Goal: Obtain resource: Obtain resource

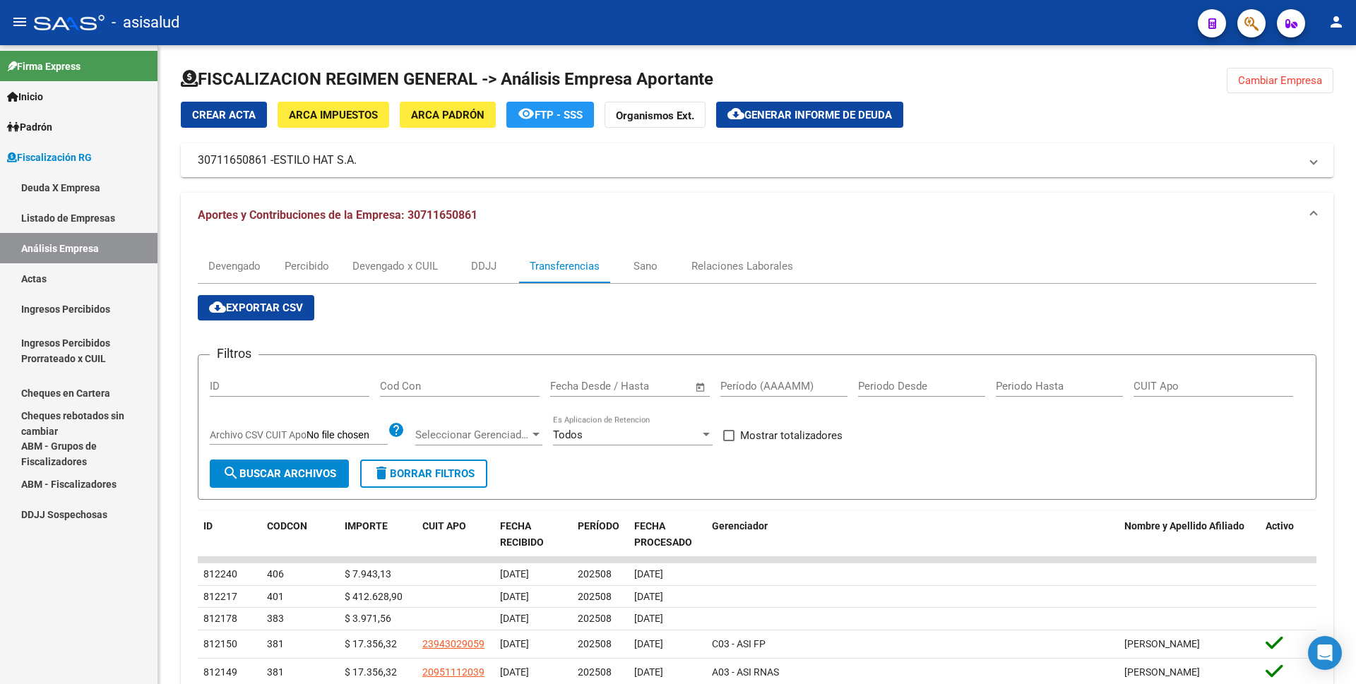
click at [93, 280] on link "Actas" at bounding box center [79, 278] width 158 height 30
click at [100, 254] on link "Análisis Empresa" at bounding box center [79, 248] width 158 height 30
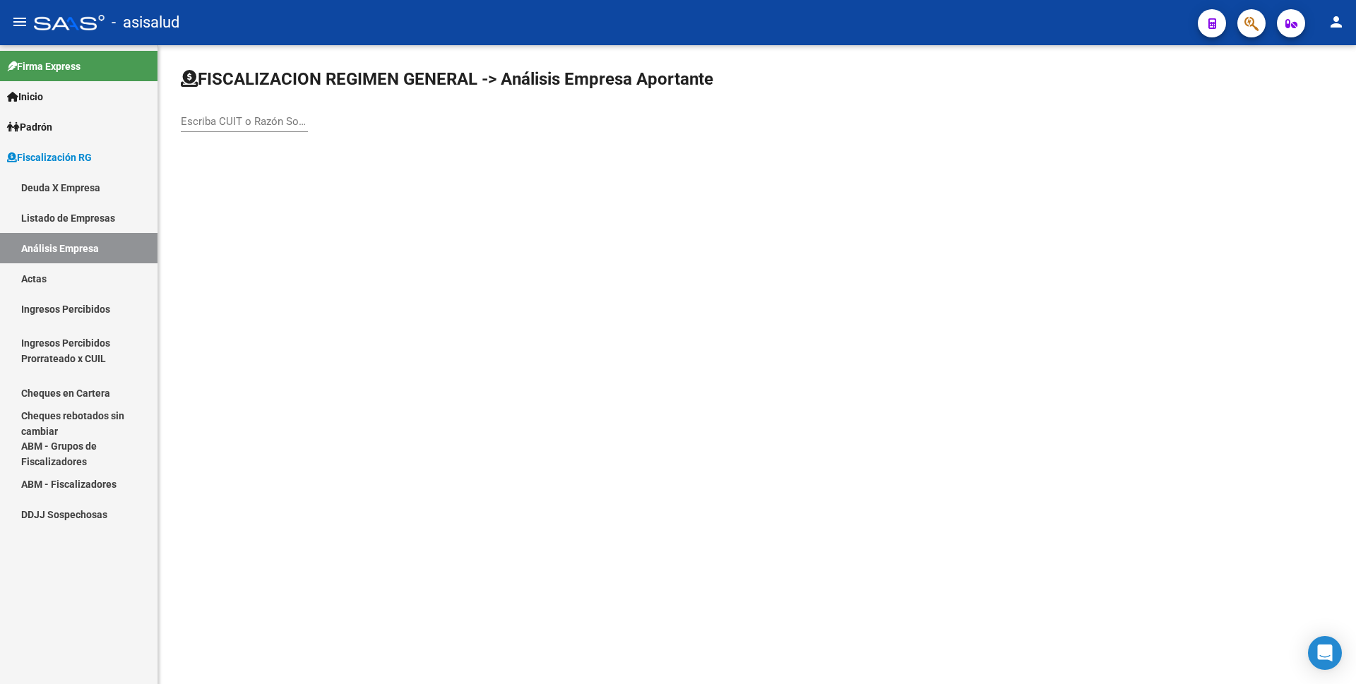
click at [259, 124] on input "Escriba CUIT o Razón Social para buscar" at bounding box center [244, 121] width 127 height 13
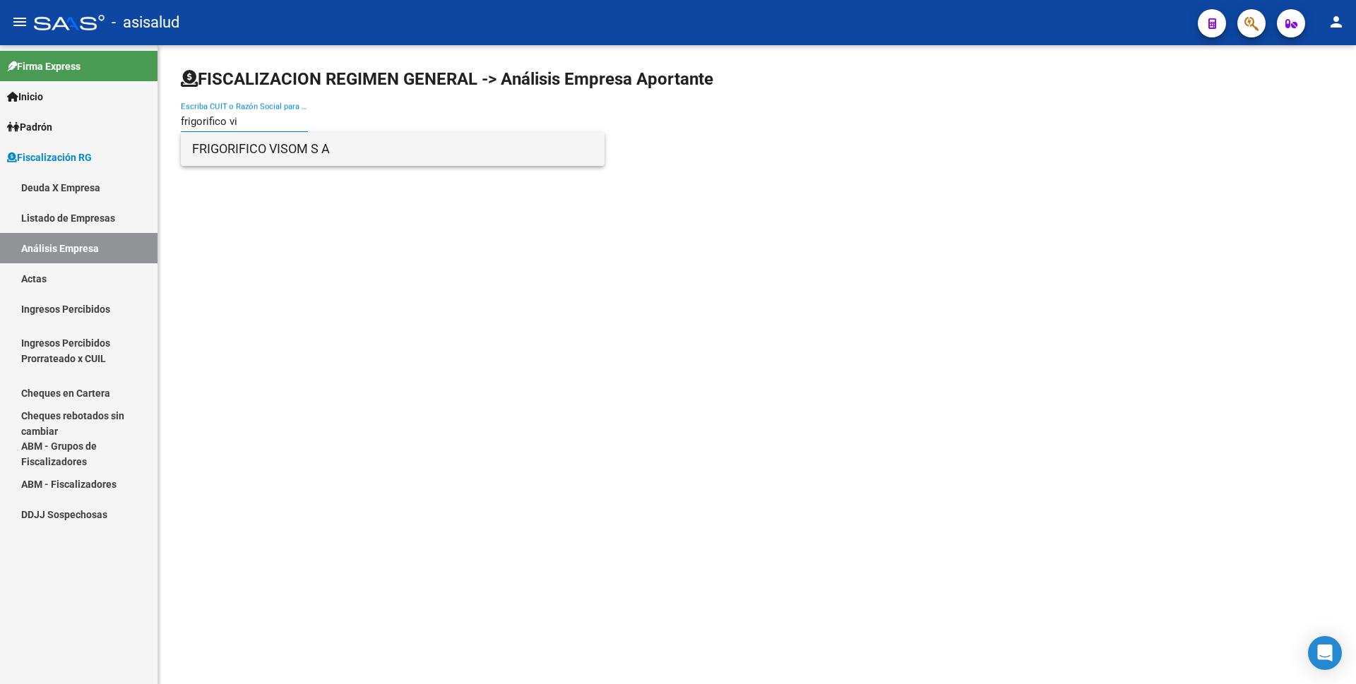
type input "frigorifico vi"
click at [259, 148] on span "FRIGORIFICO VISOM S A" at bounding box center [392, 149] width 401 height 34
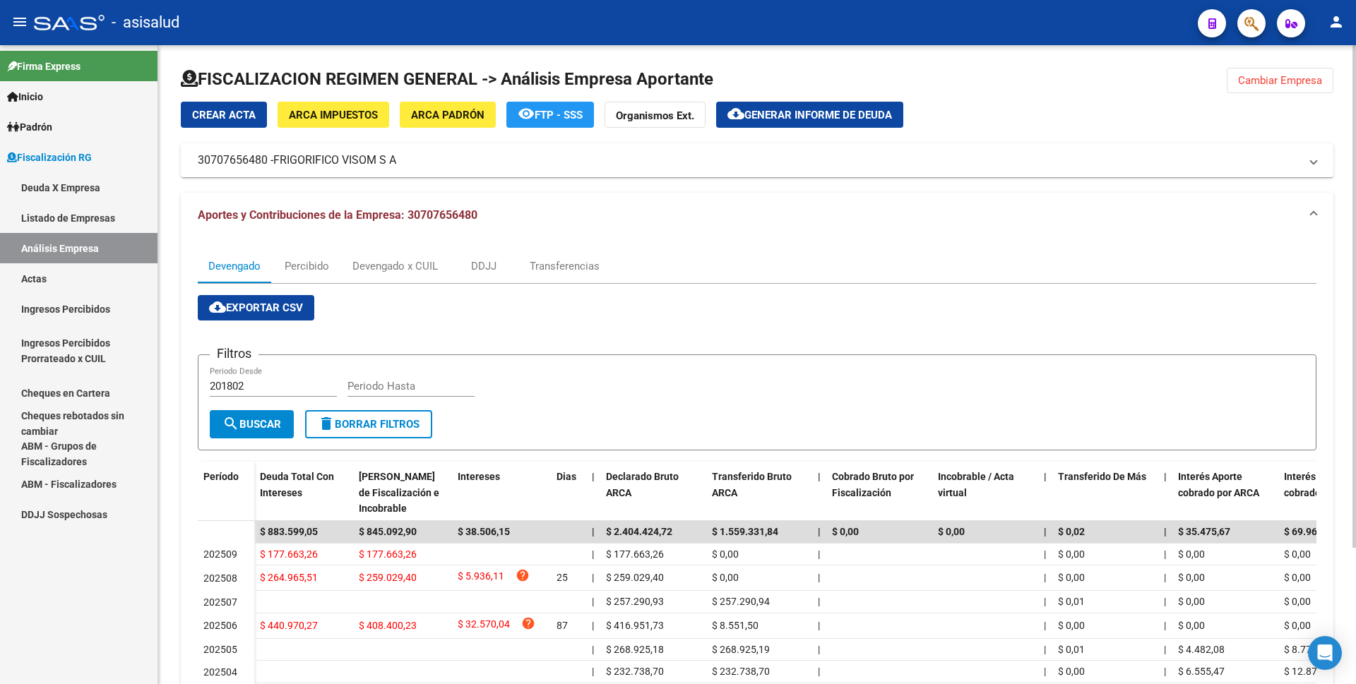
click at [791, 121] on span "Generar informe de deuda" at bounding box center [819, 115] width 148 height 13
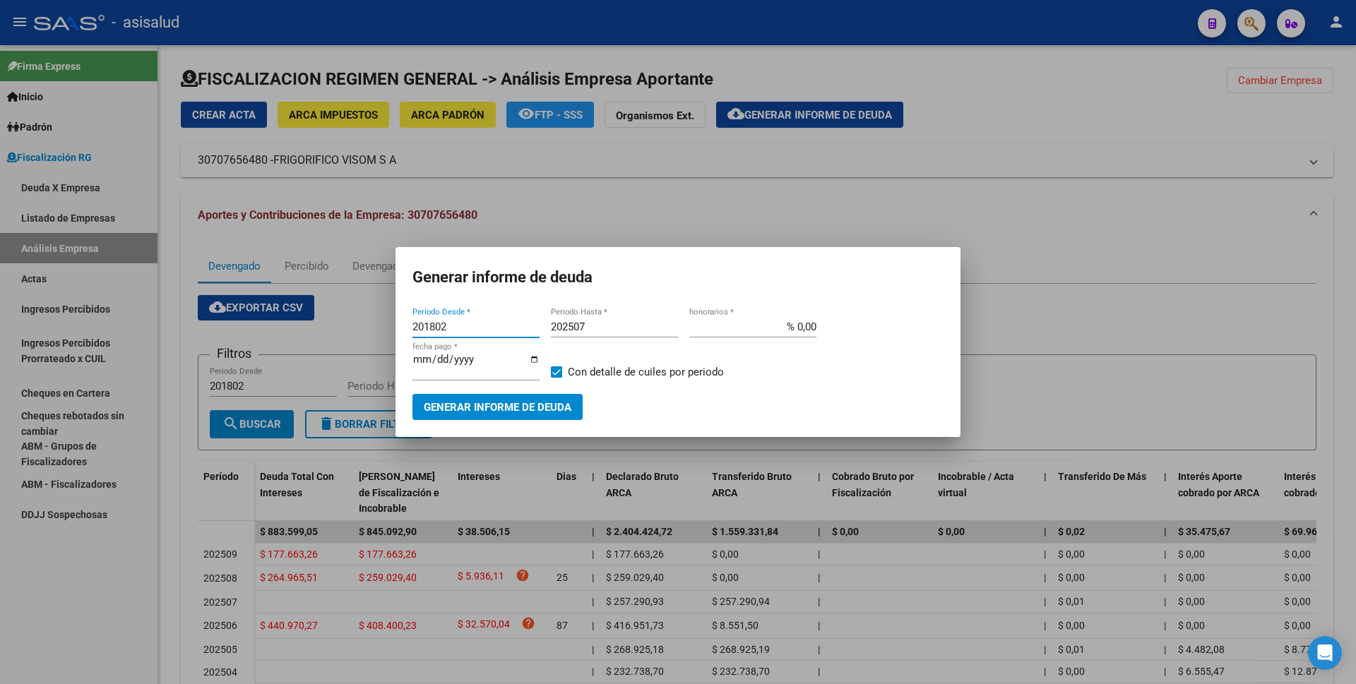
drag, startPoint x: 453, startPoint y: 333, endPoint x: 398, endPoint y: 338, distance: 54.6
click at [398, 338] on mat-dialog-content "201802 Periodo Desde * 202507 Periodo Hasta * % 0,00 honorarios * [DATE] fecha …" at bounding box center [678, 362] width 565 height 115
type input "202507"
click at [559, 375] on span at bounding box center [556, 372] width 11 height 11
click at [557, 378] on input "Con detalle de cuiles por periodo" at bounding box center [556, 378] width 1 height 1
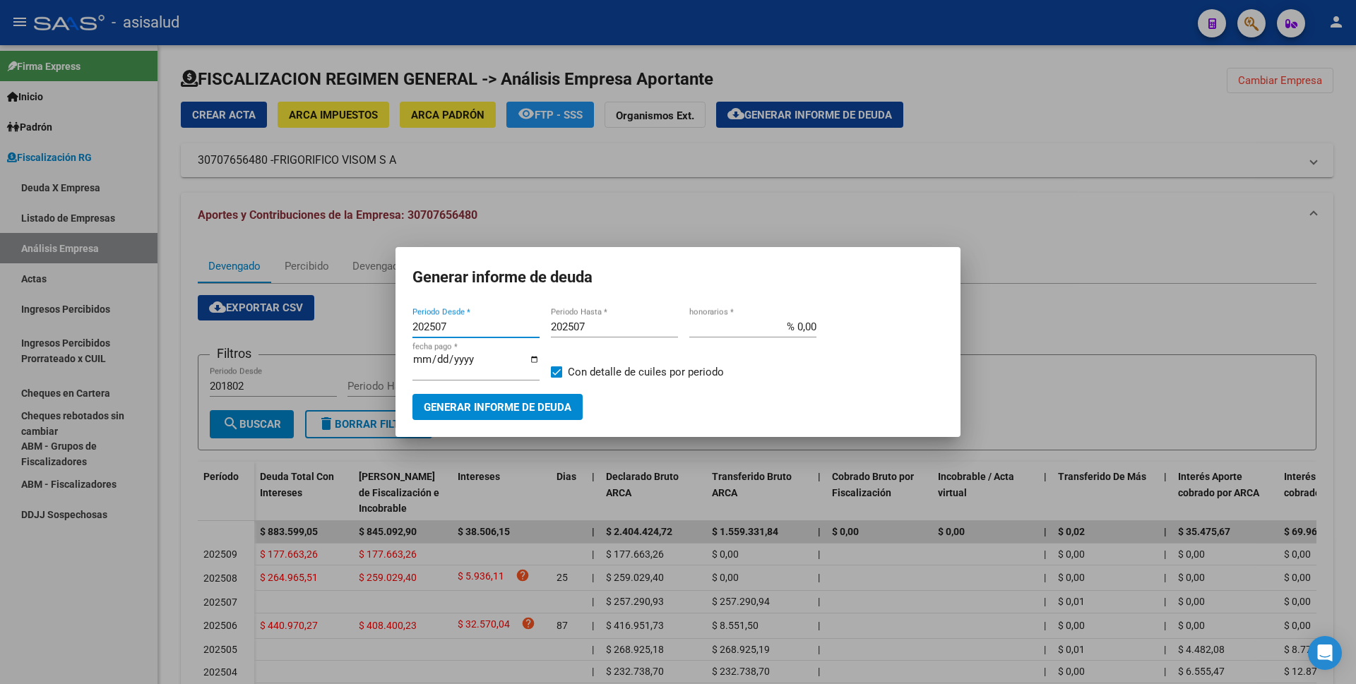
checkbox input "false"
click at [548, 404] on span "Generar informe de deuda" at bounding box center [498, 407] width 148 height 13
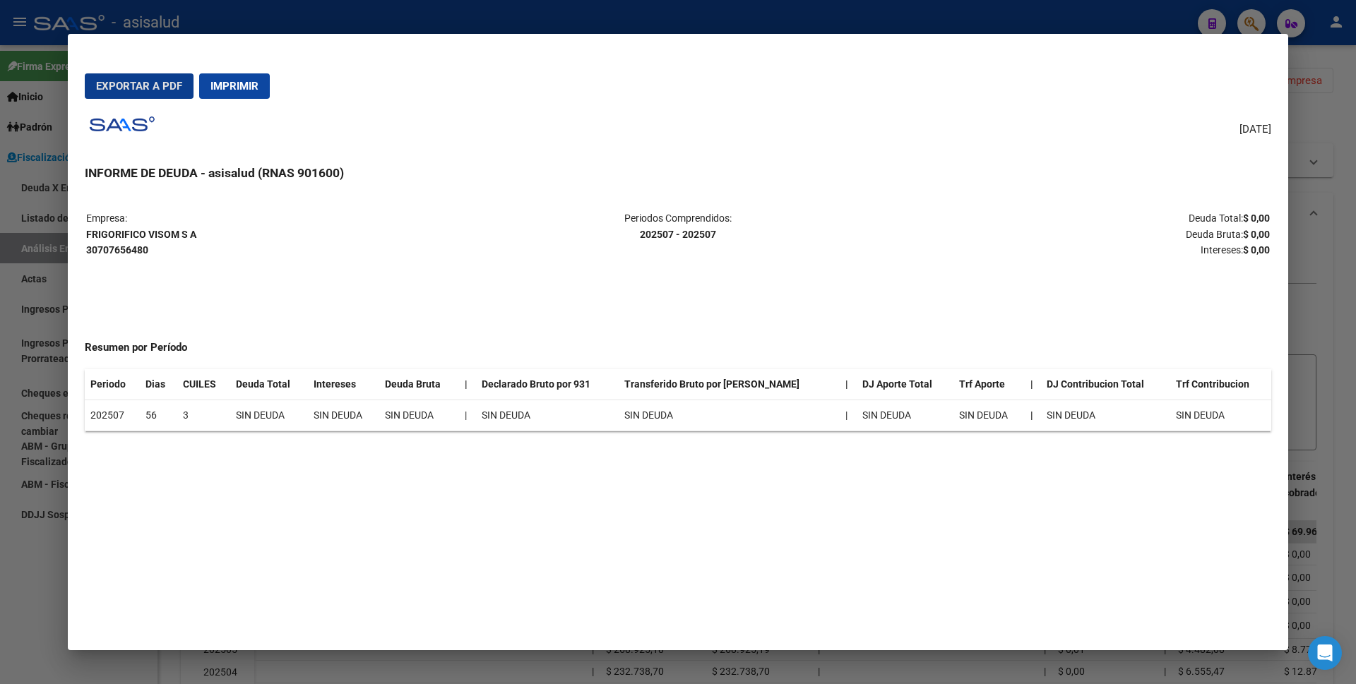
drag, startPoint x: 239, startPoint y: 95, endPoint x: 161, endPoint y: 654, distance: 564.9
click at [239, 94] on button "Imprimir" at bounding box center [234, 85] width 71 height 25
click at [0, 598] on div at bounding box center [678, 342] width 1356 height 684
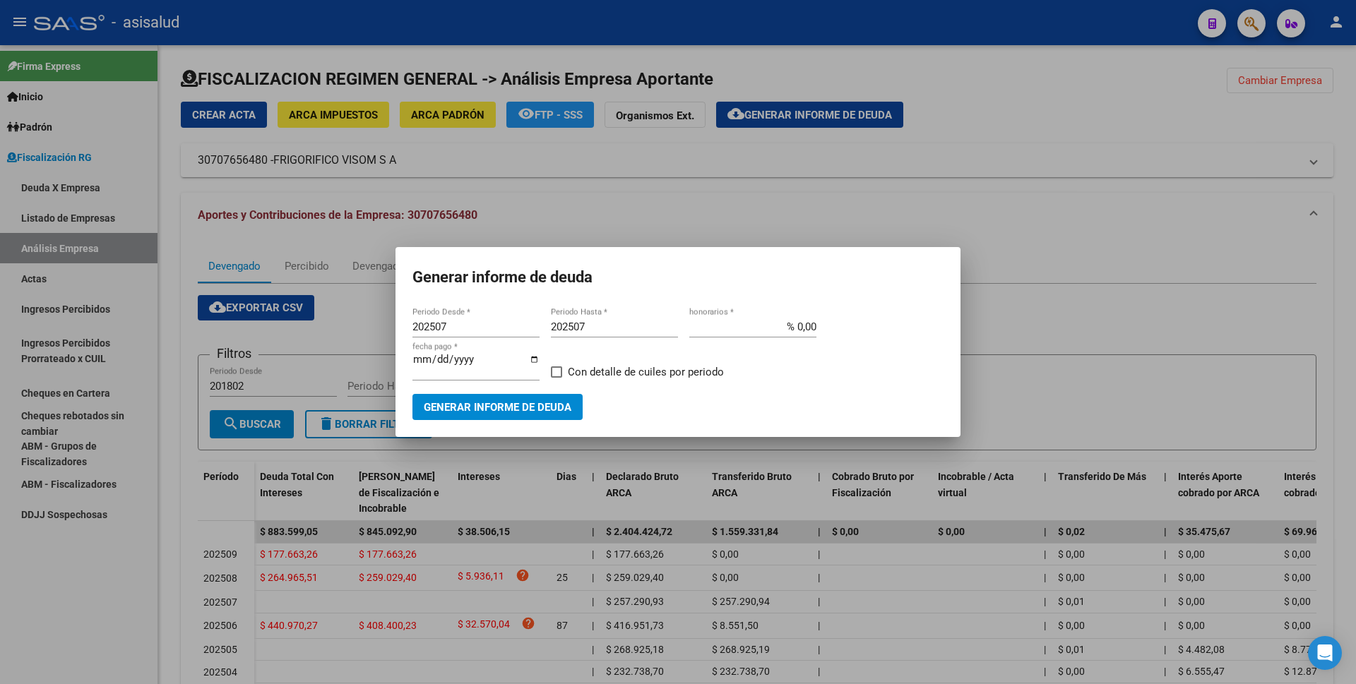
click at [16, 574] on div at bounding box center [678, 342] width 1356 height 684
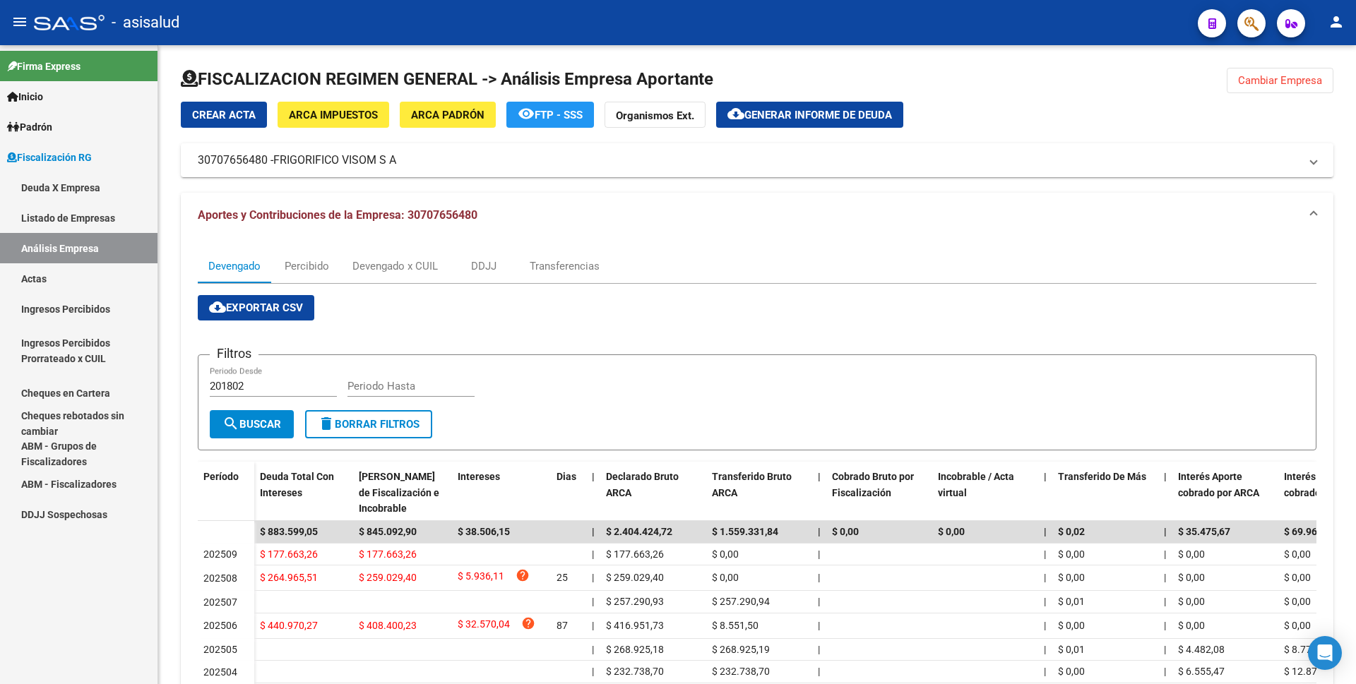
drag, startPoint x: 57, startPoint y: 283, endPoint x: 71, endPoint y: 246, distance: 39.6
click at [57, 283] on link "Actas" at bounding box center [79, 278] width 158 height 30
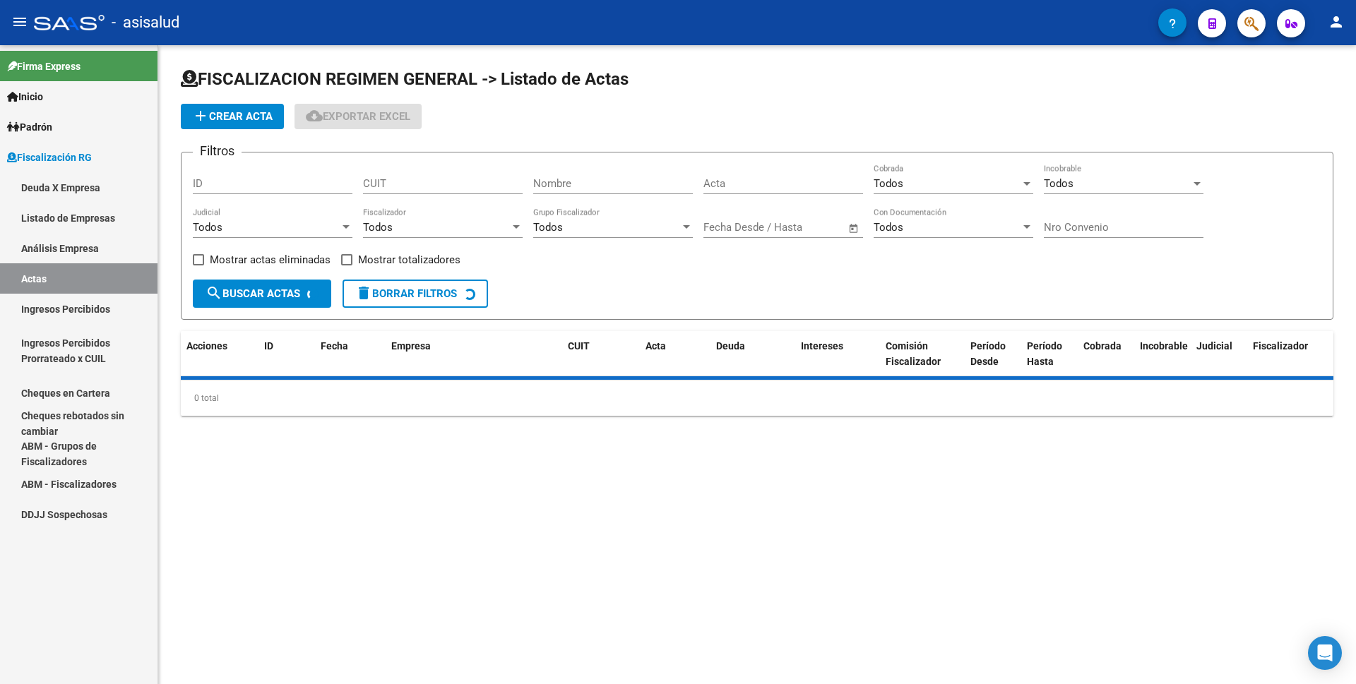
drag, startPoint x: 71, startPoint y: 246, endPoint x: 109, endPoint y: 236, distance: 38.7
click at [72, 245] on link "Análisis Empresa" at bounding box center [79, 248] width 158 height 30
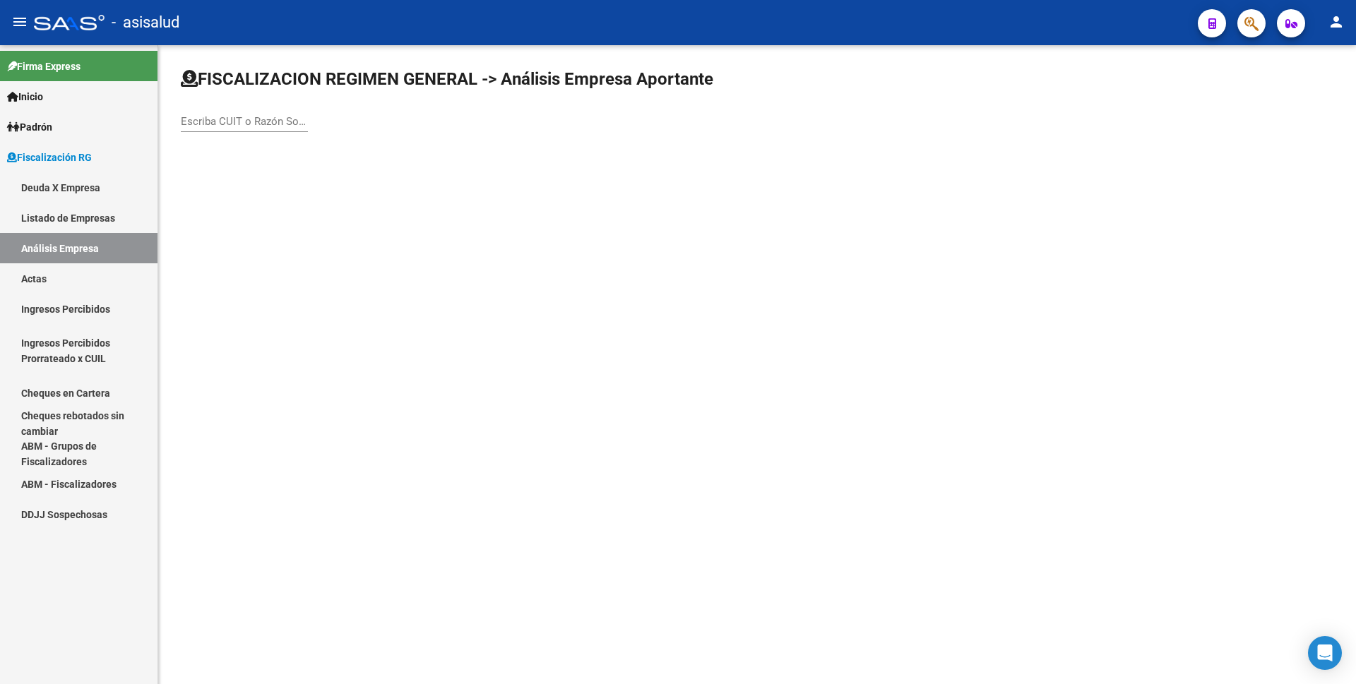
click at [309, 122] on div "Escriba CUIT o Razón Social para buscar" at bounding box center [757, 107] width 1153 height 78
click at [302, 121] on input "Escriba CUIT o Razón Social para buscar" at bounding box center [244, 121] width 127 height 13
type input "F"
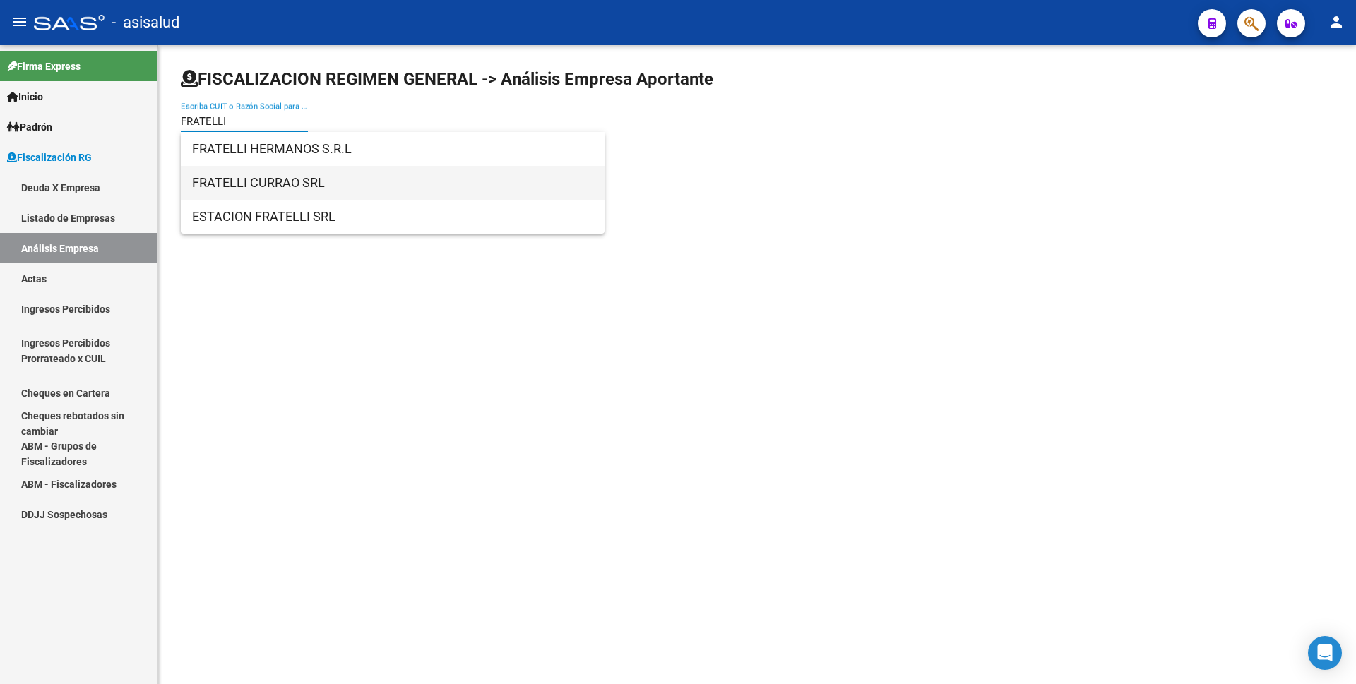
type input "FRATELLI"
click at [293, 179] on span "FRATELLI CURRAO SRL" at bounding box center [392, 183] width 401 height 34
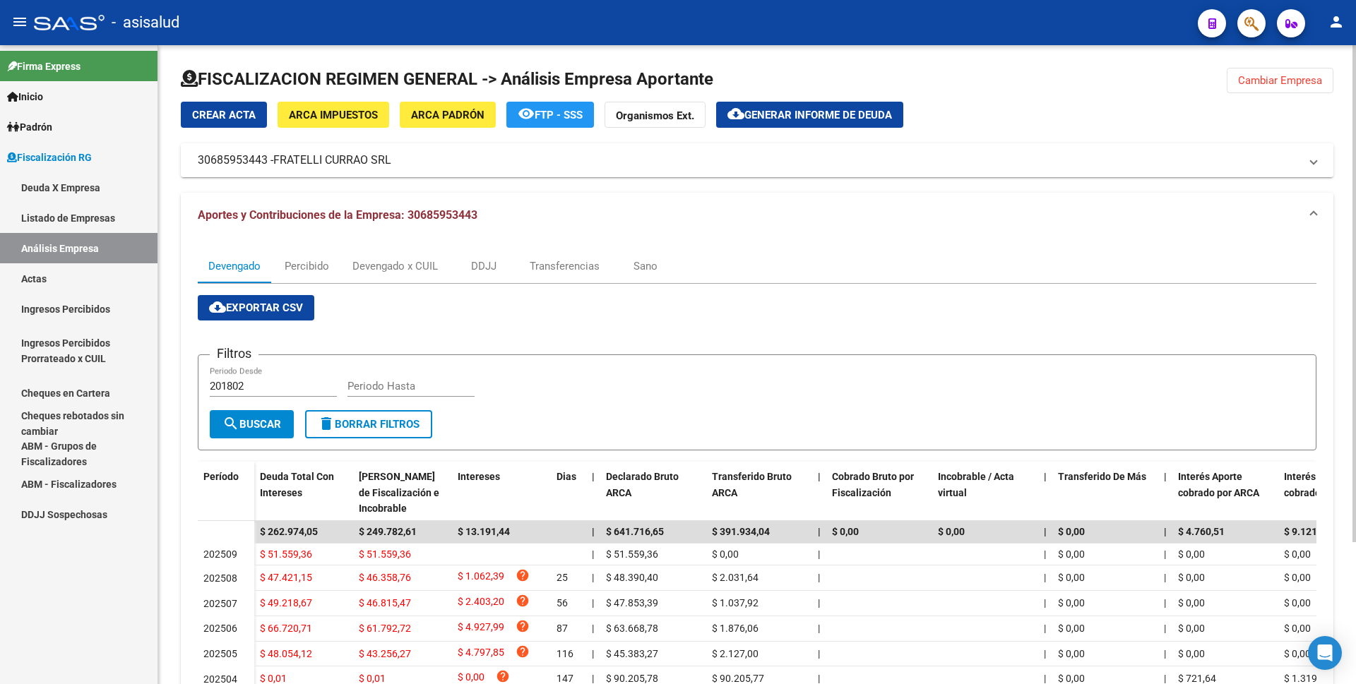
scroll to position [71, 0]
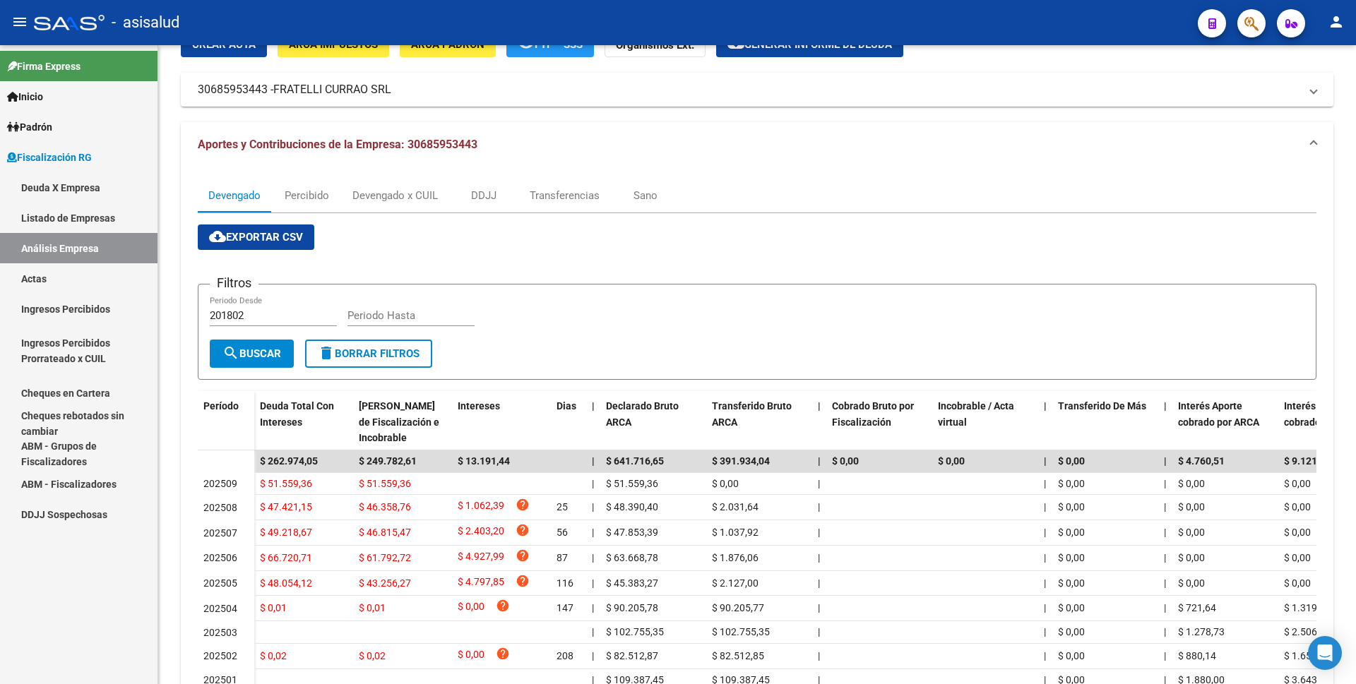
click at [40, 281] on link "Actas" at bounding box center [79, 278] width 158 height 30
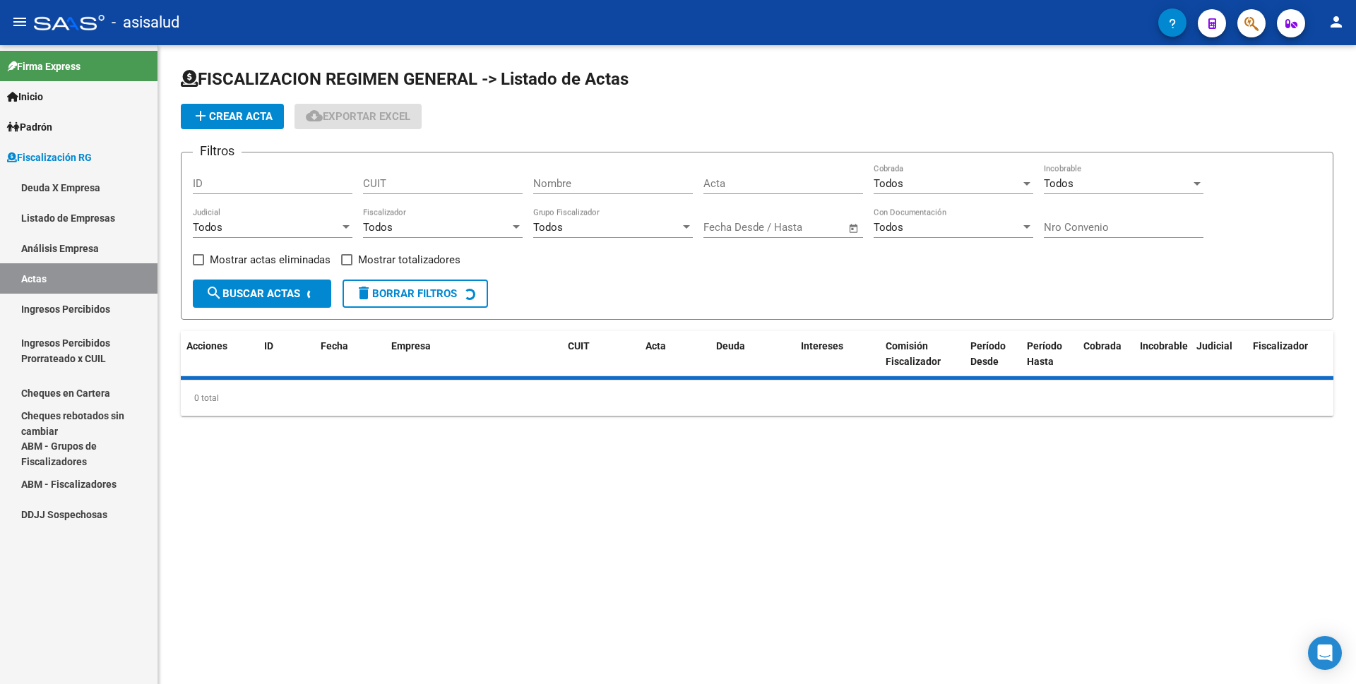
click at [73, 256] on link "Análisis Empresa" at bounding box center [79, 248] width 158 height 30
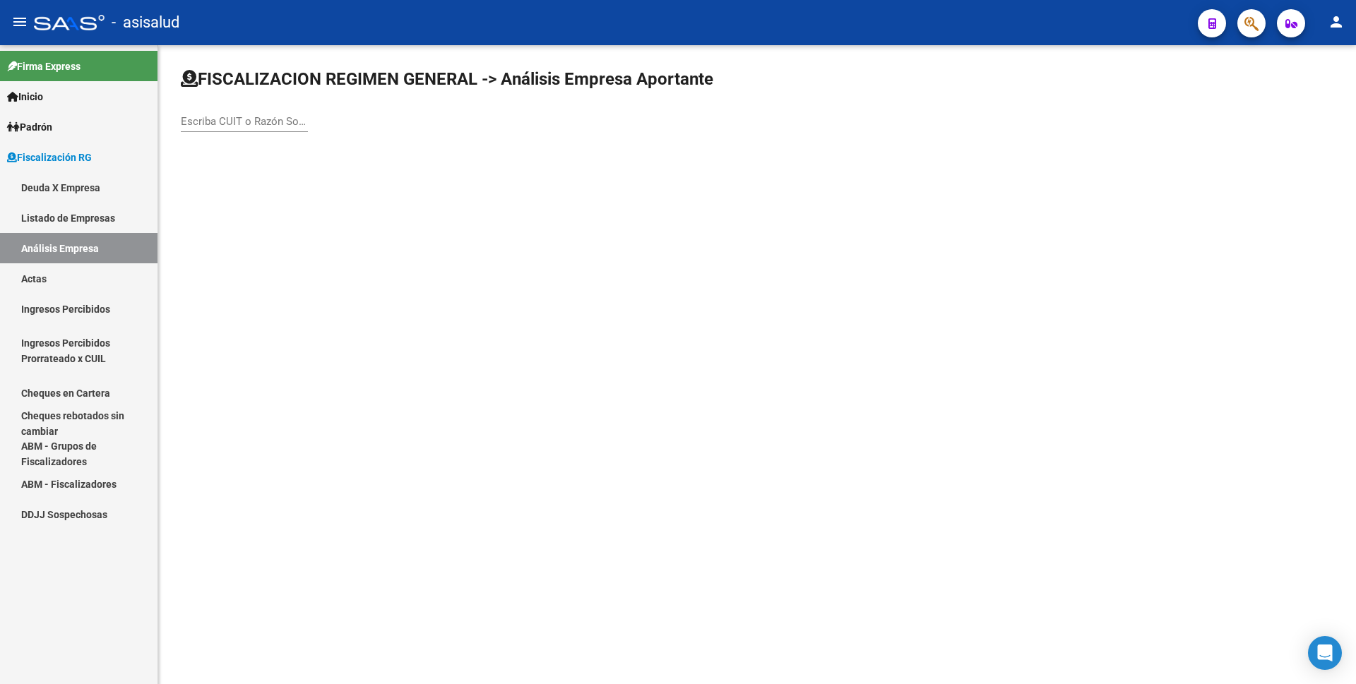
click at [190, 126] on input "Escriba CUIT o Razón Social para buscar" at bounding box center [244, 121] width 127 height 13
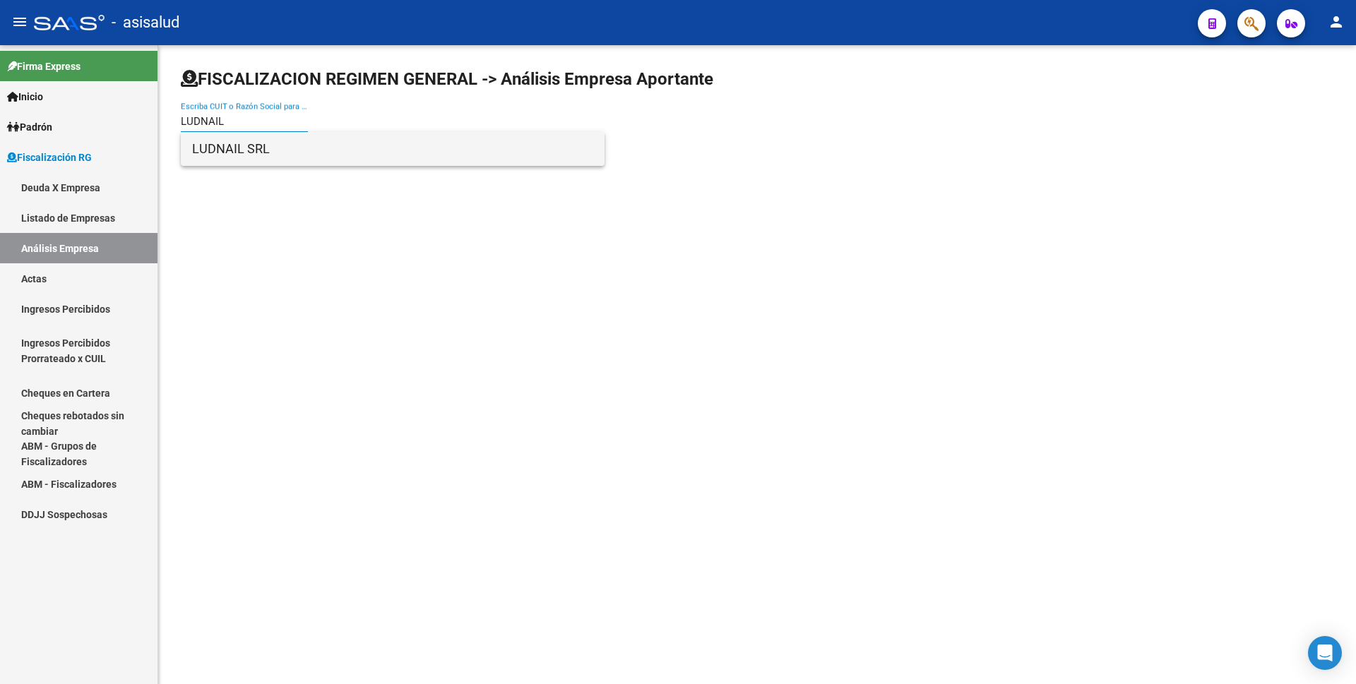
type input "LUDNAIL"
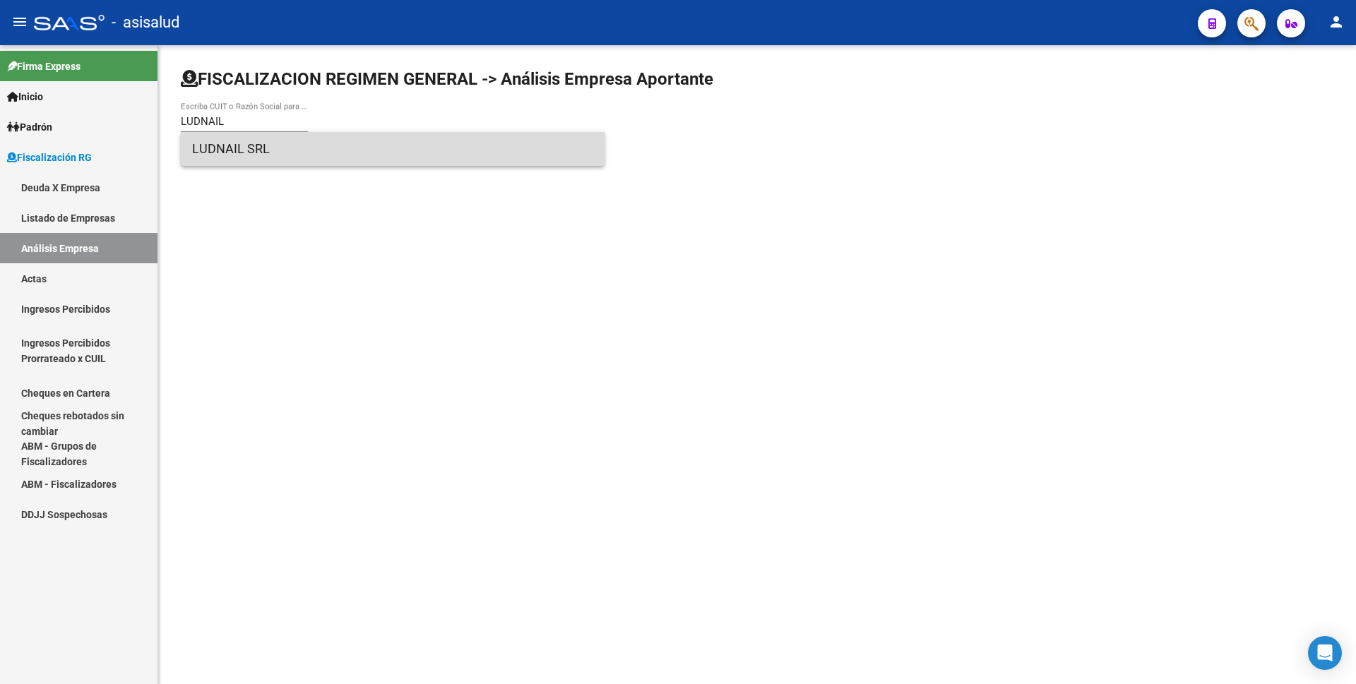
click at [247, 145] on span "LUDNAIL SRL" at bounding box center [392, 149] width 401 height 34
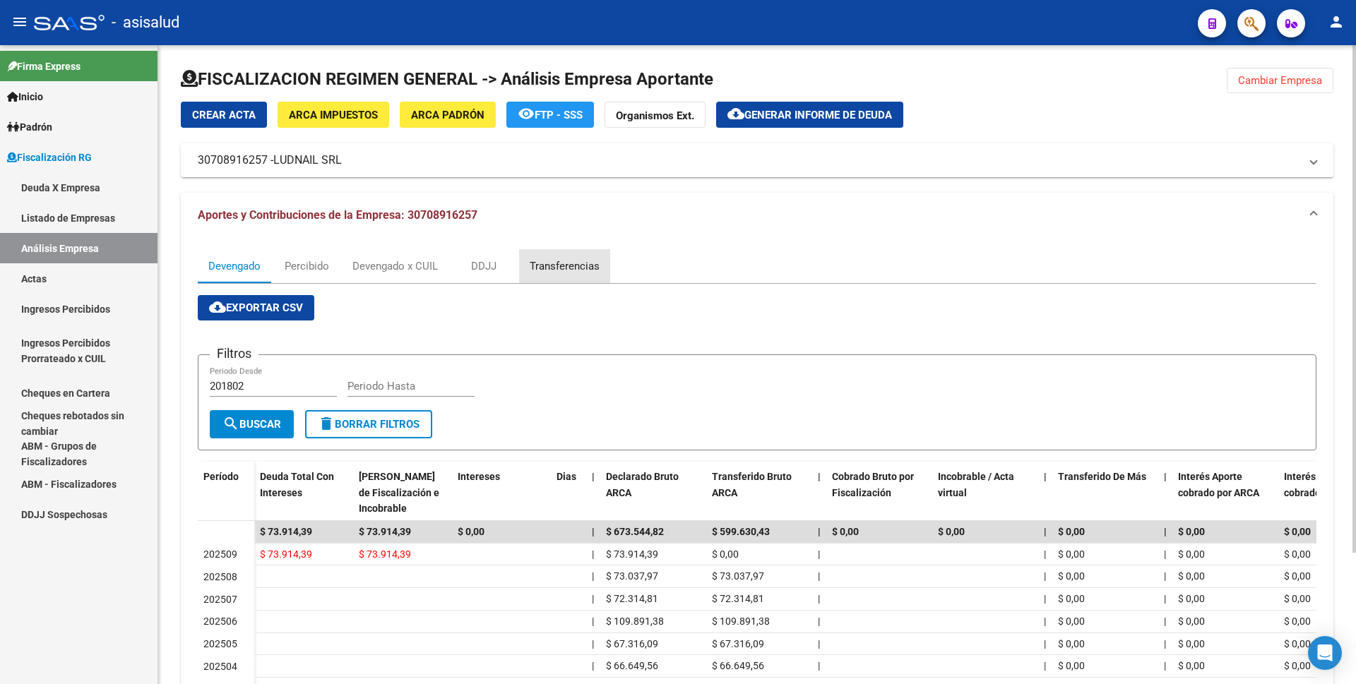
click at [556, 266] on div "Transferencias" at bounding box center [565, 267] width 70 height 16
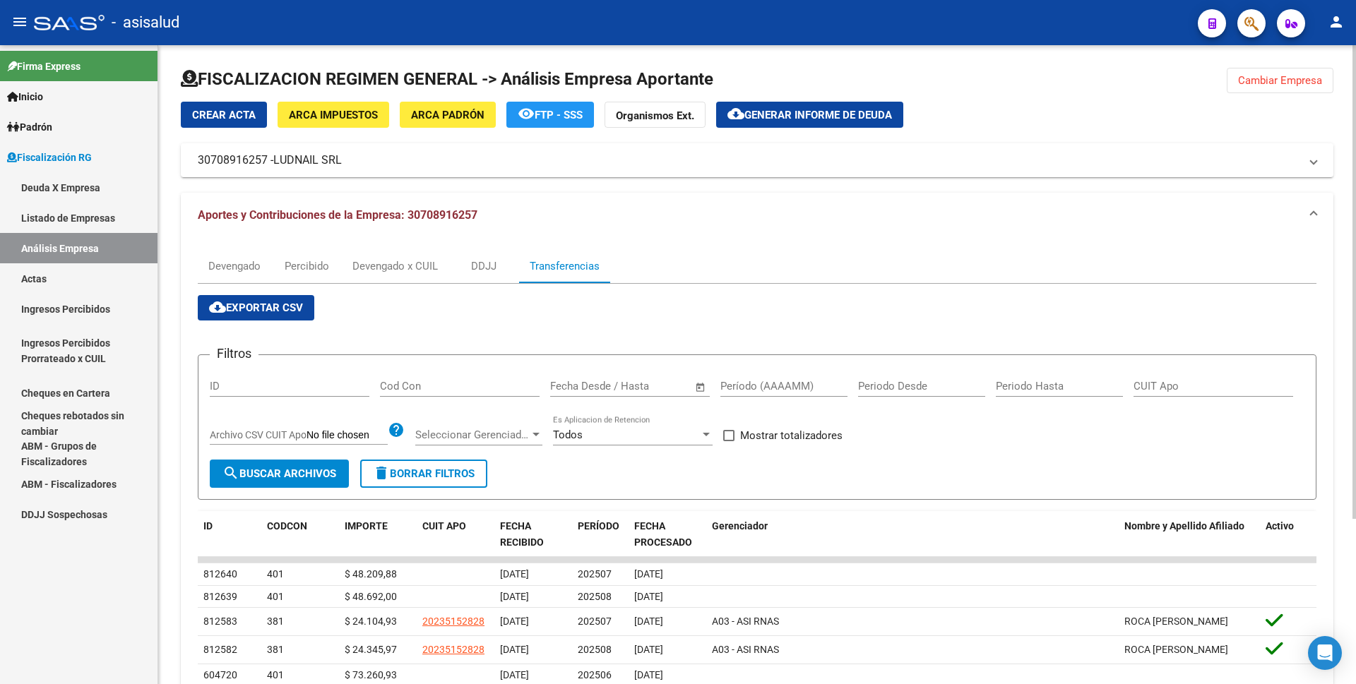
click at [805, 126] on button "cloud_download Generar informe de deuda" at bounding box center [809, 115] width 187 height 26
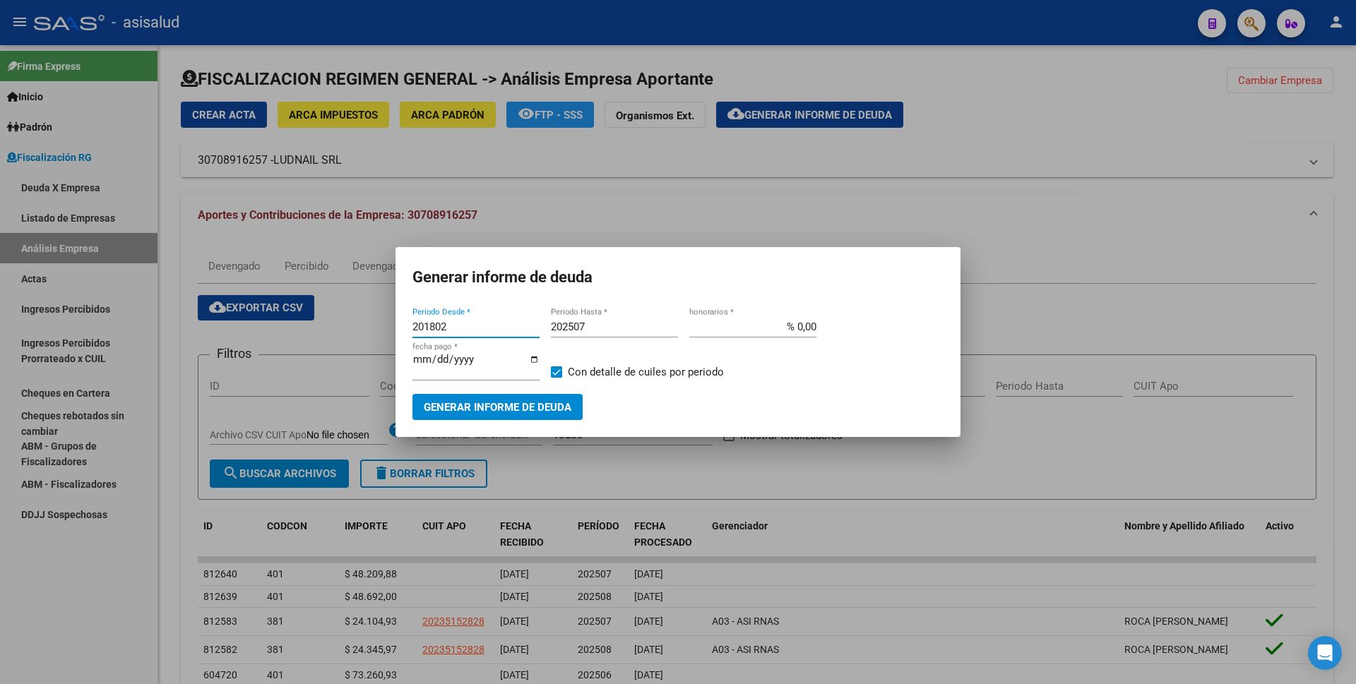
drag, startPoint x: 451, startPoint y: 336, endPoint x: 351, endPoint y: 331, distance: 99.7
click at [351, 336] on div "Generar informe de deuda 201802 Periodo Desde * 202507 Periodo Hasta * % 0,00 h…" at bounding box center [678, 342] width 1356 height 684
type input "202507"
click at [599, 333] on input "202507" at bounding box center [614, 327] width 127 height 13
type input "202508"
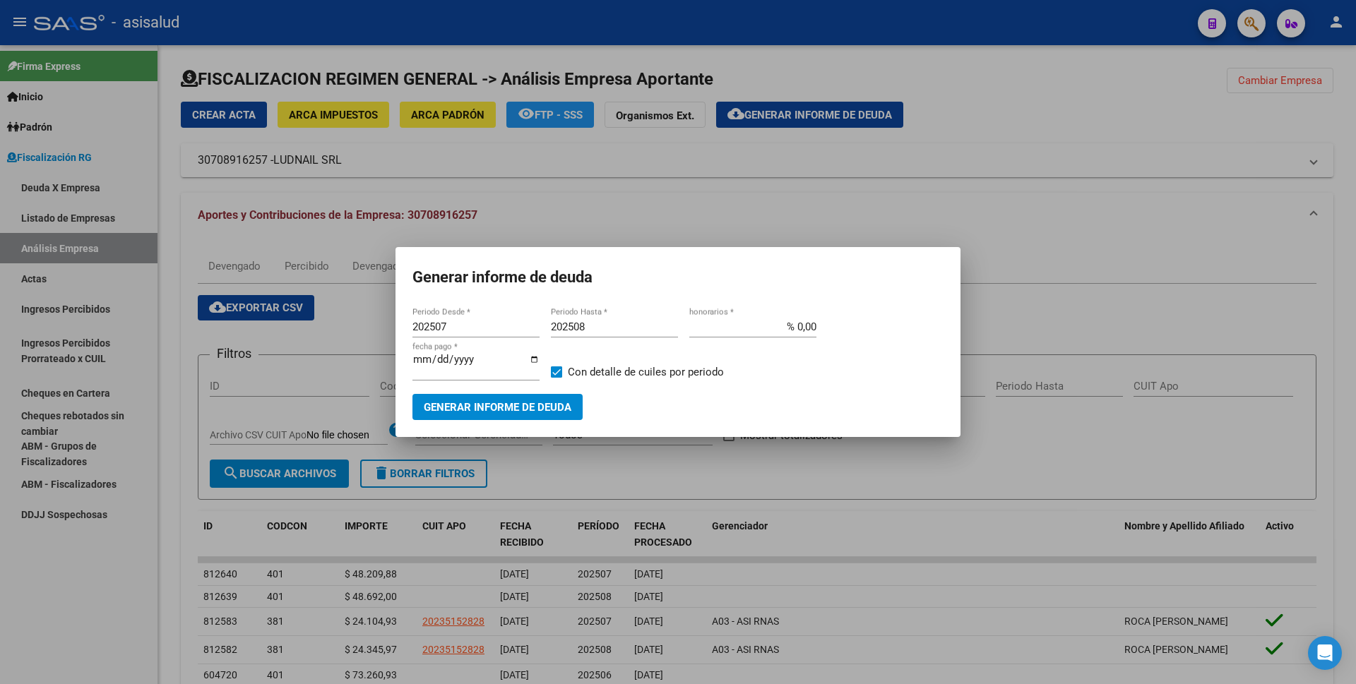
click at [545, 373] on app-form-text-field "[DATE] fecha pago *" at bounding box center [482, 372] width 138 height 43
click at [554, 373] on span at bounding box center [556, 372] width 11 height 11
click at [556, 378] on input "Con detalle de cuiles por periodo" at bounding box center [556, 378] width 1 height 1
checkbox input "false"
click at [520, 405] on span "Generar informe de deuda" at bounding box center [498, 407] width 148 height 13
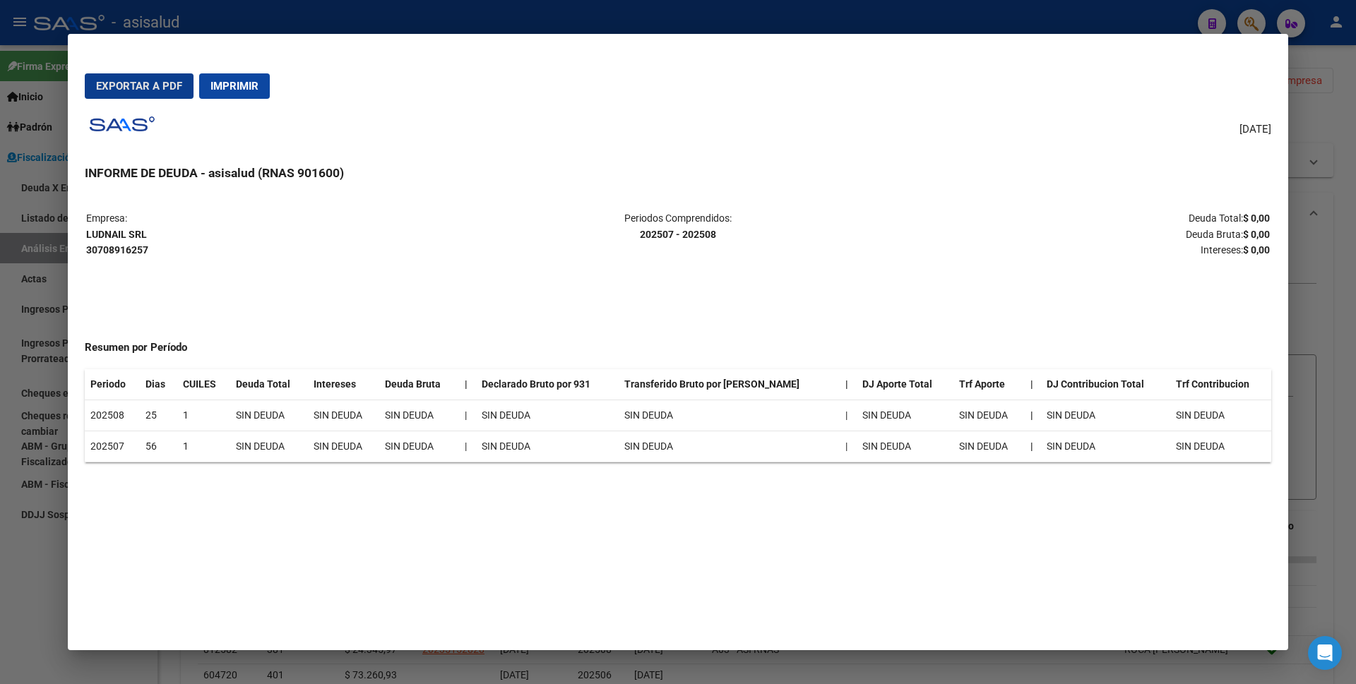
click at [234, 89] on span "Imprimir" at bounding box center [234, 86] width 48 height 13
click at [0, 557] on div at bounding box center [678, 342] width 1356 height 684
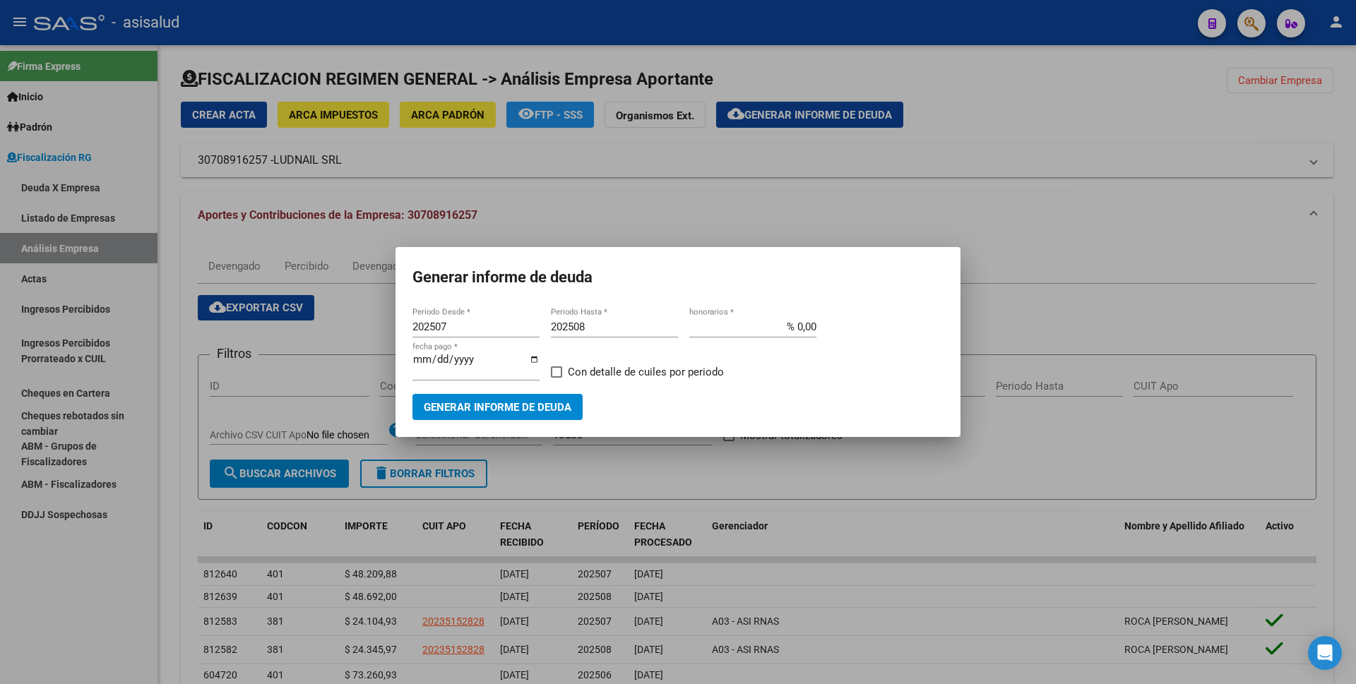
click at [738, 215] on div at bounding box center [678, 342] width 1356 height 684
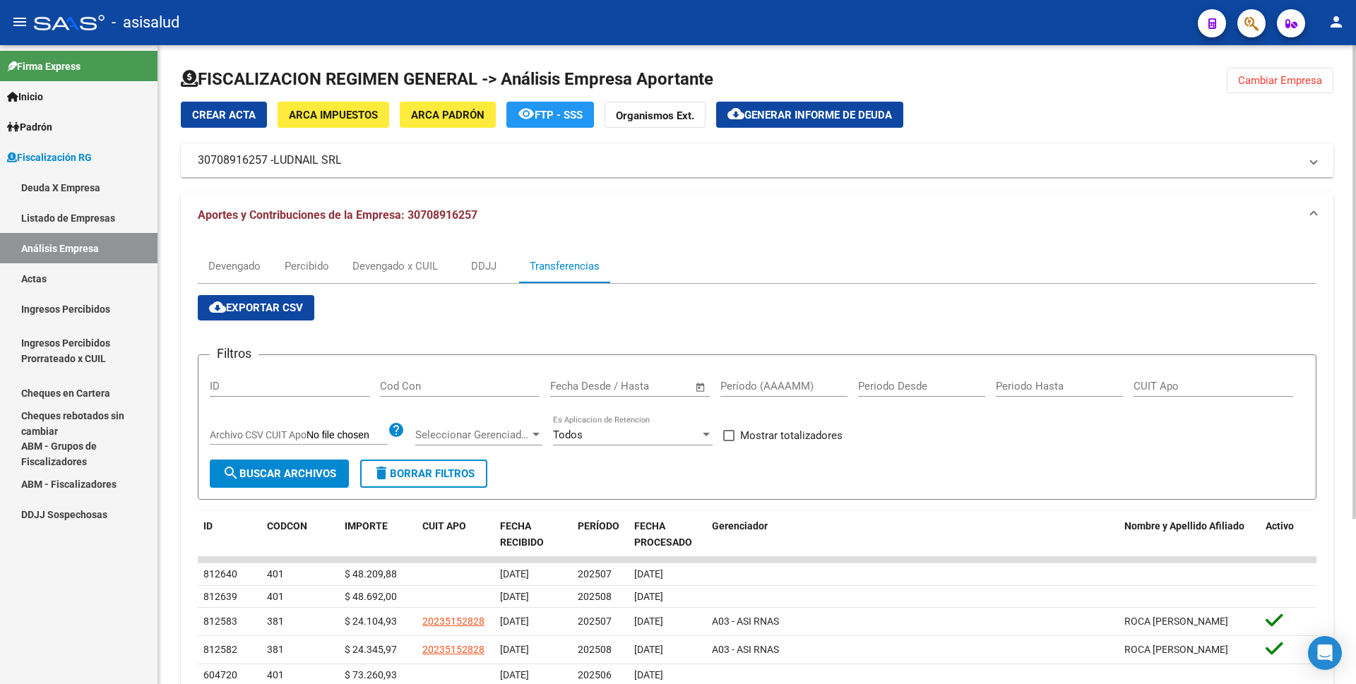
click at [776, 108] on span "cloud_download Generar informe de deuda" at bounding box center [810, 114] width 165 height 13
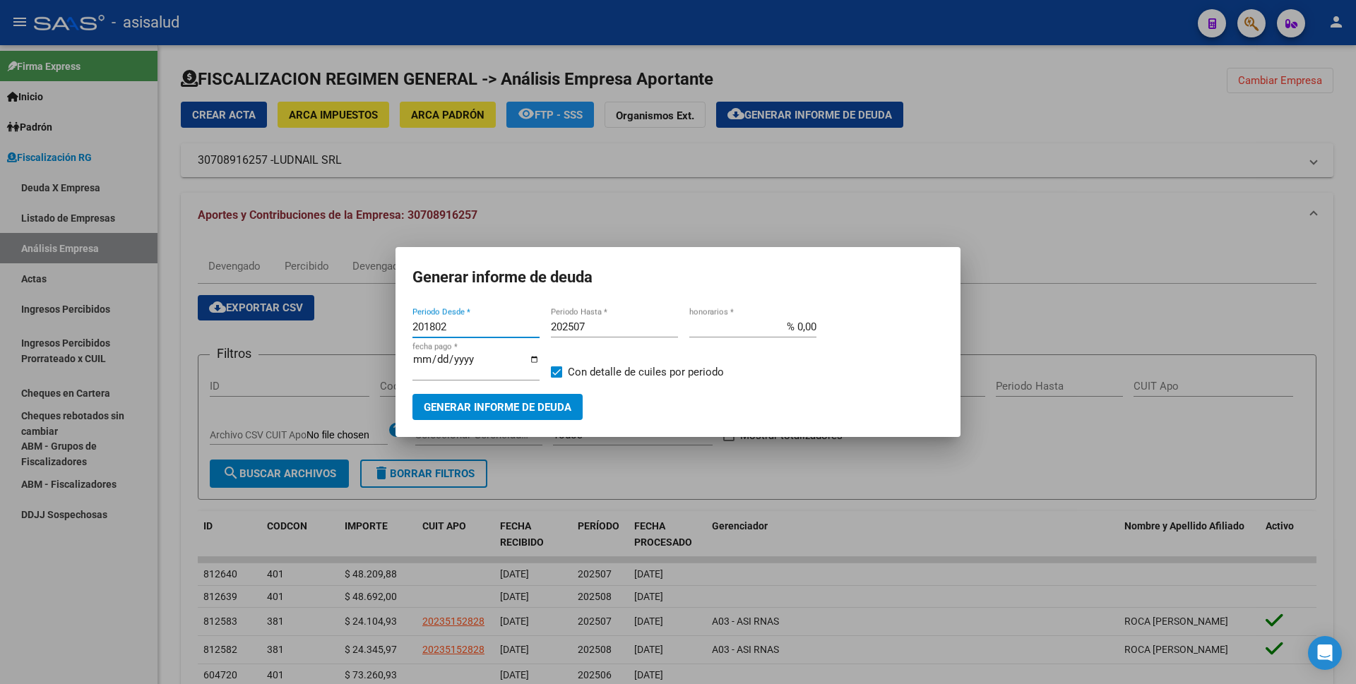
drag, startPoint x: 474, startPoint y: 334, endPoint x: 358, endPoint y: 335, distance: 115.8
click at [358, 335] on div "Generar informe de deuda 201802 Periodo Desde * 202507 Periodo Hasta * % 0,00 h…" at bounding box center [678, 342] width 1356 height 684
type input "202506"
click at [601, 331] on input "202507" at bounding box center [614, 327] width 127 height 13
type input "202506"
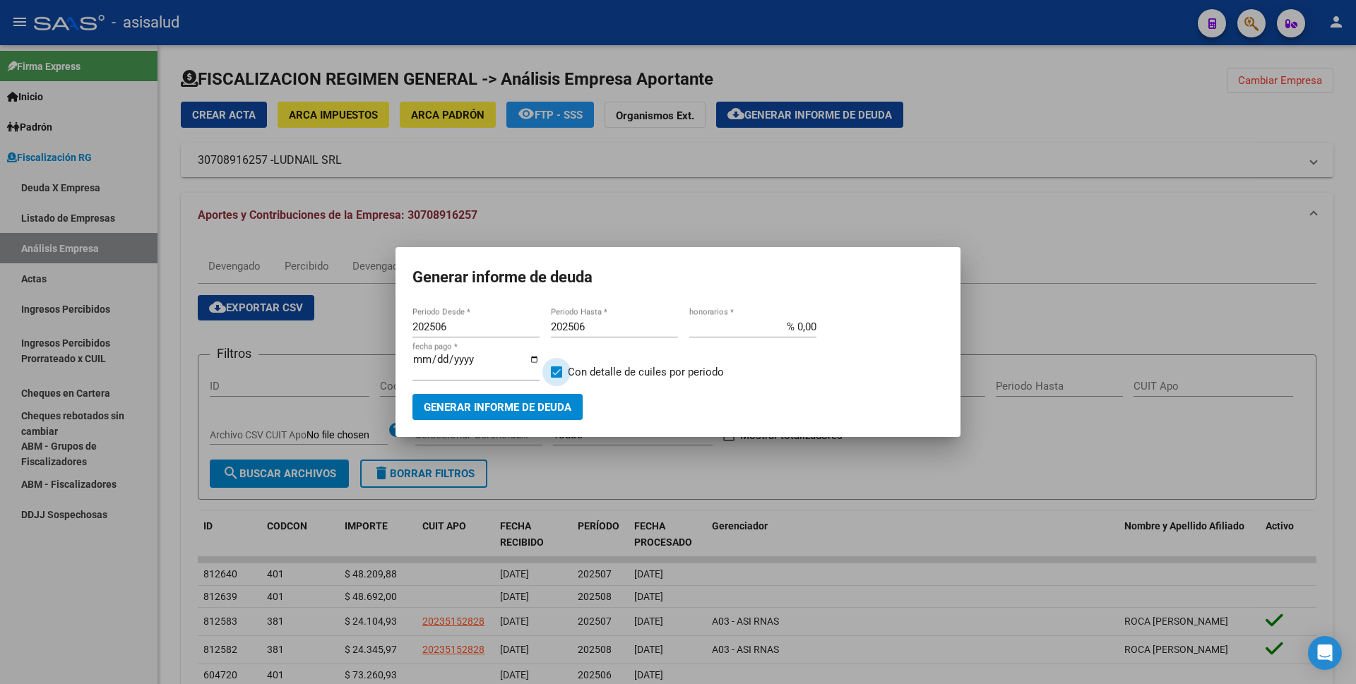
click at [557, 374] on span at bounding box center [556, 372] width 11 height 11
click at [557, 378] on input "Con detalle de cuiles por periodo" at bounding box center [556, 378] width 1 height 1
checkbox input "false"
click at [547, 401] on span "Generar informe de deuda" at bounding box center [498, 407] width 148 height 13
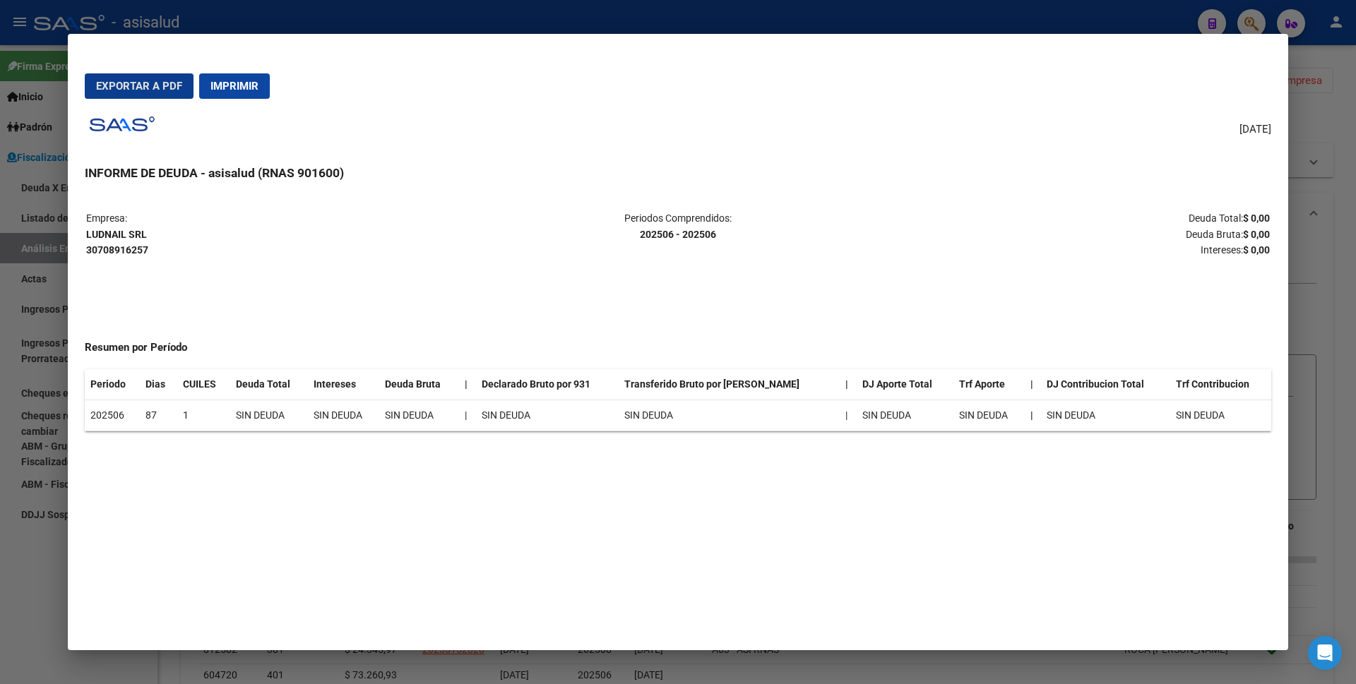
click at [249, 89] on span "Imprimir" at bounding box center [234, 86] width 48 height 13
click at [6, 550] on div at bounding box center [678, 342] width 1356 height 684
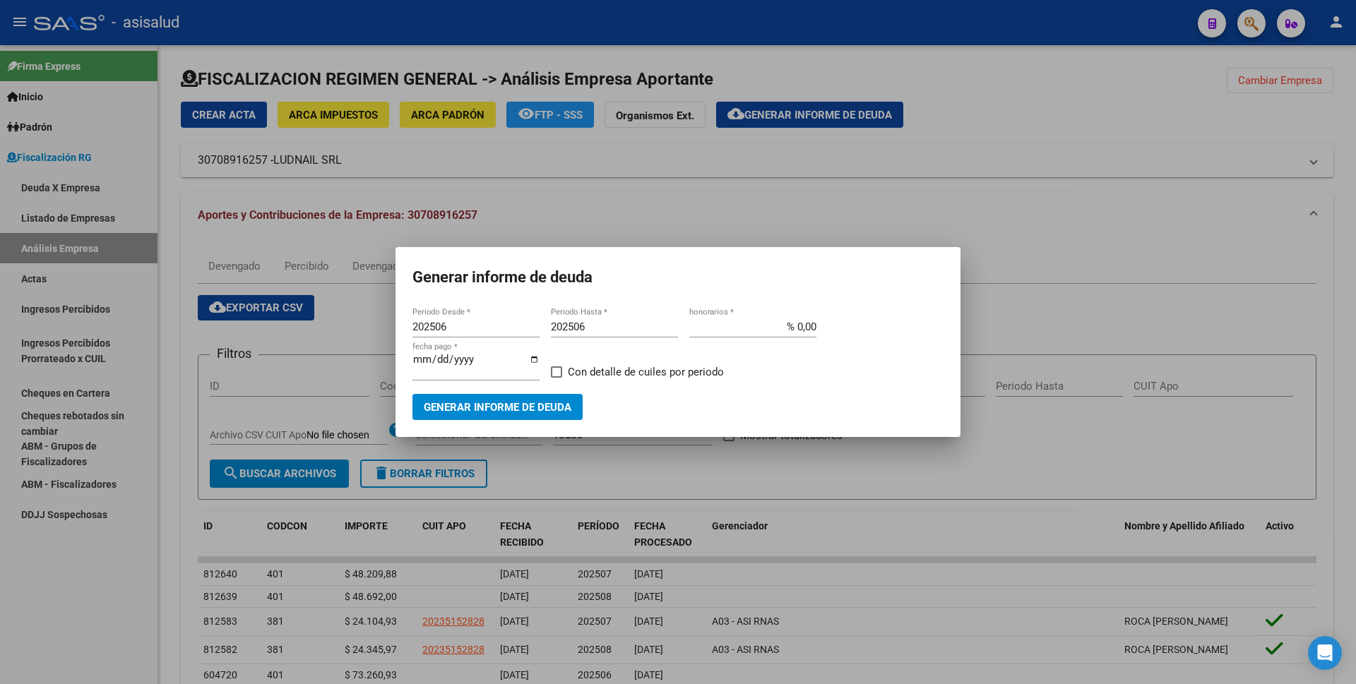
click at [39, 609] on div at bounding box center [678, 342] width 1356 height 684
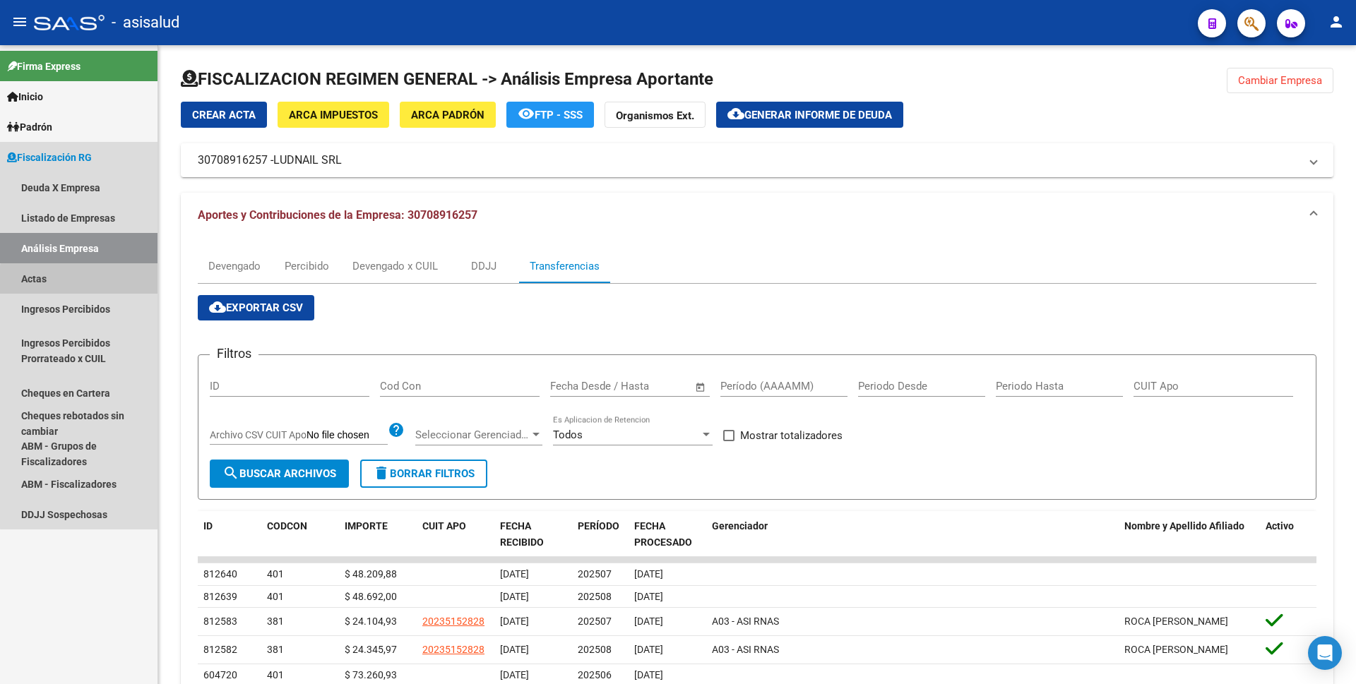
click at [109, 283] on link "Actas" at bounding box center [79, 278] width 158 height 30
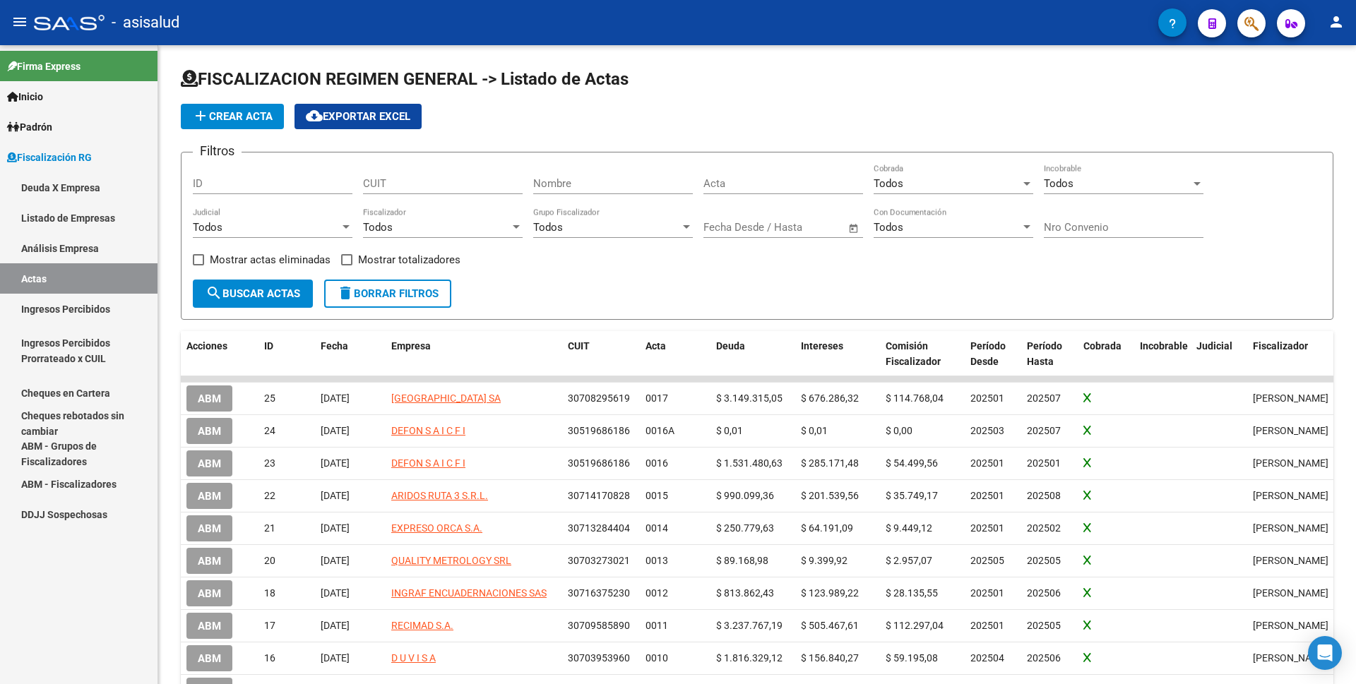
click at [115, 254] on link "Análisis Empresa" at bounding box center [79, 248] width 158 height 30
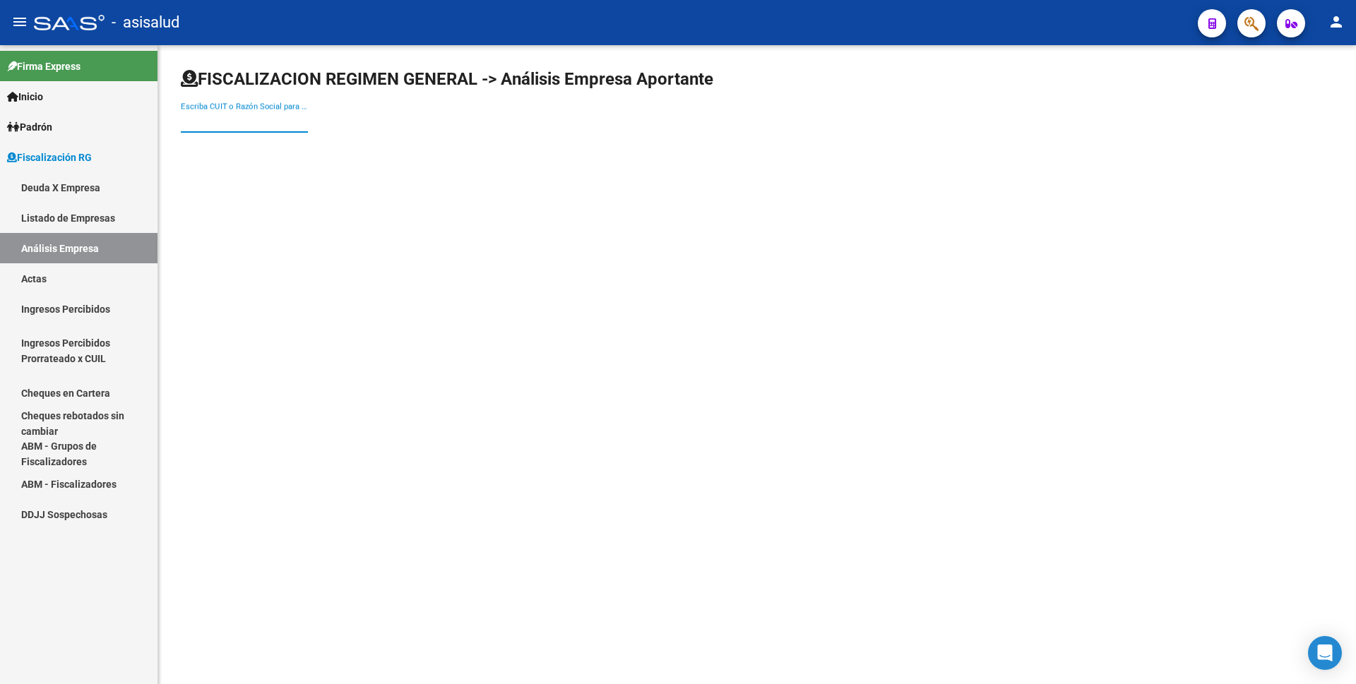
click at [261, 123] on input "Escriba CUIT o Razón Social para buscar" at bounding box center [244, 121] width 127 height 13
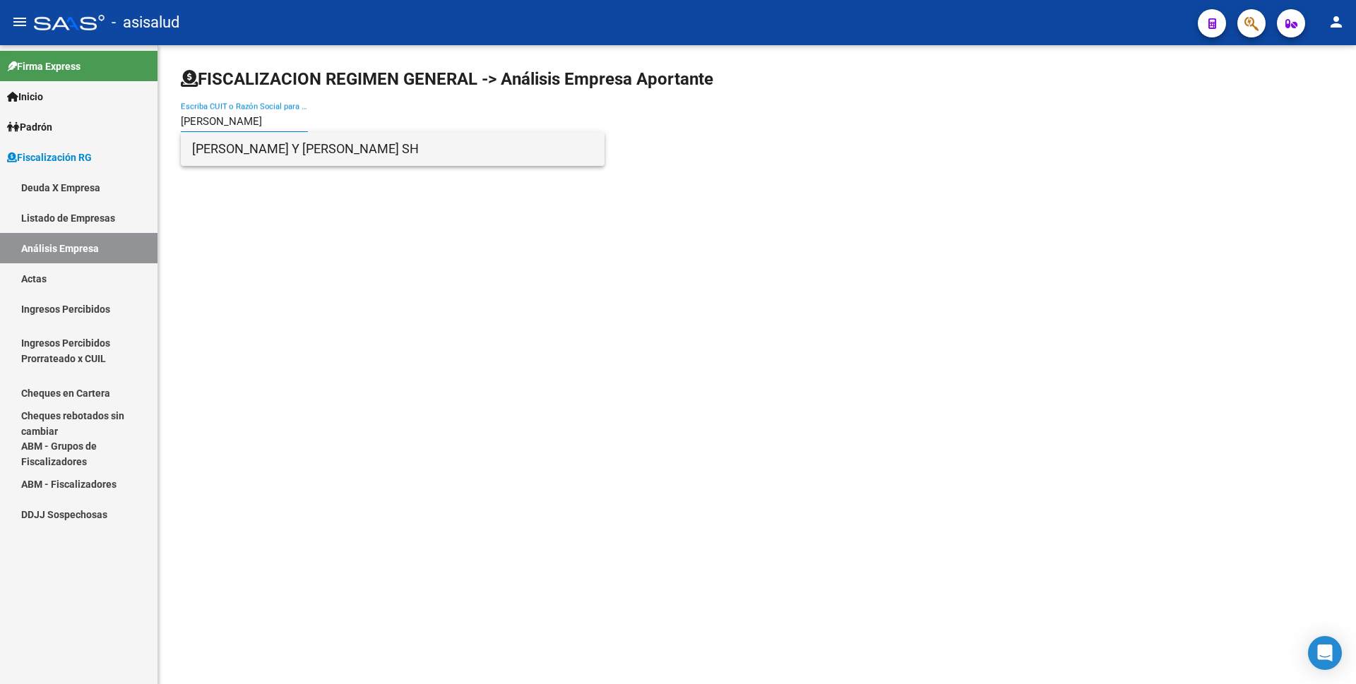
type input "[PERSON_NAME]"
click at [290, 150] on span "[PERSON_NAME] Y [PERSON_NAME] SH" at bounding box center [392, 149] width 401 height 34
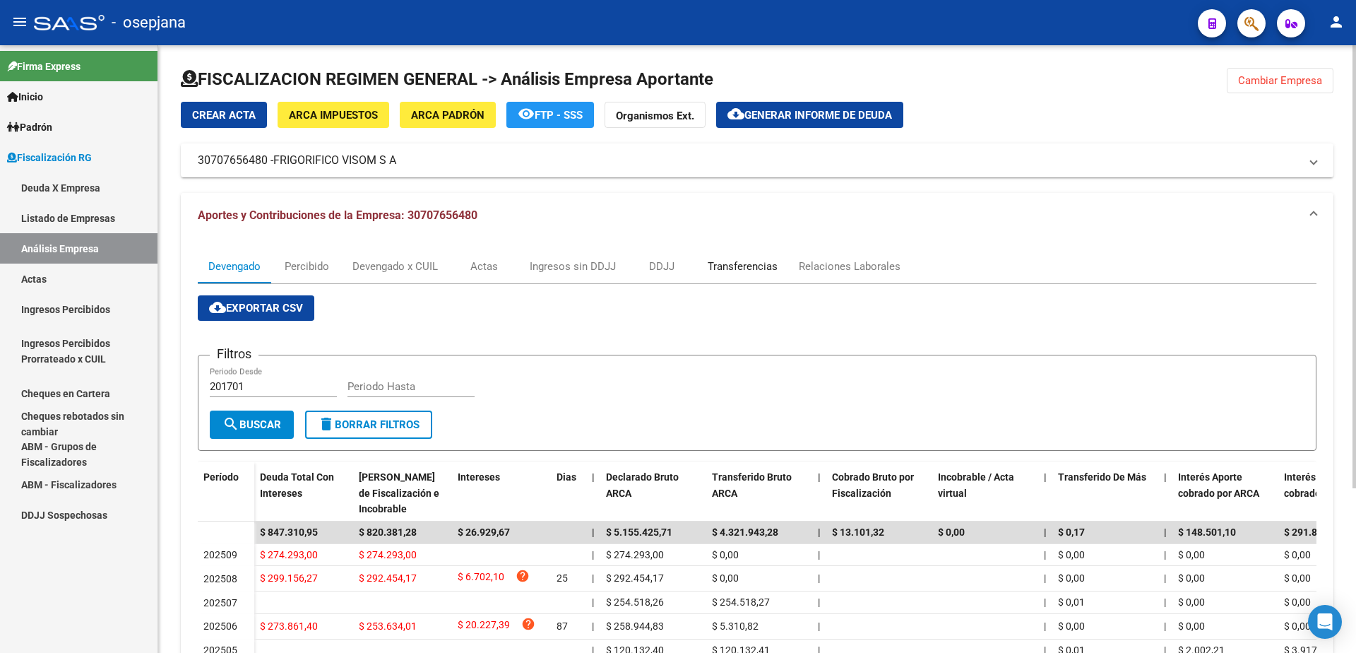
click at [740, 268] on div "Transferencias" at bounding box center [743, 267] width 70 height 16
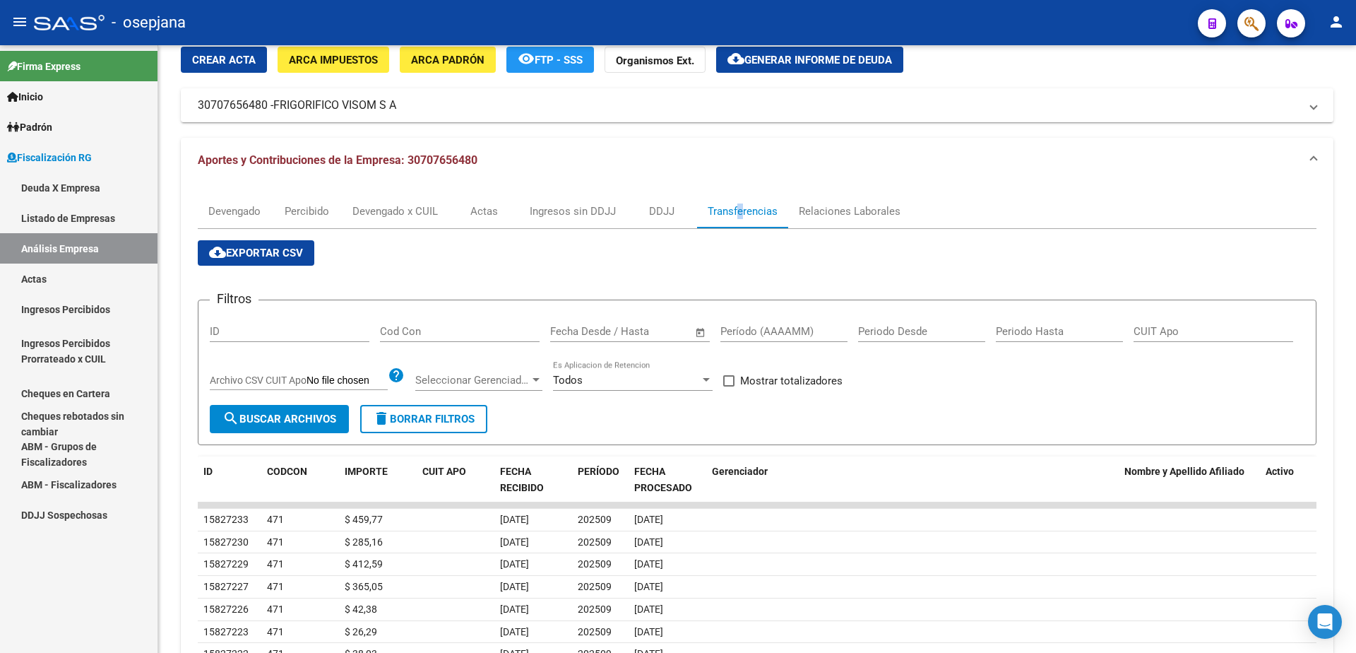
scroll to position [33, 0]
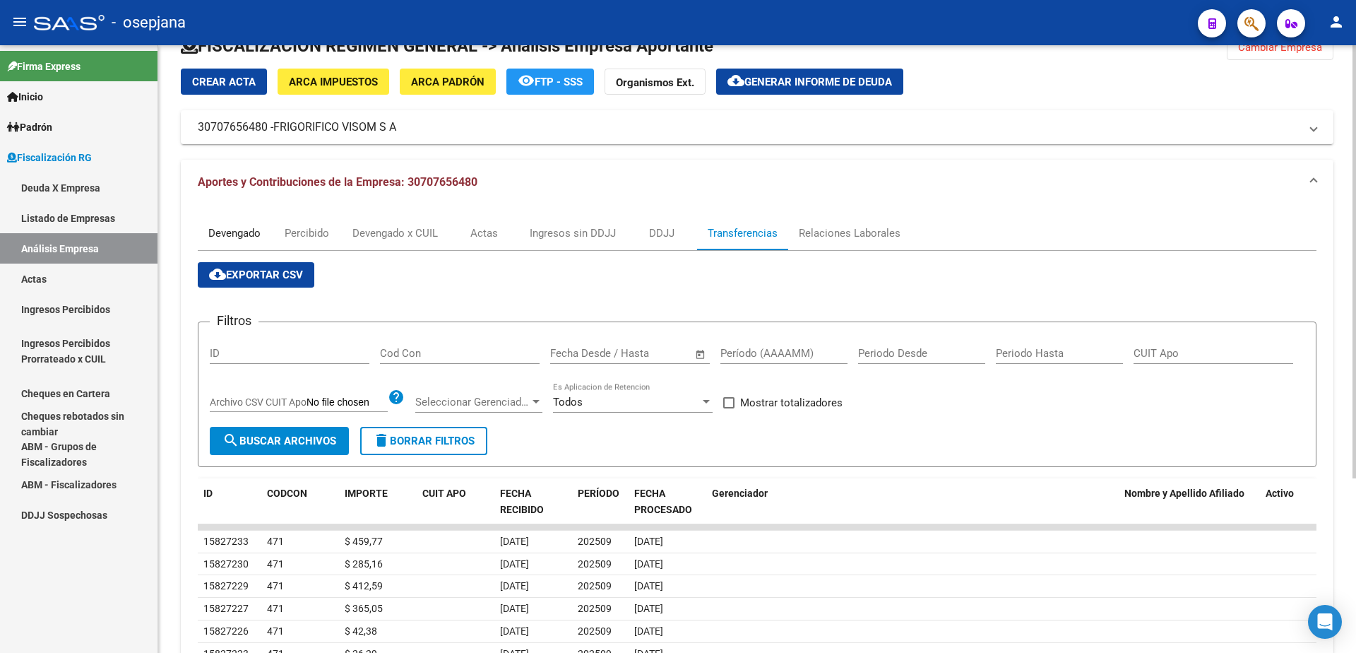
click at [236, 224] on div "Devengado" at bounding box center [234, 233] width 73 height 34
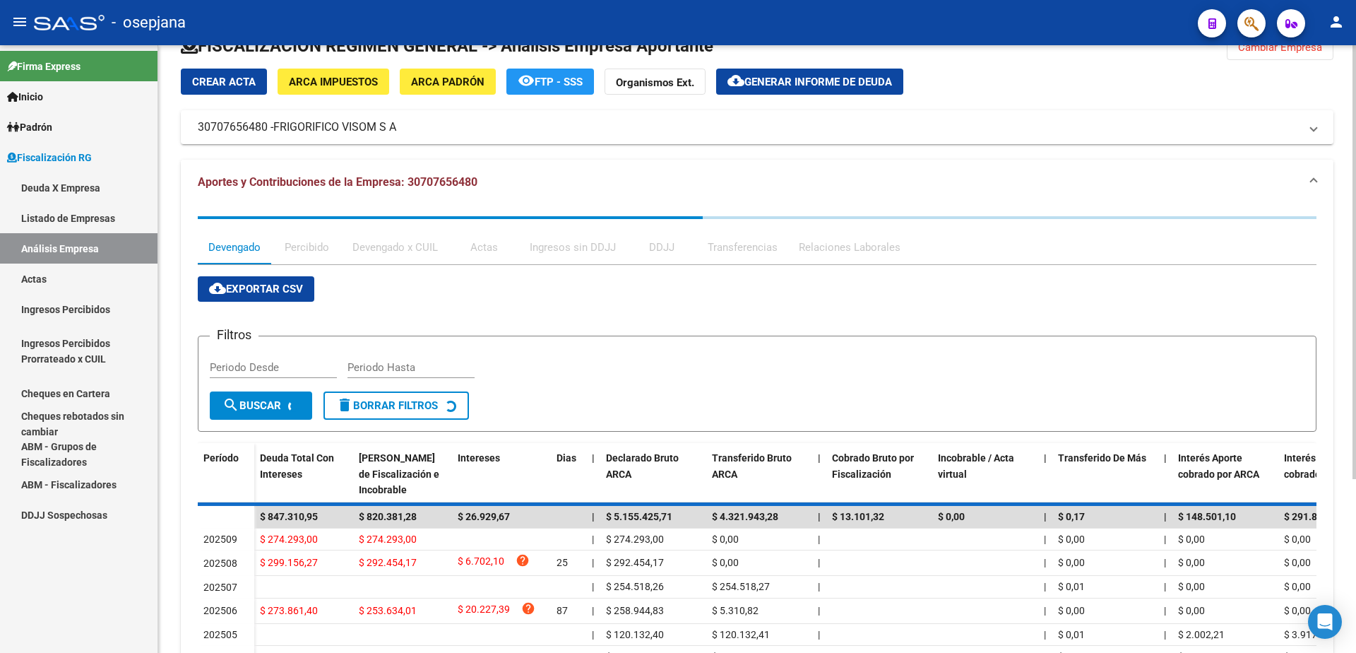
scroll to position [0, 0]
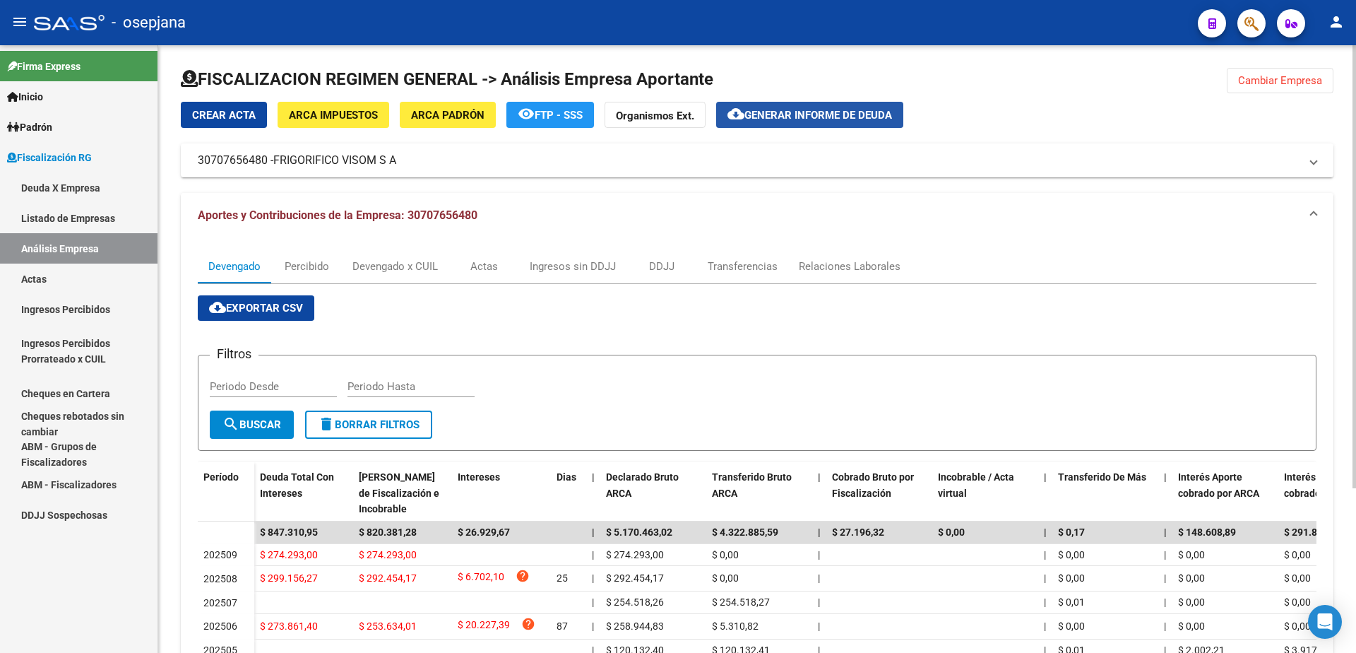
click at [772, 119] on span "Generar informe de deuda" at bounding box center [819, 115] width 148 height 13
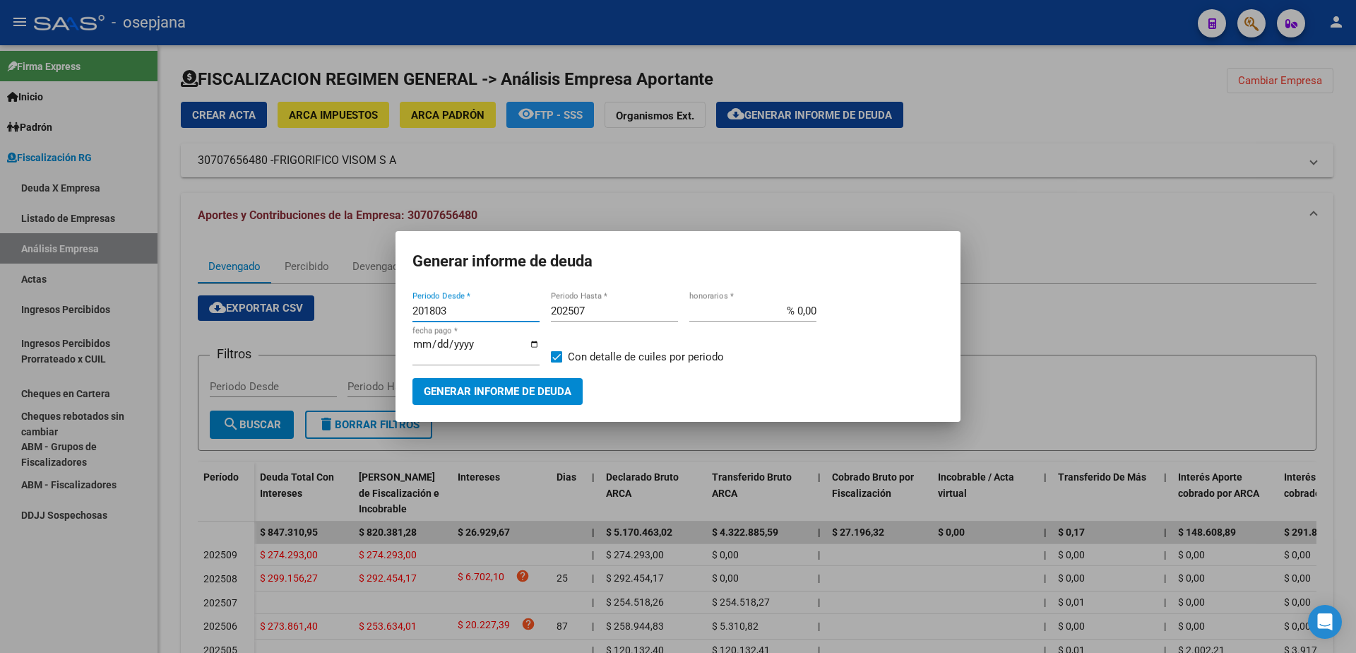
drag, startPoint x: 391, startPoint y: 309, endPoint x: 345, endPoint y: 309, distance: 45.9
click at [345, 309] on div "Generar informe de deuda 201803 Periodo Desde * 202507 Periodo Hasta * % 0,00 h…" at bounding box center [678, 326] width 1356 height 653
type input "202507"
click at [563, 354] on label "Con detalle de cuiles por periodo" at bounding box center [637, 356] width 173 height 17
click at [557, 362] on input "Con detalle de cuiles por periodo" at bounding box center [556, 362] width 1 height 1
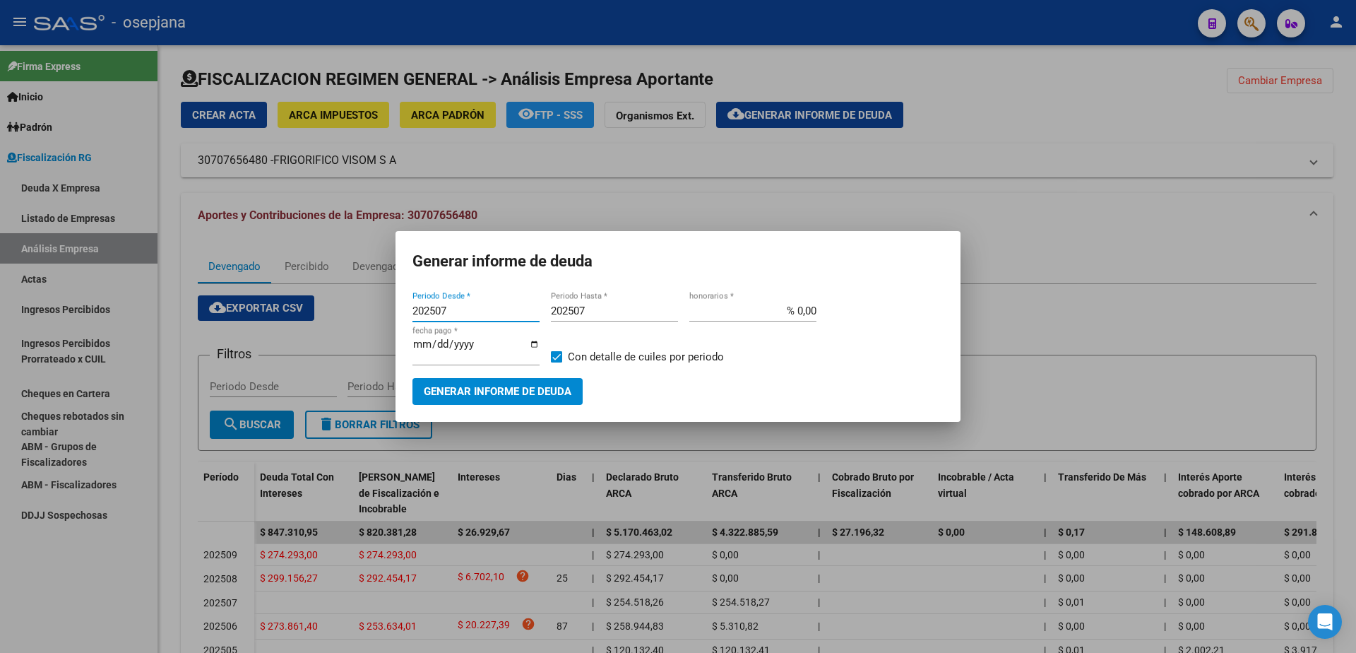
checkbox input "false"
click at [511, 378] on button "Generar informe de deuda" at bounding box center [498, 391] width 170 height 26
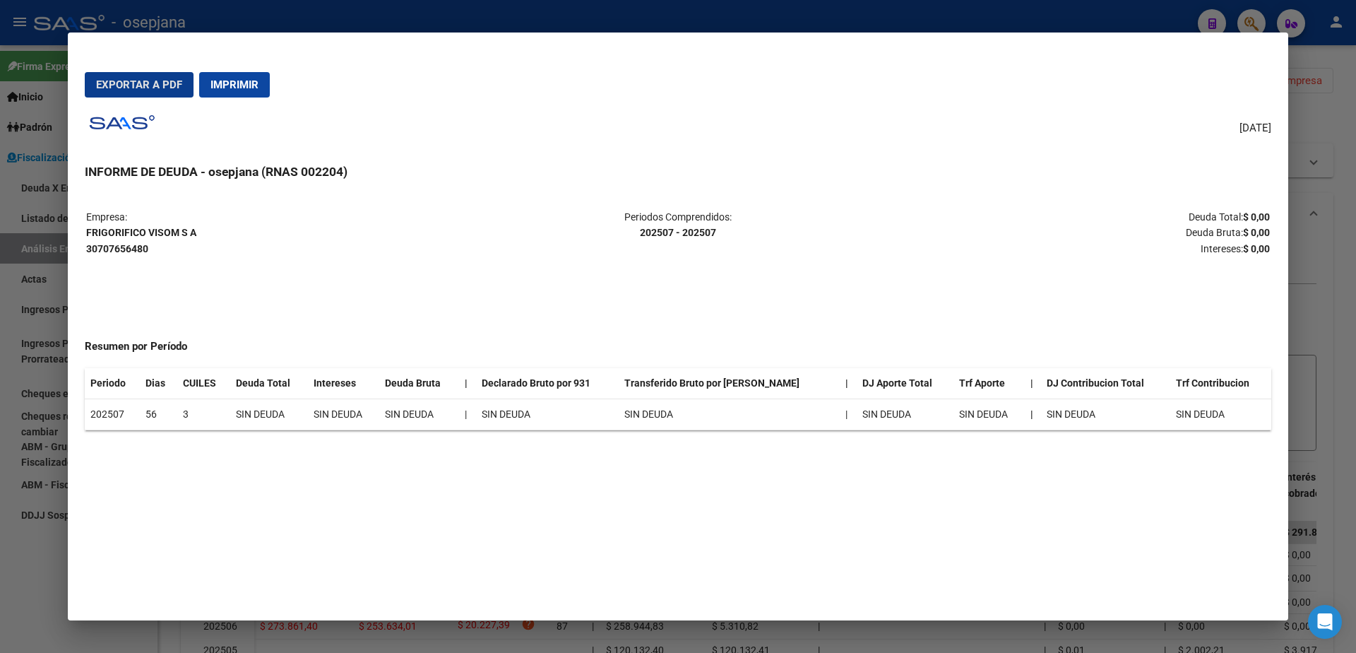
click at [239, 86] on span "Imprimir" at bounding box center [234, 84] width 48 height 13
click at [20, 584] on div at bounding box center [678, 326] width 1356 height 653
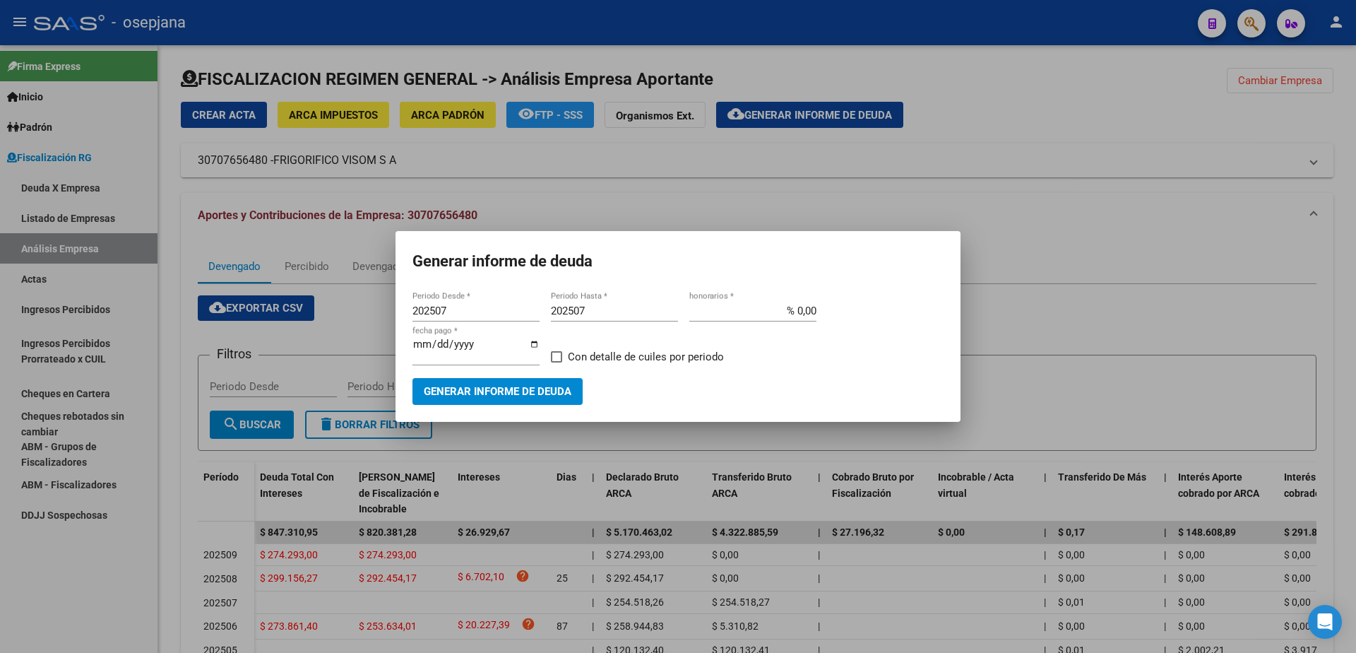
click at [56, 275] on div at bounding box center [678, 326] width 1356 height 653
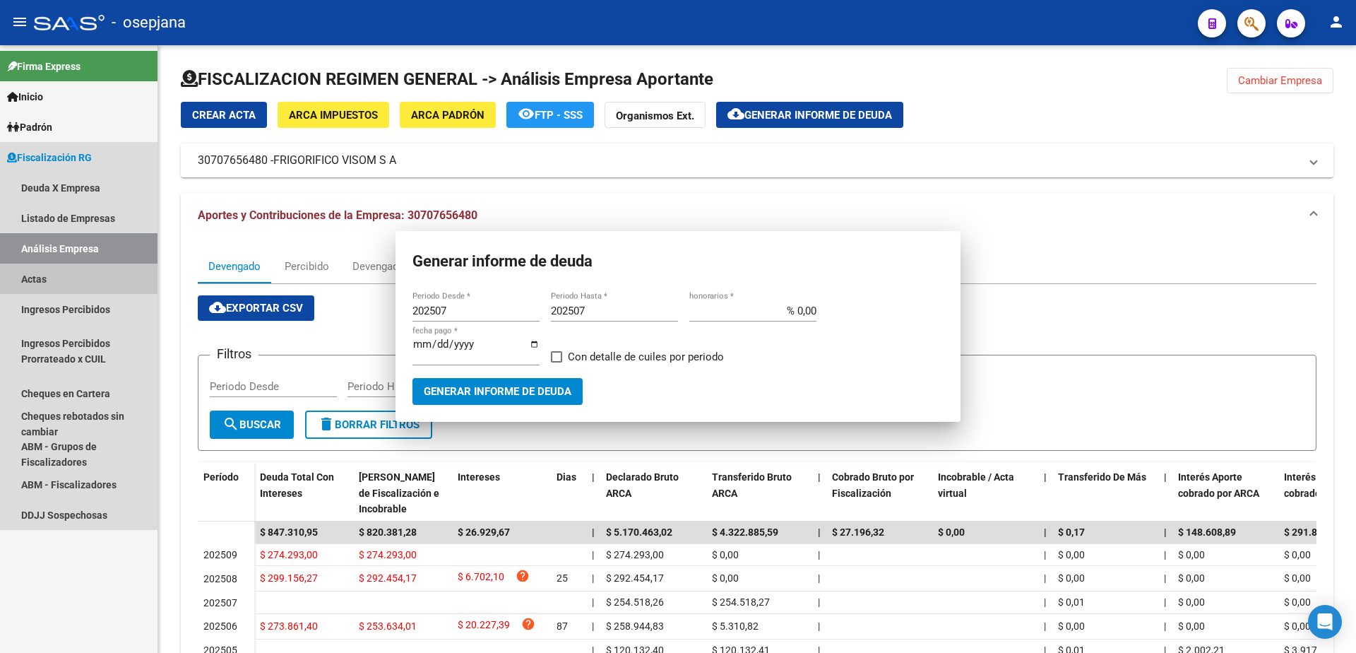
click at [56, 275] on link "Actas" at bounding box center [79, 278] width 158 height 30
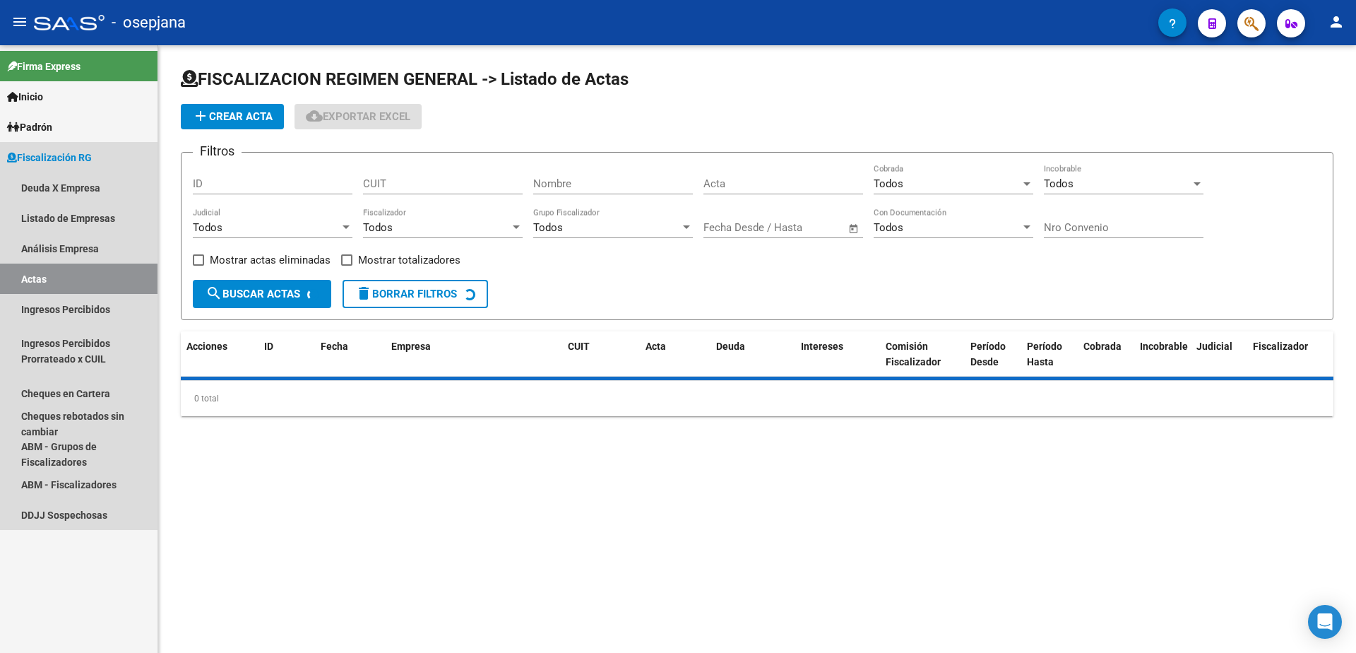
click at [56, 275] on link "Actas" at bounding box center [79, 278] width 158 height 30
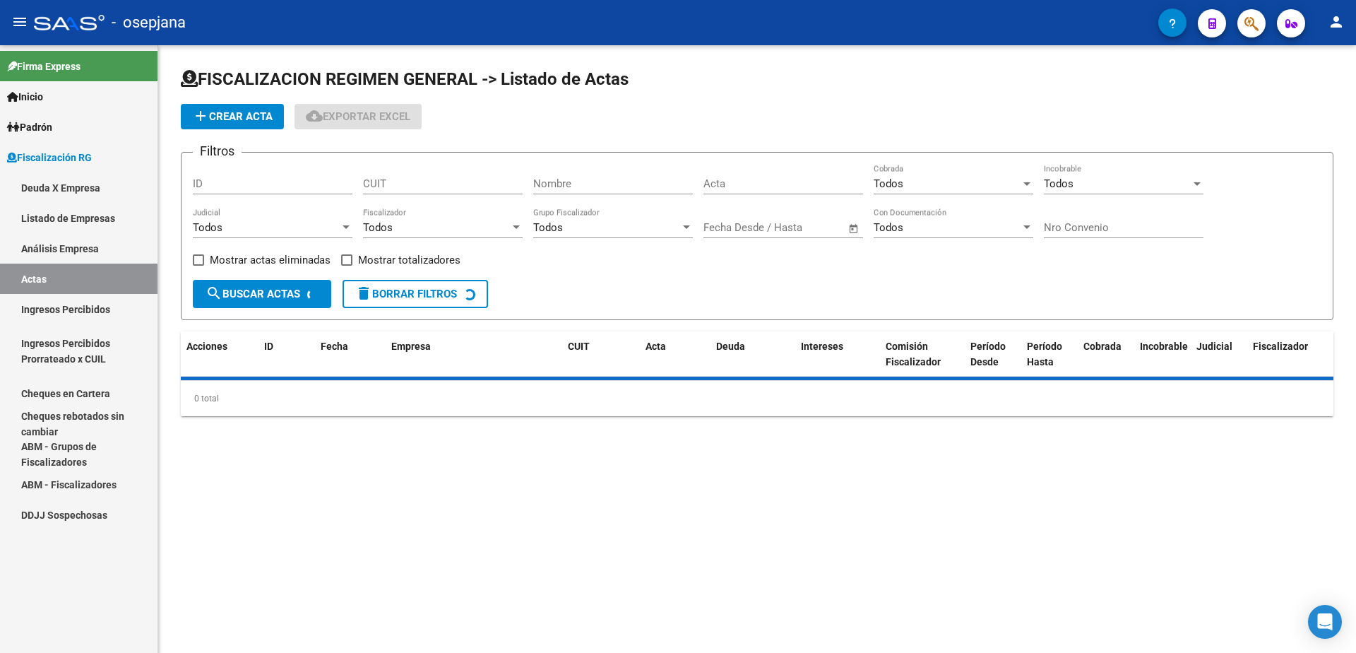
click at [75, 253] on link "Análisis Empresa" at bounding box center [79, 248] width 158 height 30
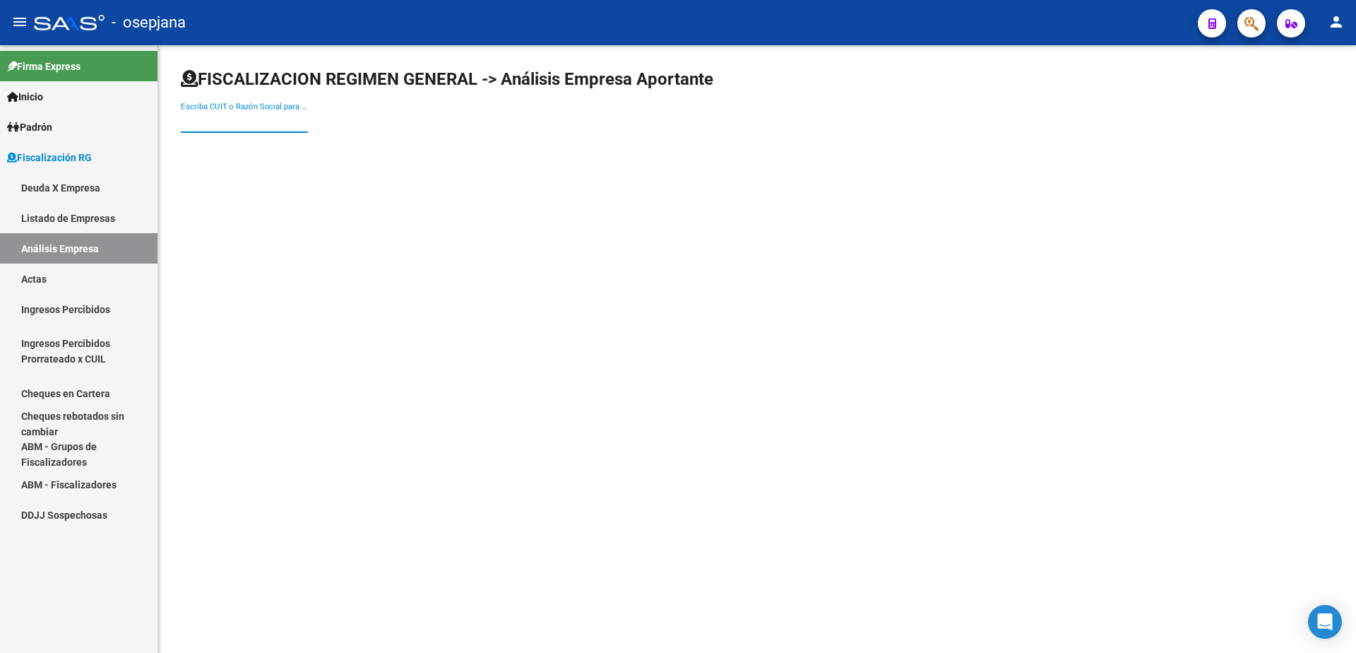
click at [220, 121] on input "Escriba CUIT o Razón Social para buscar" at bounding box center [244, 121] width 127 height 13
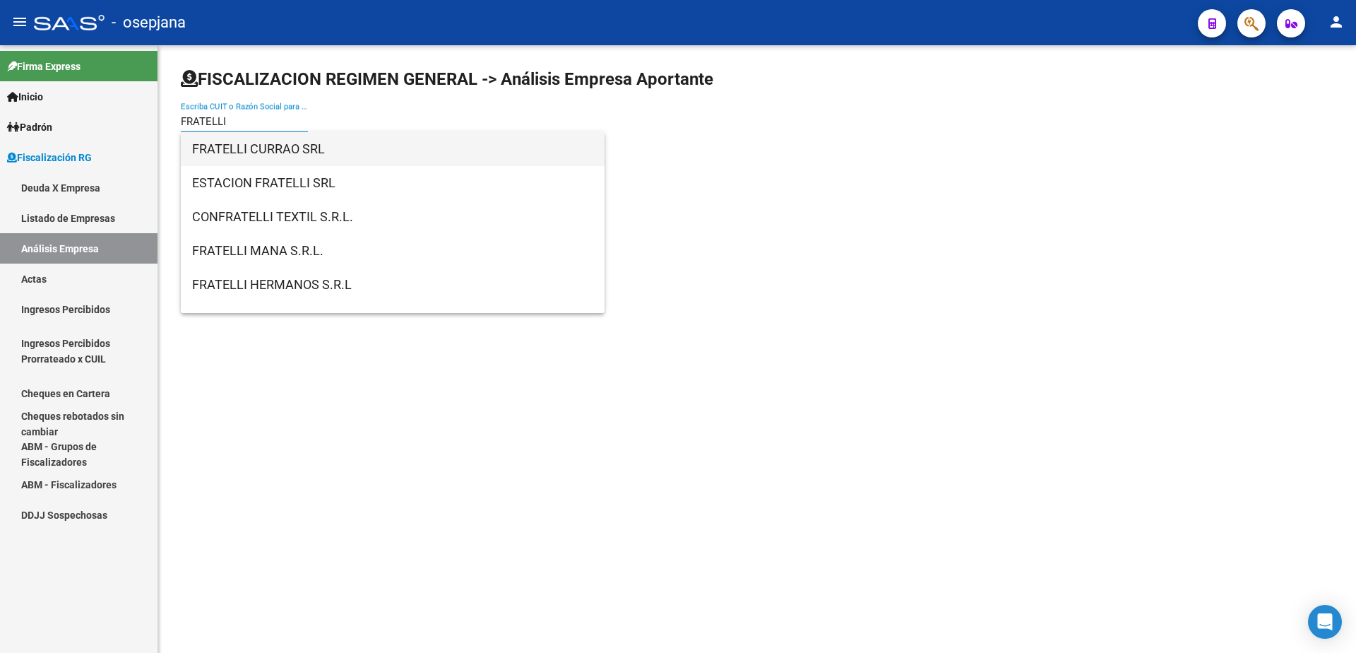
type input "FRATELLI"
click at [296, 146] on span "FRATELLI CURRAO SRL" at bounding box center [392, 149] width 401 height 34
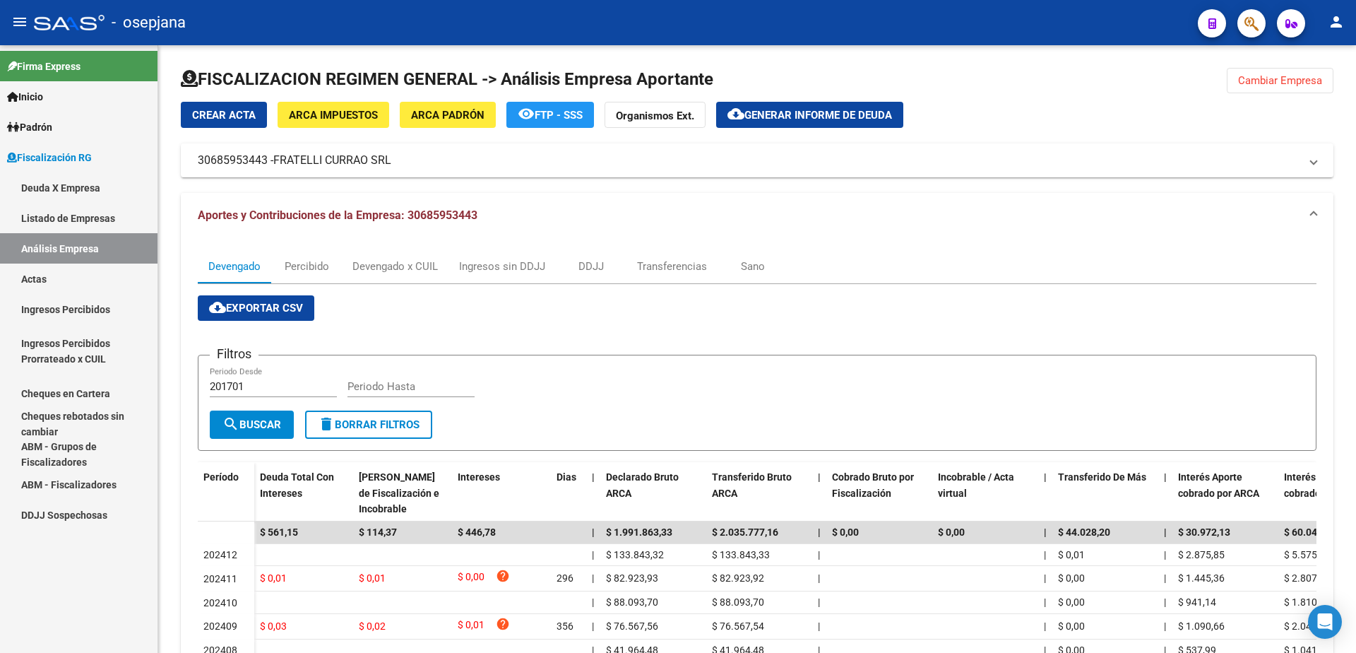
drag, startPoint x: 90, startPoint y: 275, endPoint x: 95, endPoint y: 267, distance: 9.8
click at [90, 276] on link "Actas" at bounding box center [79, 278] width 158 height 30
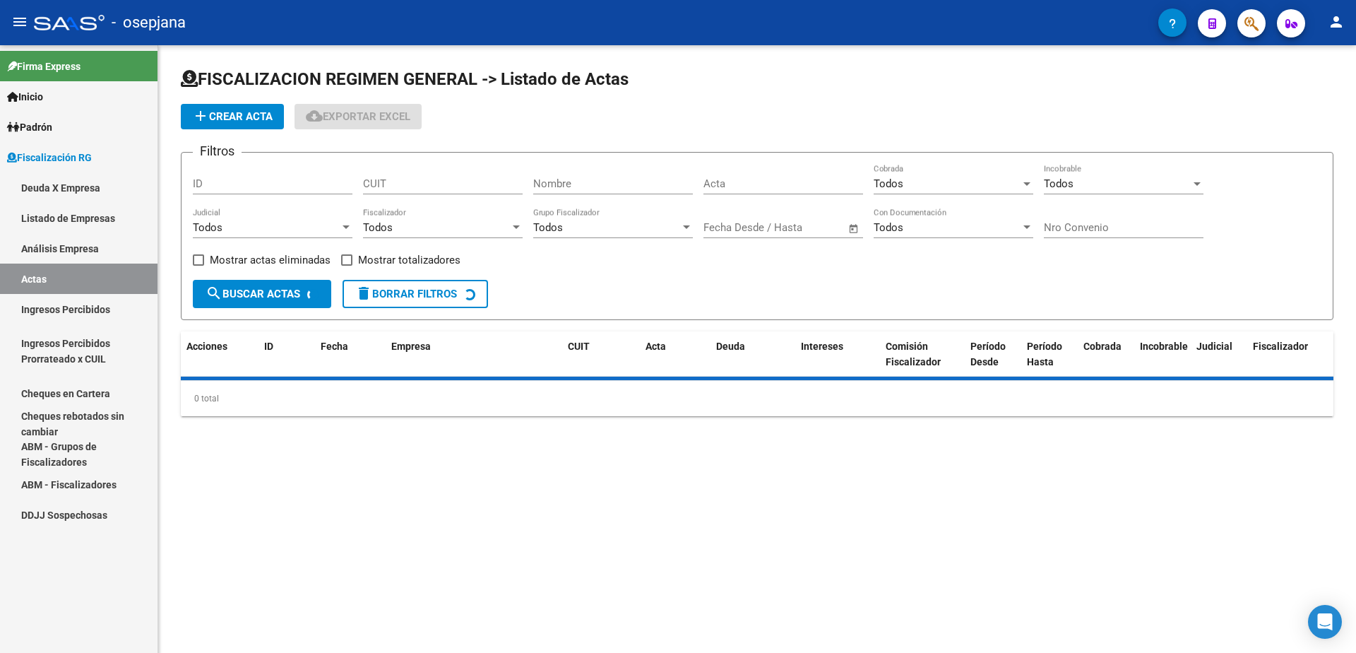
click at [105, 251] on link "Análisis Empresa" at bounding box center [79, 248] width 158 height 30
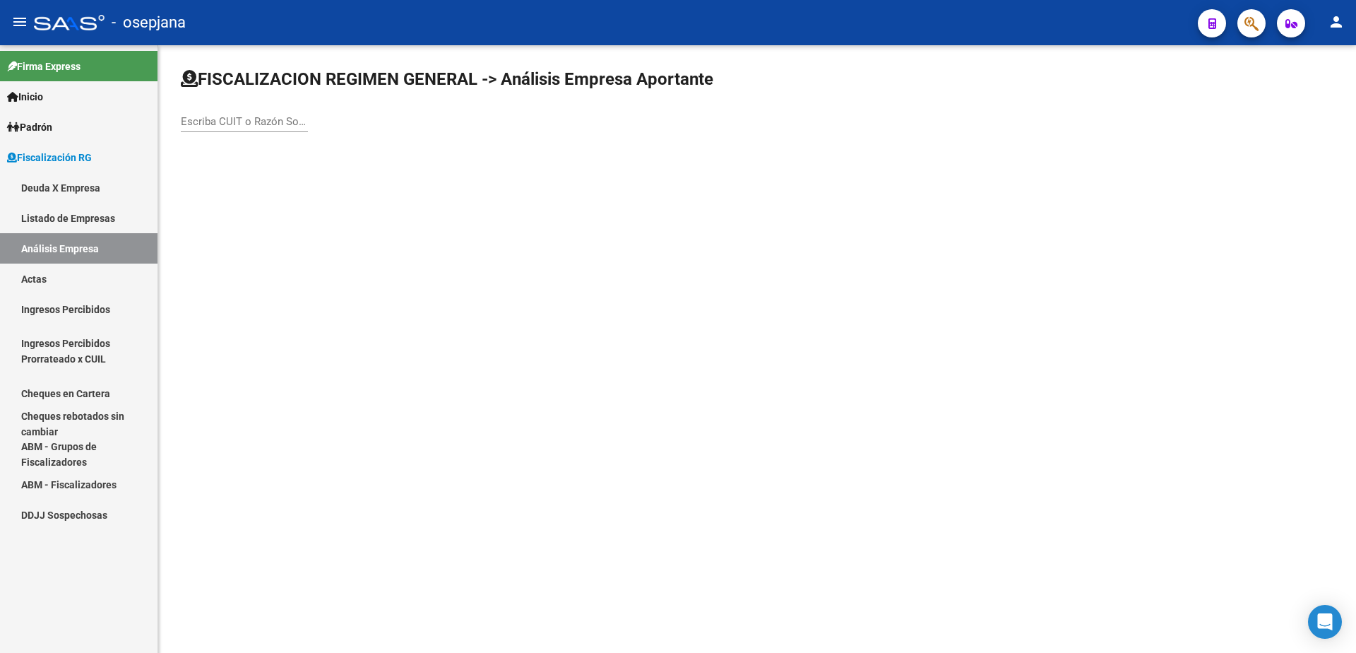
click at [232, 126] on input "Escriba CUIT o Razón Social para buscar" at bounding box center [244, 121] width 127 height 13
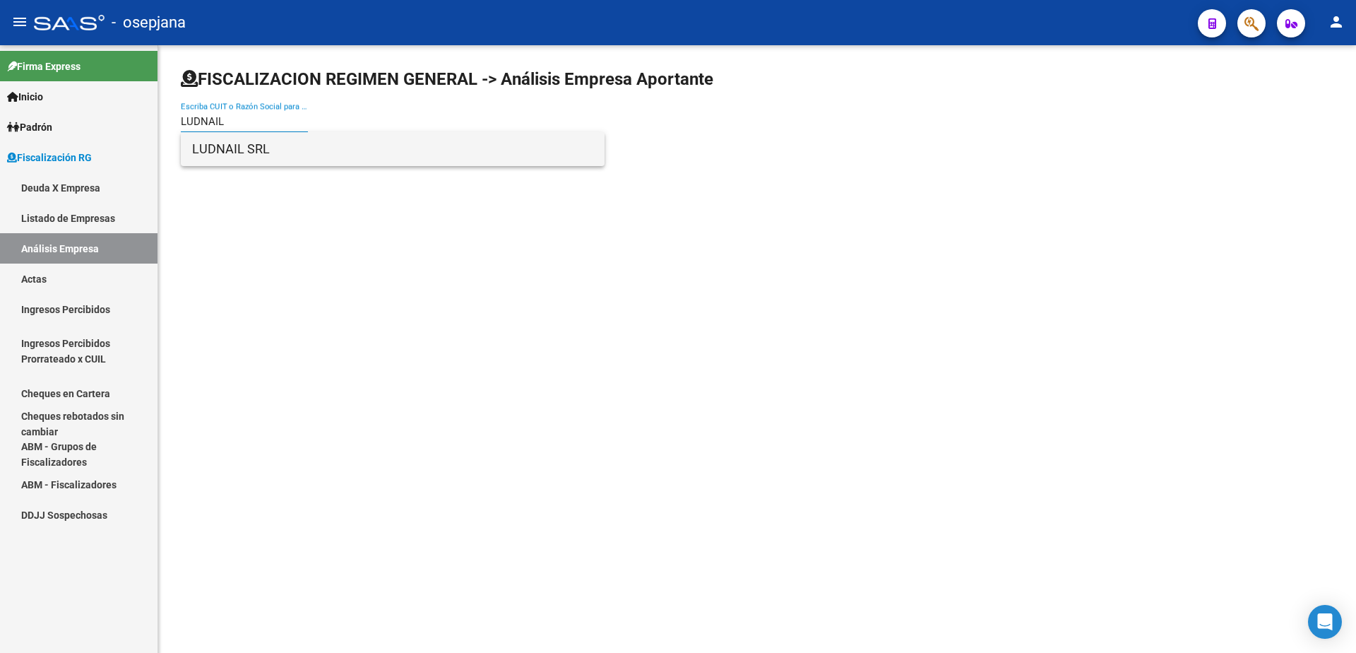
type input "LUDNAIL"
click at [258, 146] on span "LUDNAIL SRL" at bounding box center [392, 149] width 401 height 34
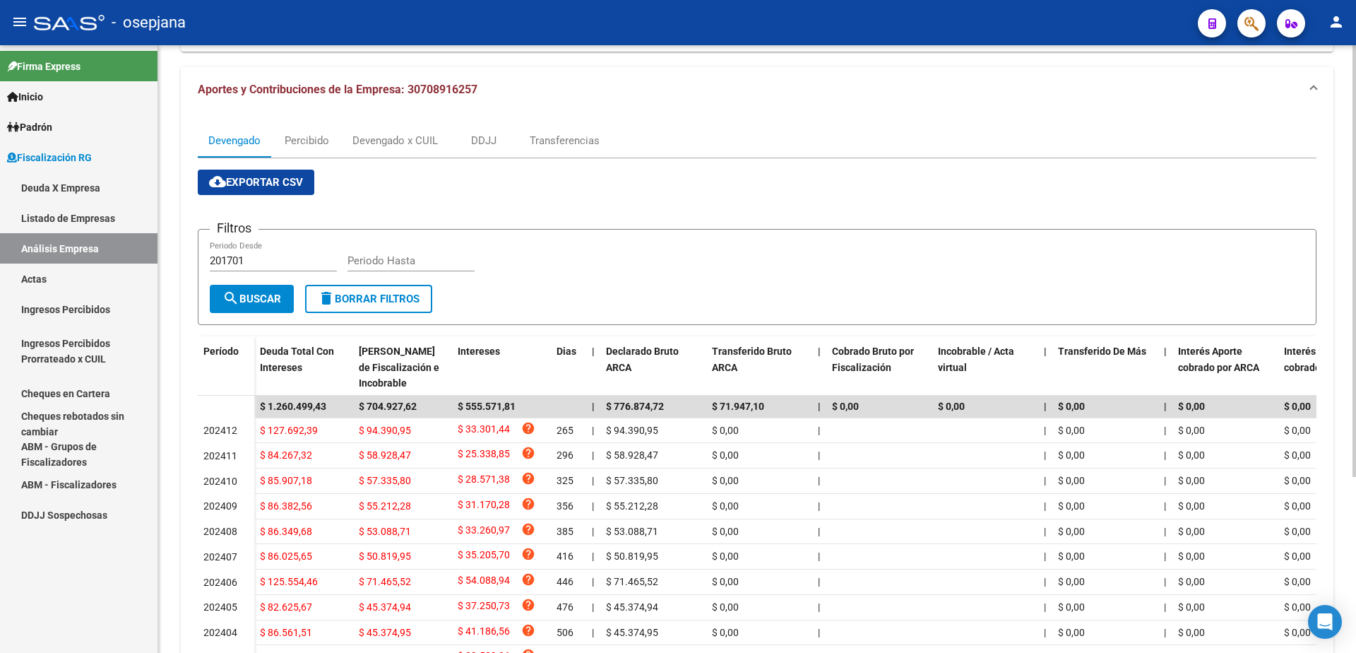
scroll to position [212, 0]
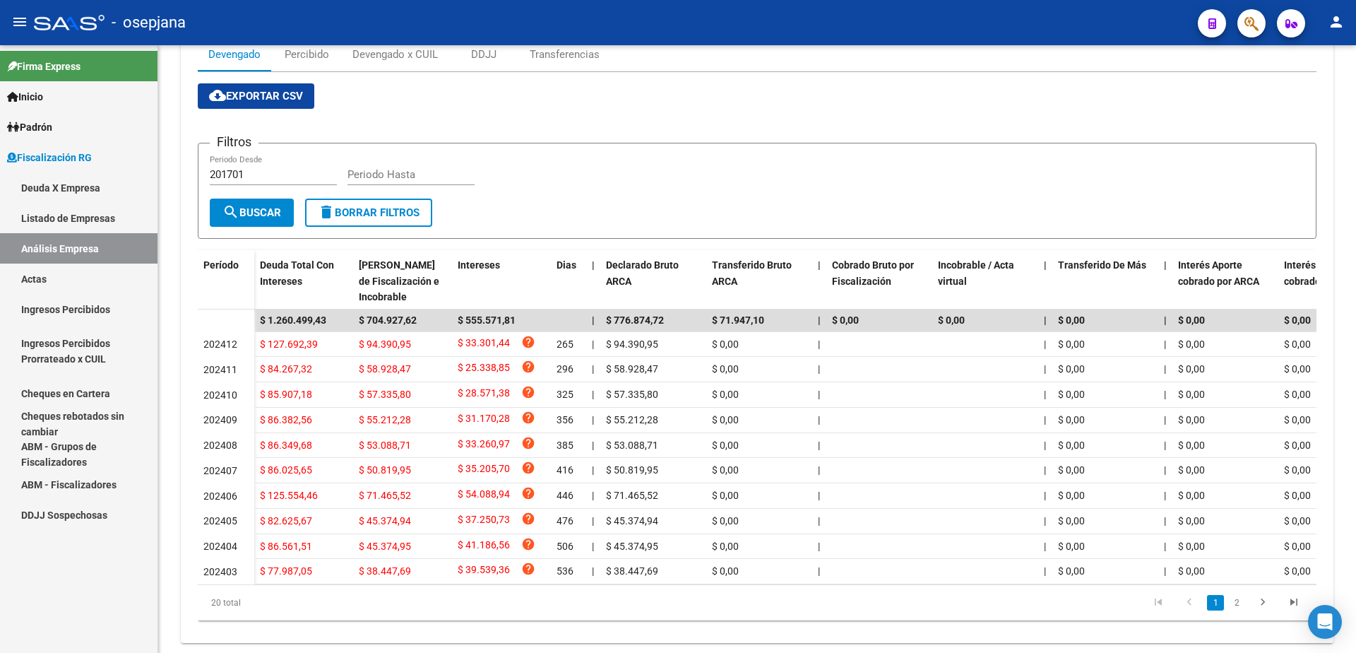
click at [47, 290] on link "Actas" at bounding box center [79, 278] width 158 height 30
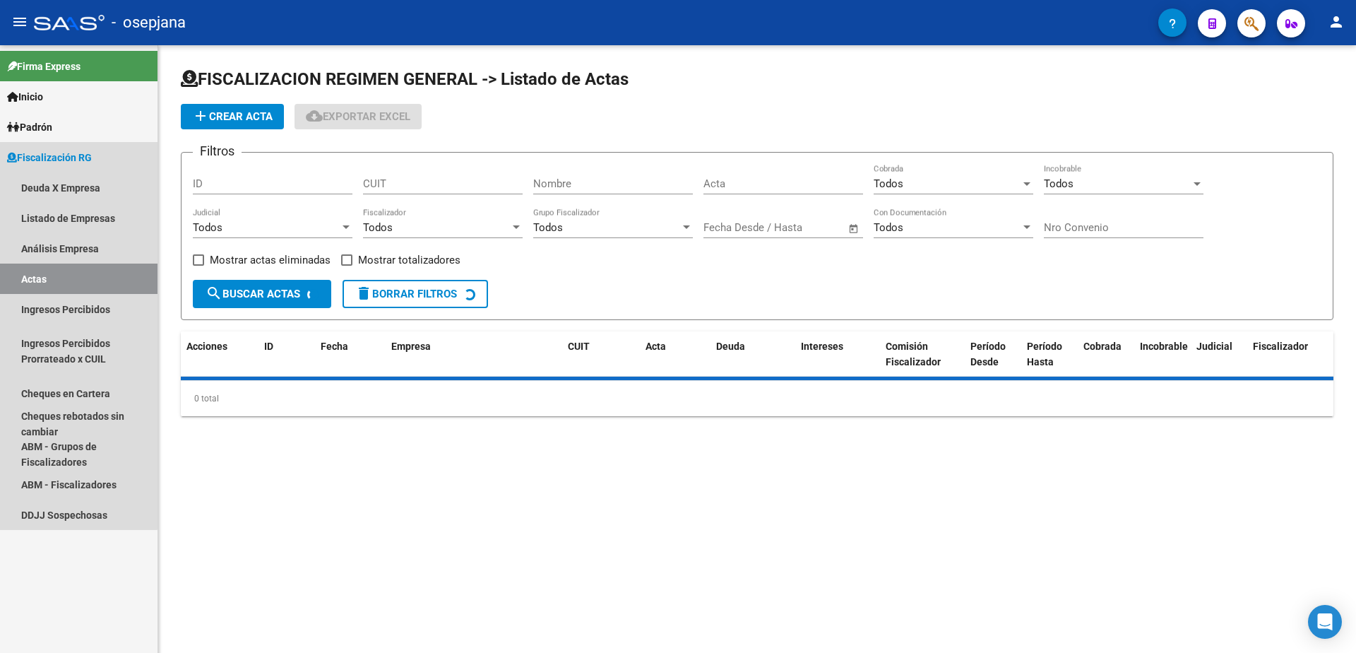
drag, startPoint x: 83, startPoint y: 254, endPoint x: 94, endPoint y: 247, distance: 13.3
click at [83, 254] on link "Análisis Empresa" at bounding box center [79, 248] width 158 height 30
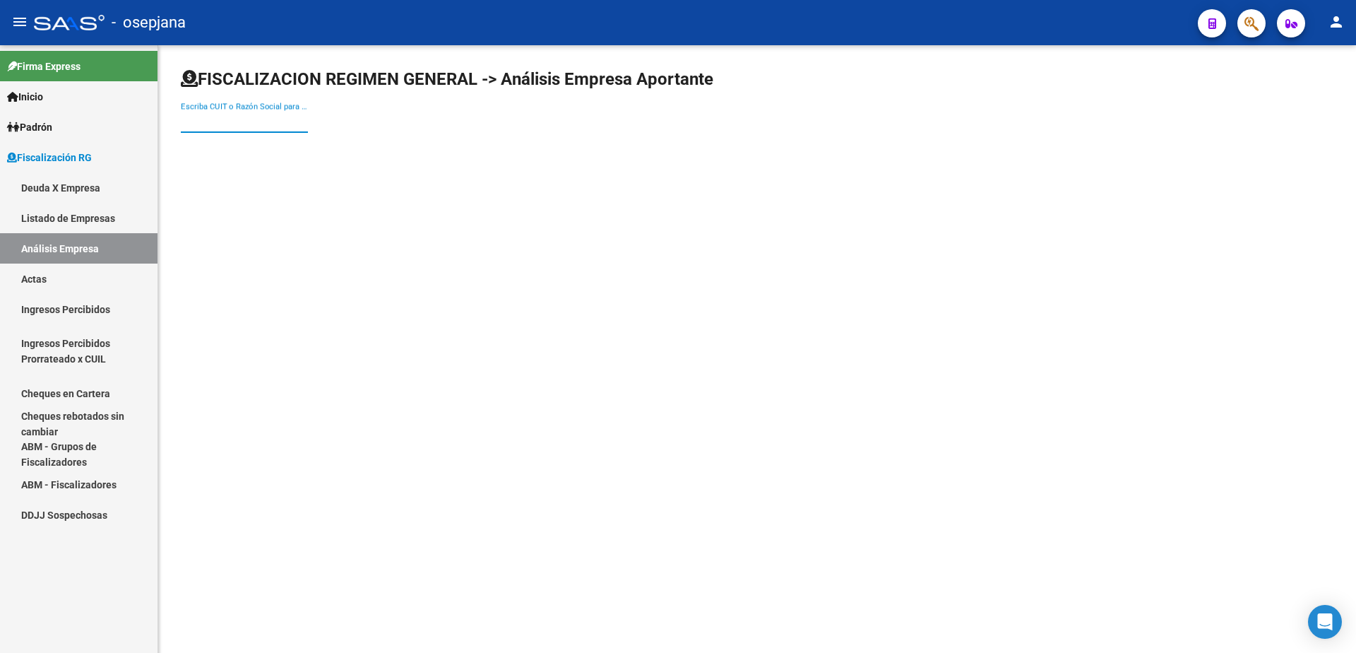
click at [240, 123] on input "Escriba CUIT o Razón Social para buscar" at bounding box center [244, 121] width 127 height 13
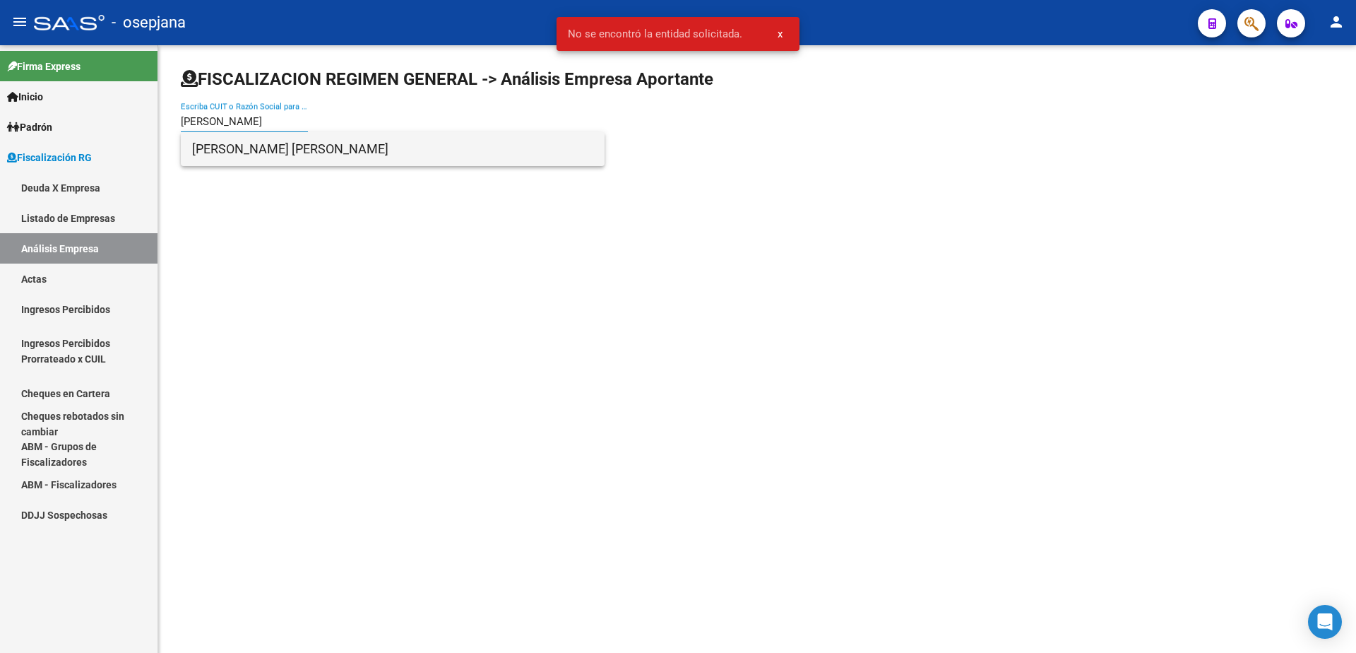
type input "LOPEZ BIRRA"
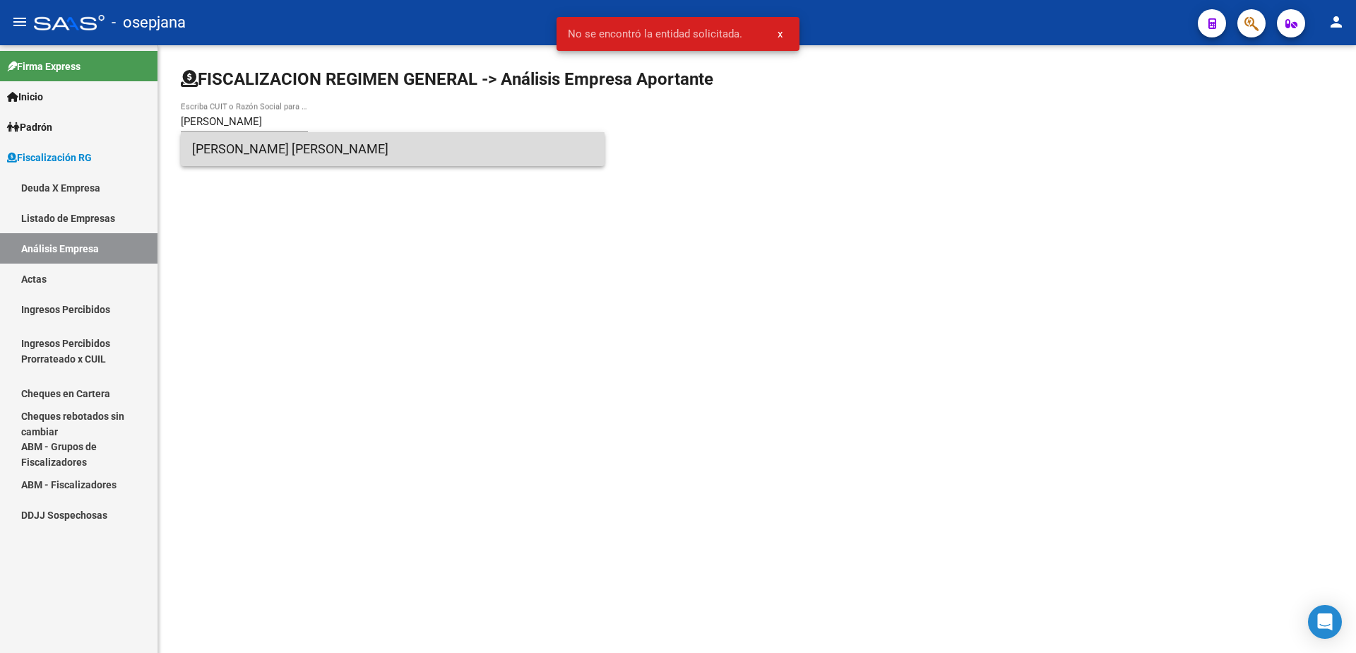
click at [314, 154] on span "LOPEZ BIRRA RUBEN MARCELO" at bounding box center [392, 149] width 401 height 34
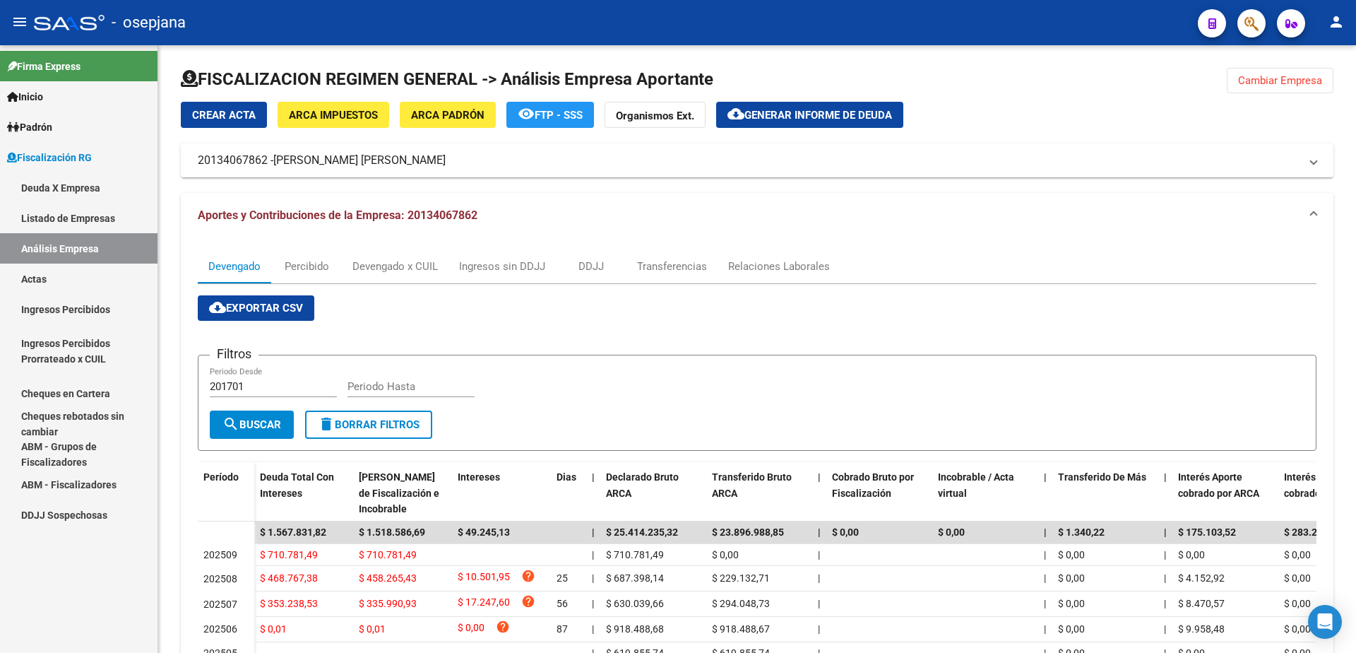
click at [99, 279] on link "Actas" at bounding box center [79, 278] width 158 height 30
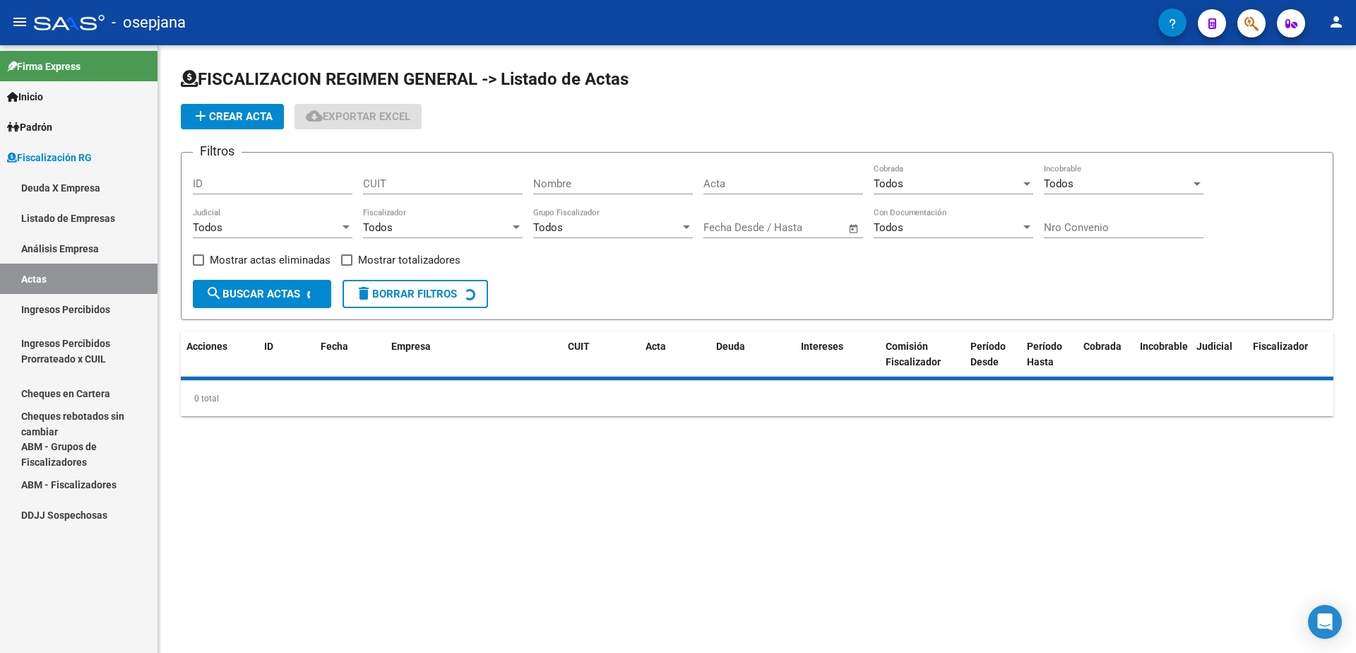
click at [105, 260] on link "Análisis Empresa" at bounding box center [79, 248] width 158 height 30
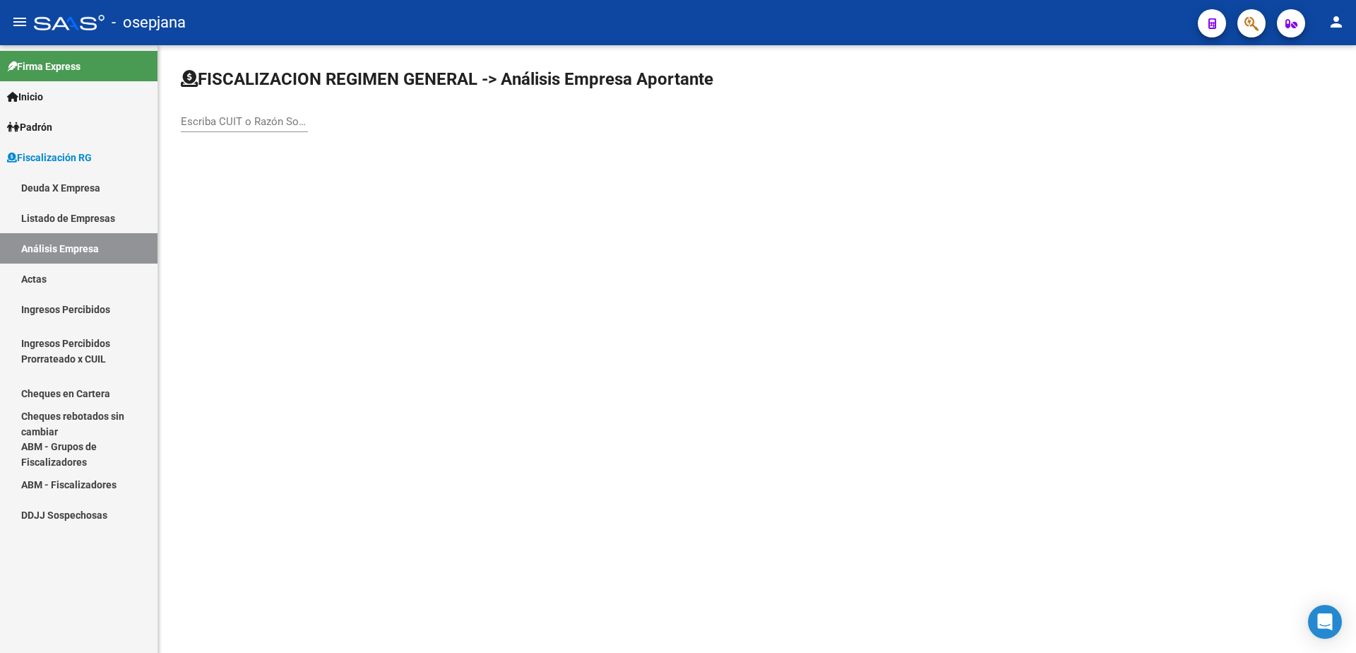
click at [230, 119] on input "Escriba CUIT o Razón Social para buscar" at bounding box center [244, 121] width 127 height 13
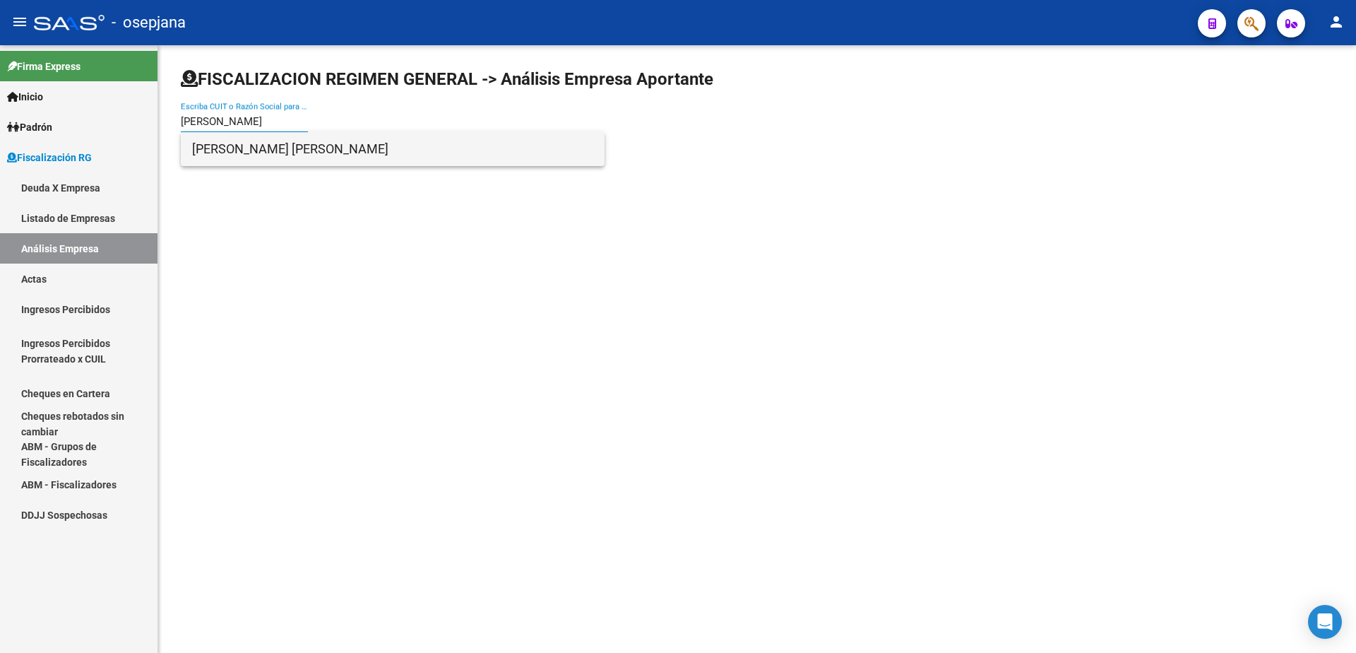
type input "LOPEZ BIRRA"
click at [250, 144] on span "LOPEZ BIRRA RUBEN MARCELO" at bounding box center [392, 149] width 401 height 34
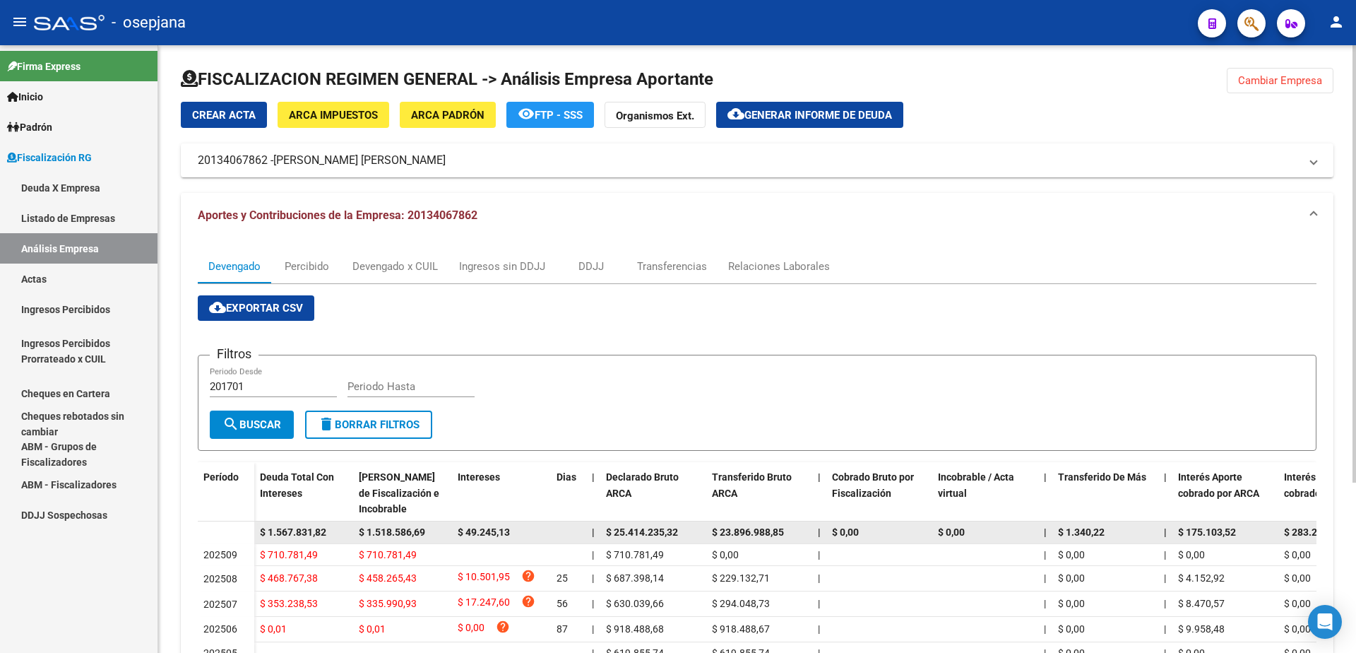
scroll to position [71, 0]
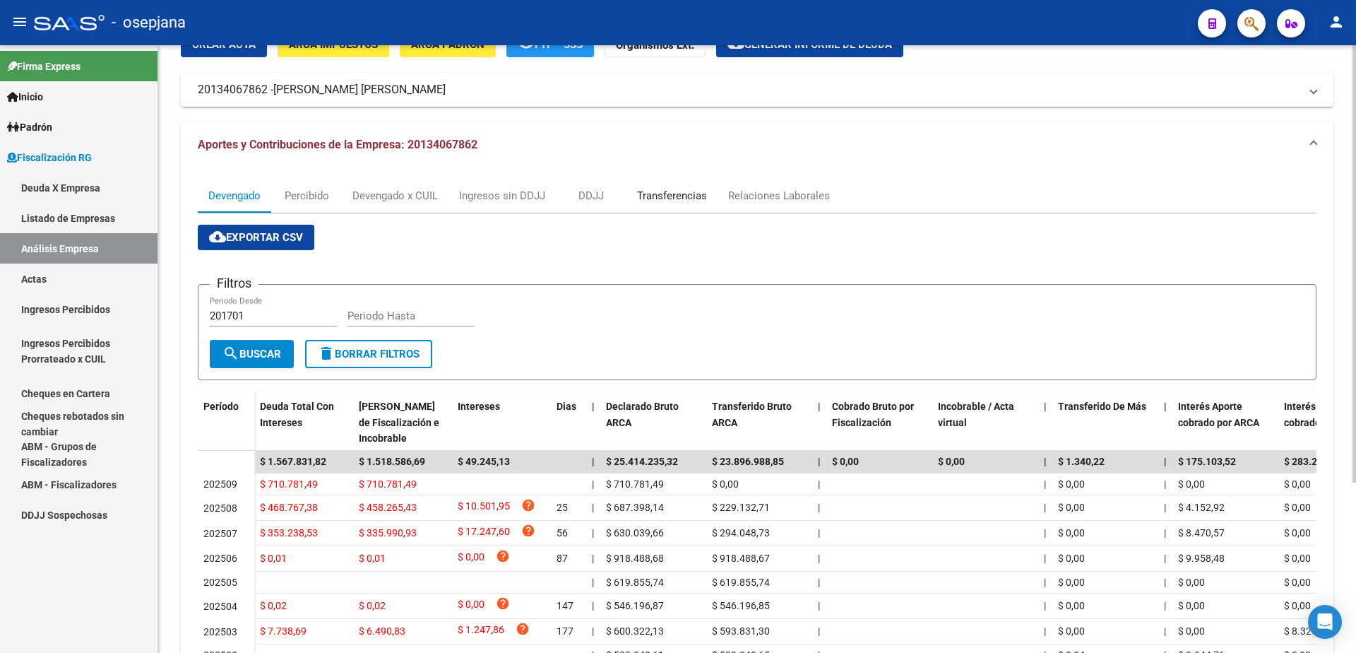
click at [664, 197] on div "Transferencias" at bounding box center [672, 196] width 70 height 16
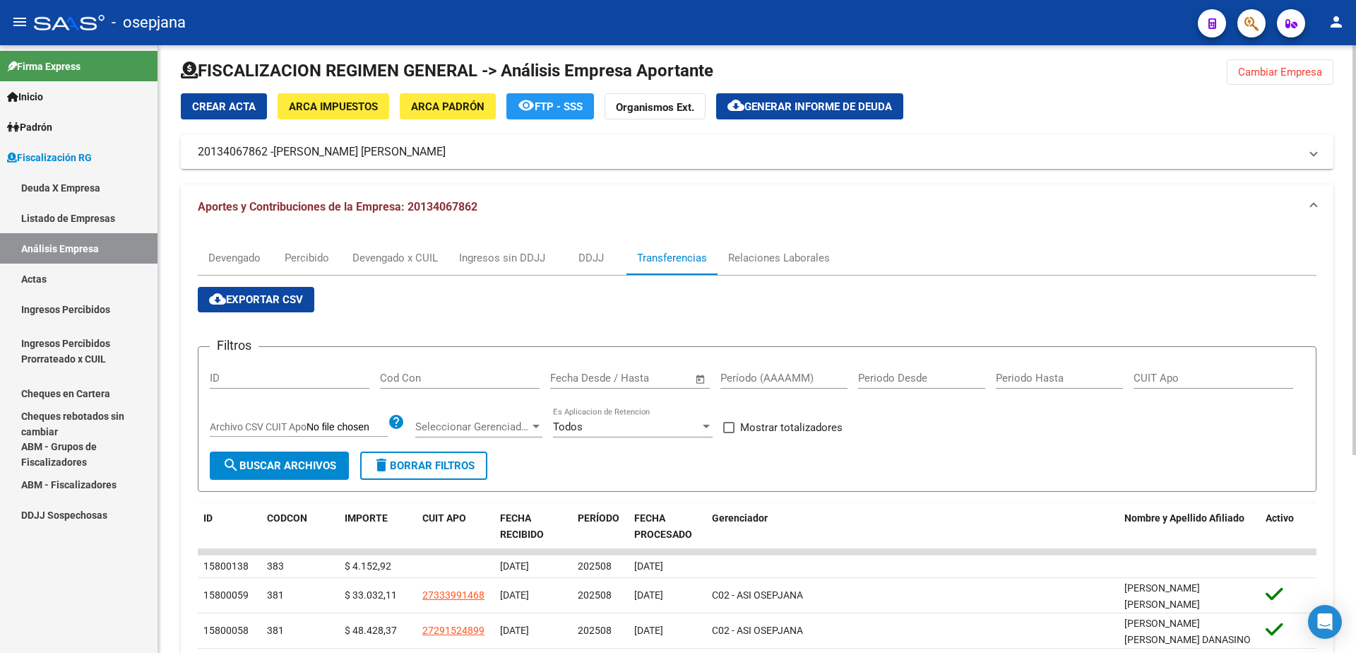
scroll to position [0, 0]
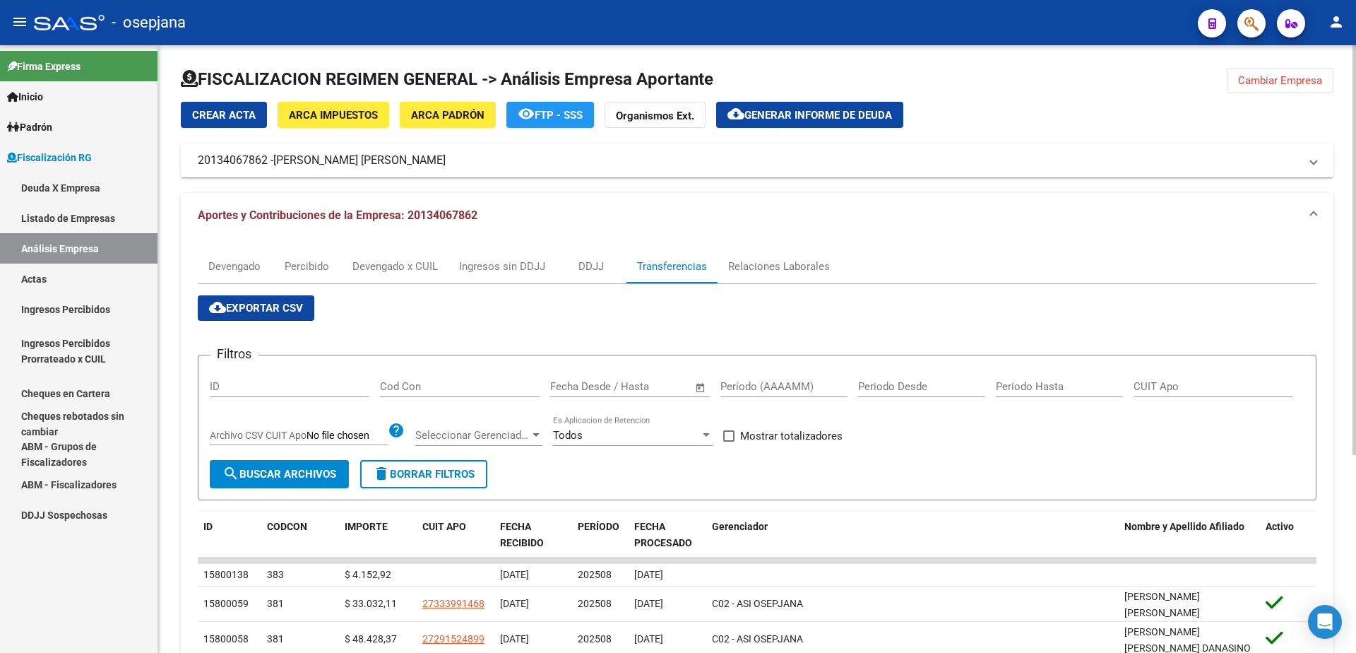
click at [781, 114] on span "Generar informe de deuda" at bounding box center [819, 115] width 148 height 13
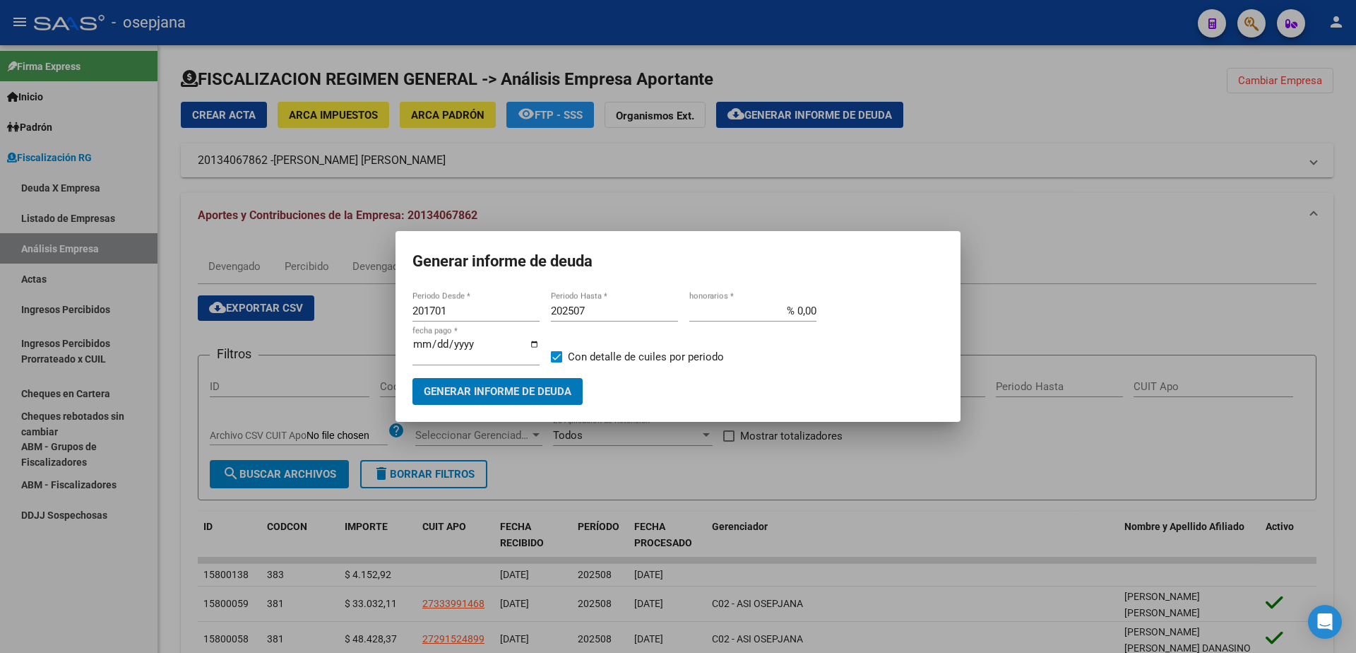
drag, startPoint x: 459, startPoint y: 314, endPoint x: 340, endPoint y: 314, distance: 119.4
click at [340, 314] on div "Generar informe de deuda 201701 Periodo Desde * 202507 Periodo Hasta * % 0,00 h…" at bounding box center [678, 326] width 1356 height 653
drag, startPoint x: 472, startPoint y: 319, endPoint x: 336, endPoint y: 322, distance: 135.7
click at [336, 322] on div "Generar informe de deuda 201701 Periodo Desde * 202507 Periodo Hasta * % 0,00 h…" at bounding box center [678, 326] width 1356 height 653
type input "202506"
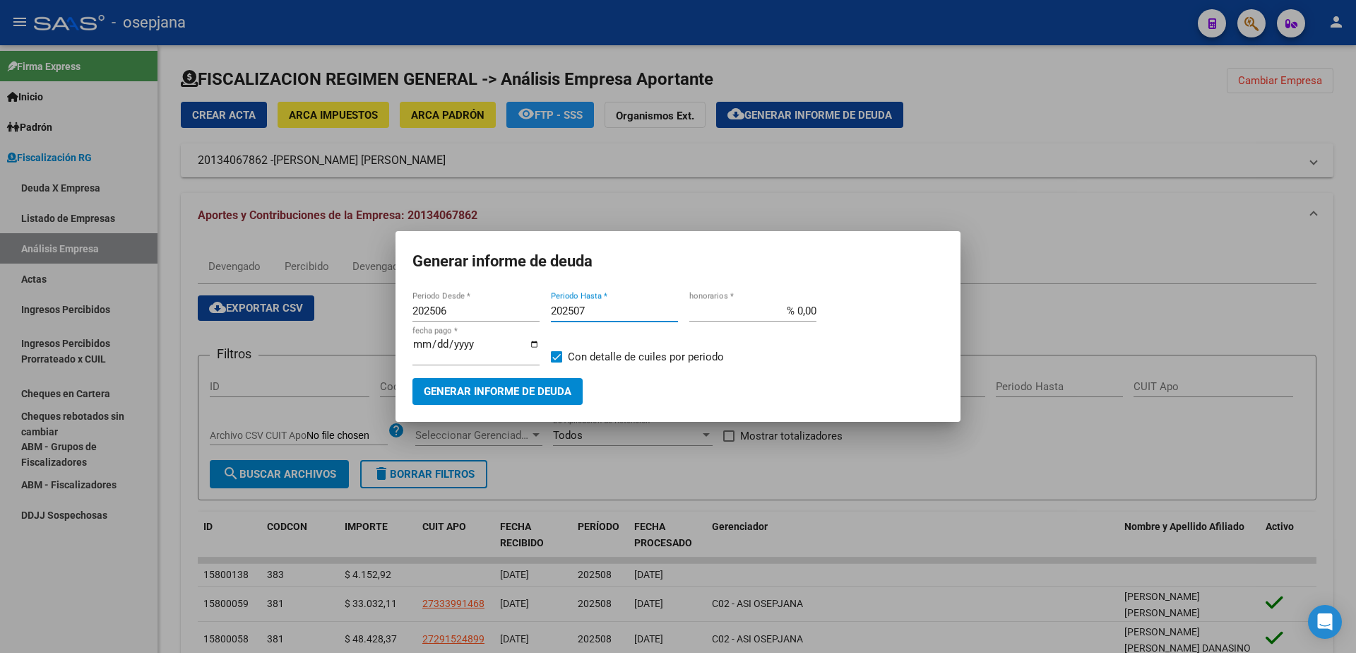
click at [583, 314] on input "202507" at bounding box center [614, 310] width 127 height 13
type input "202506"
click at [559, 356] on span at bounding box center [556, 356] width 11 height 11
click at [557, 362] on input "Con detalle de cuiles por periodo" at bounding box center [556, 362] width 1 height 1
checkbox input "false"
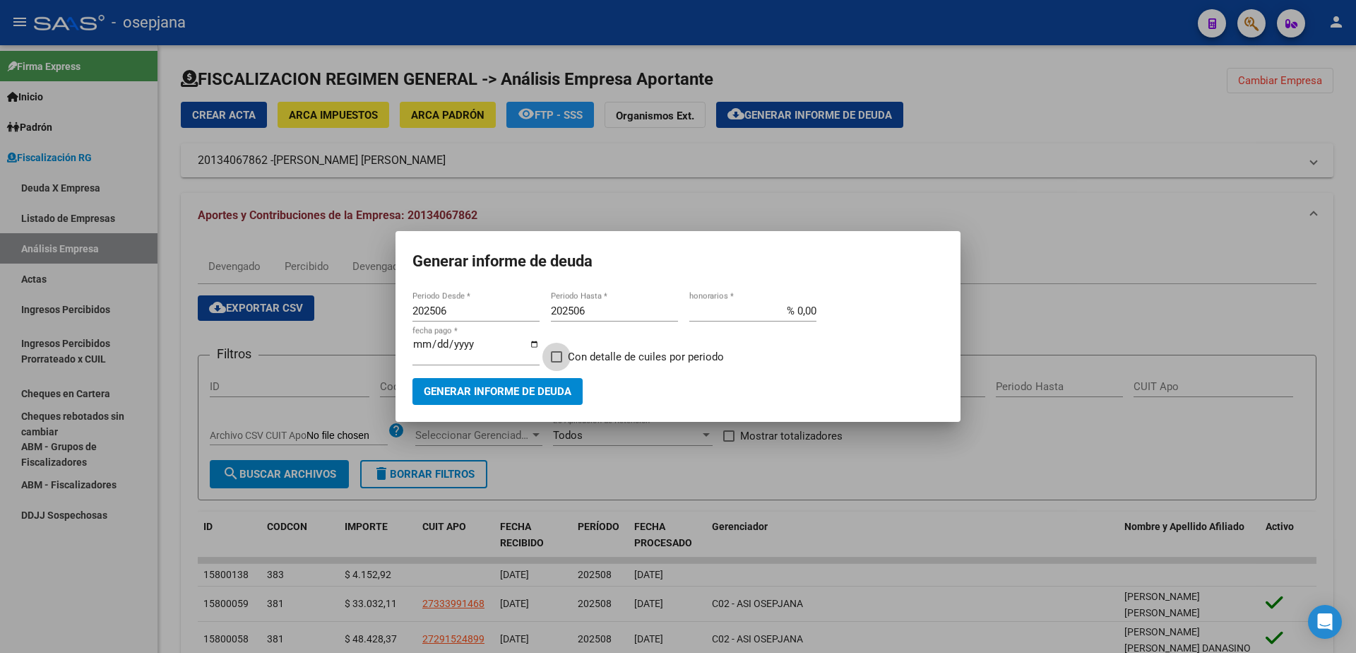
click at [550, 386] on span "Generar informe de deuda" at bounding box center [498, 392] width 148 height 13
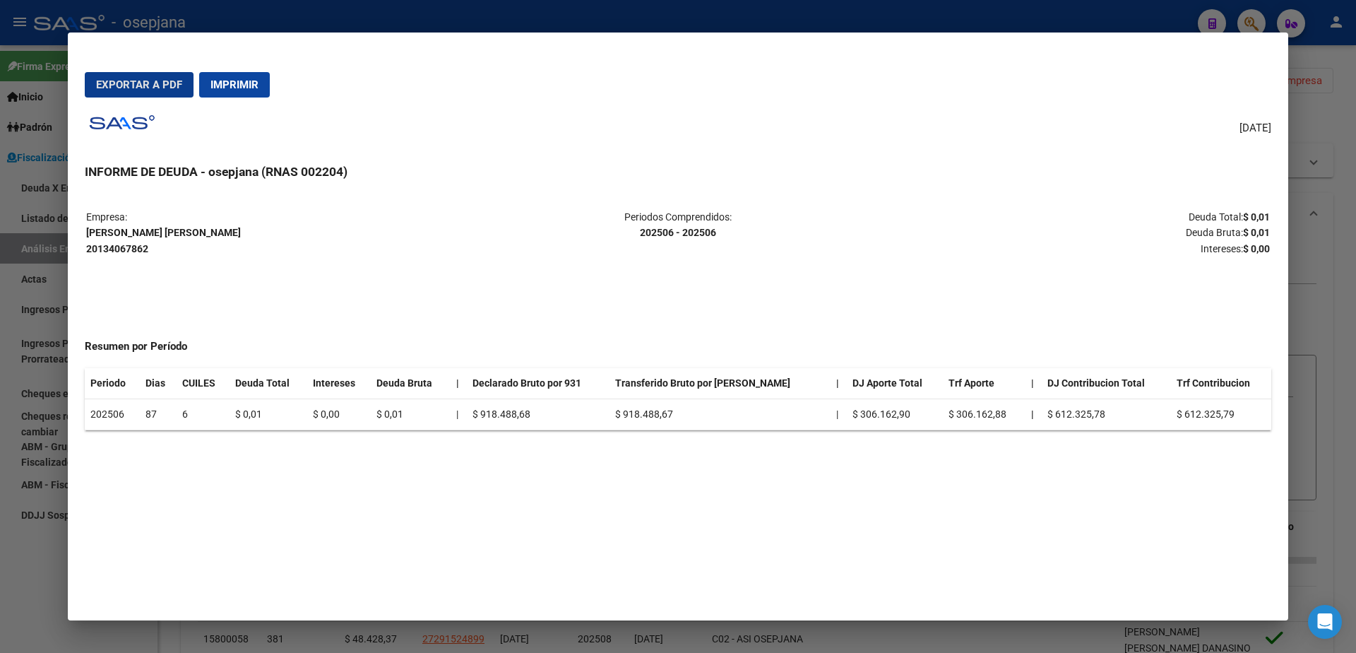
click at [252, 87] on span "Imprimir" at bounding box center [234, 84] width 48 height 13
drag, startPoint x: 223, startPoint y: 84, endPoint x: 757, endPoint y: 248, distance: 558.6
click at [223, 84] on span "Imprimir" at bounding box center [234, 84] width 48 height 13
click at [16, 598] on div at bounding box center [678, 326] width 1356 height 653
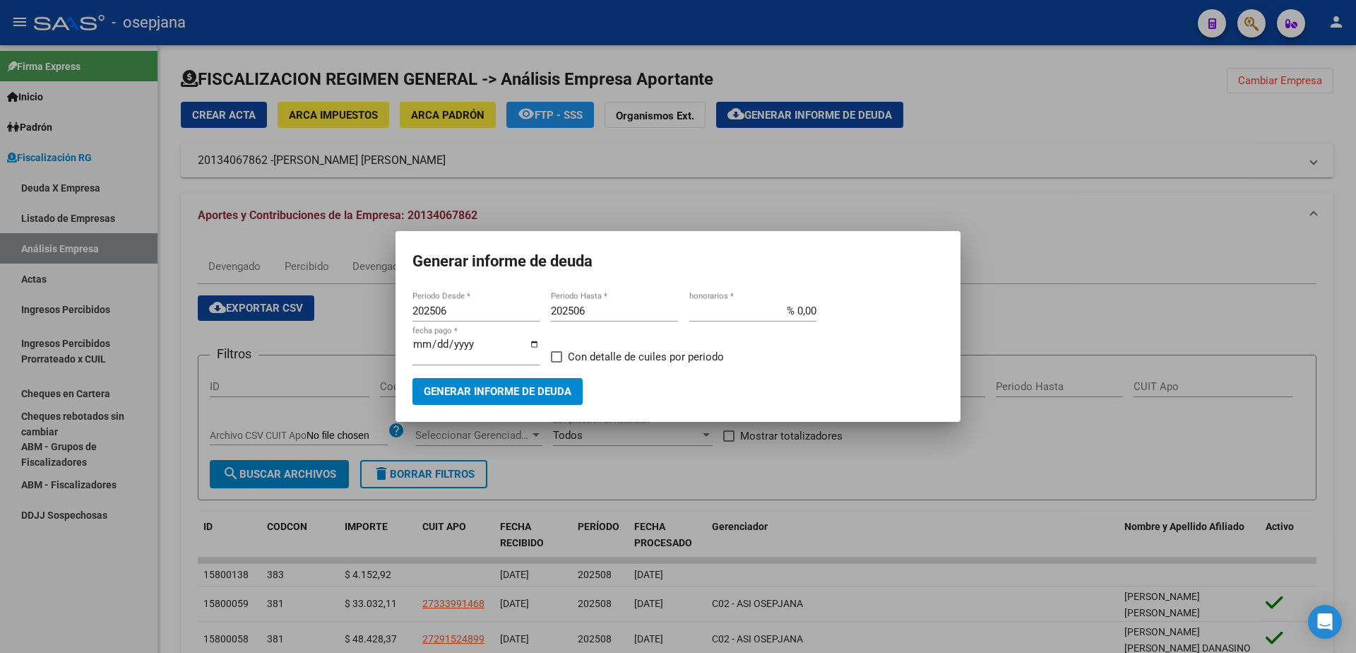
click at [785, 202] on div at bounding box center [678, 326] width 1356 height 653
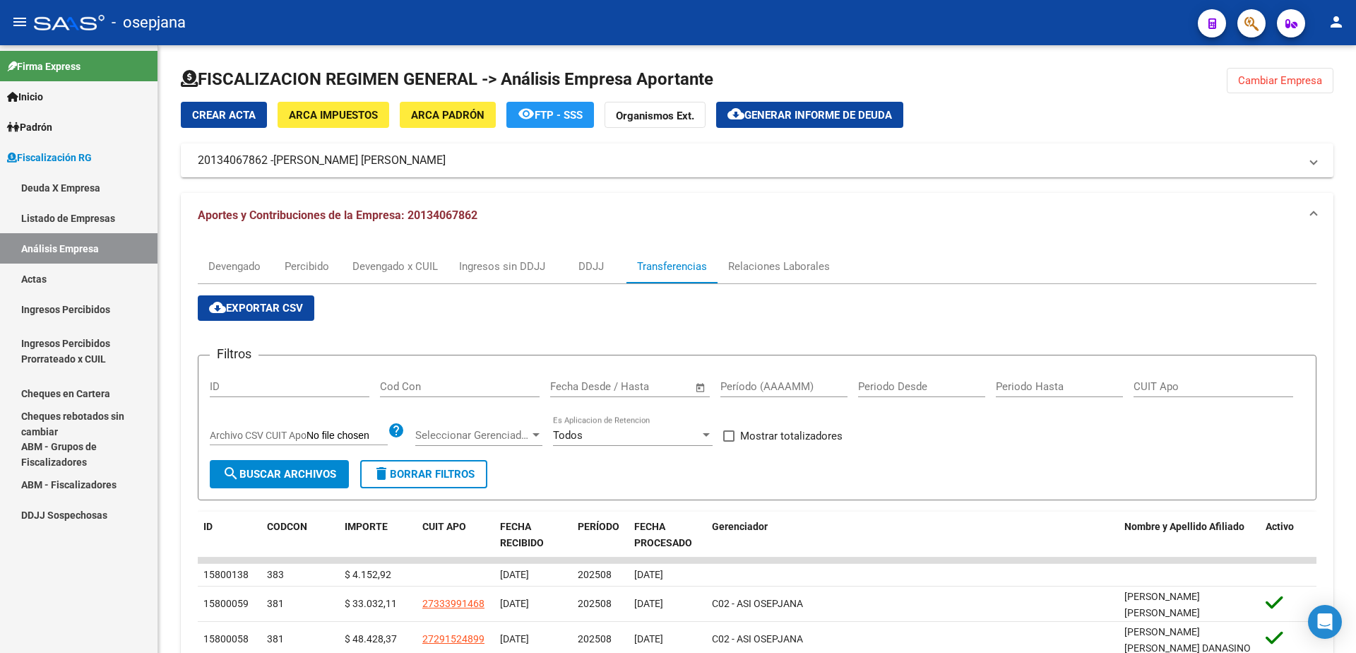
click at [51, 280] on link "Actas" at bounding box center [79, 278] width 158 height 30
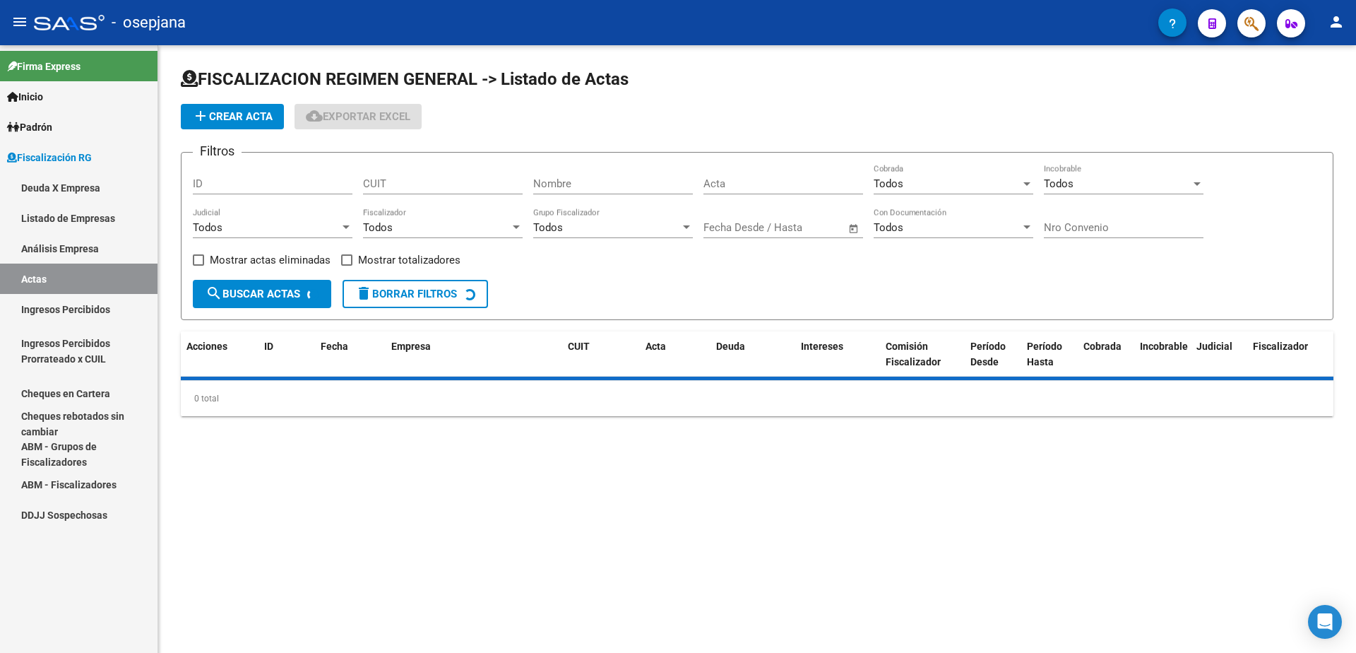
click at [64, 254] on link "Análisis Empresa" at bounding box center [79, 248] width 158 height 30
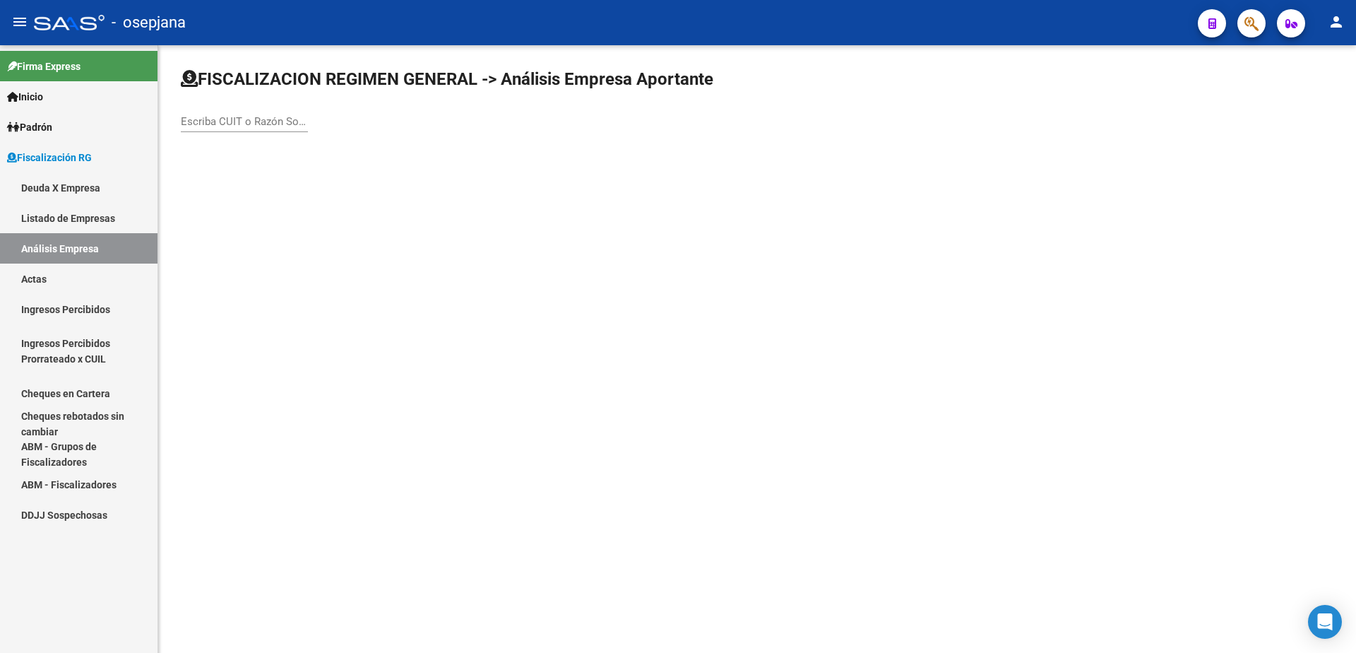
click at [239, 115] on input "Escriba CUIT o Razón Social para buscar" at bounding box center [244, 121] width 127 height 13
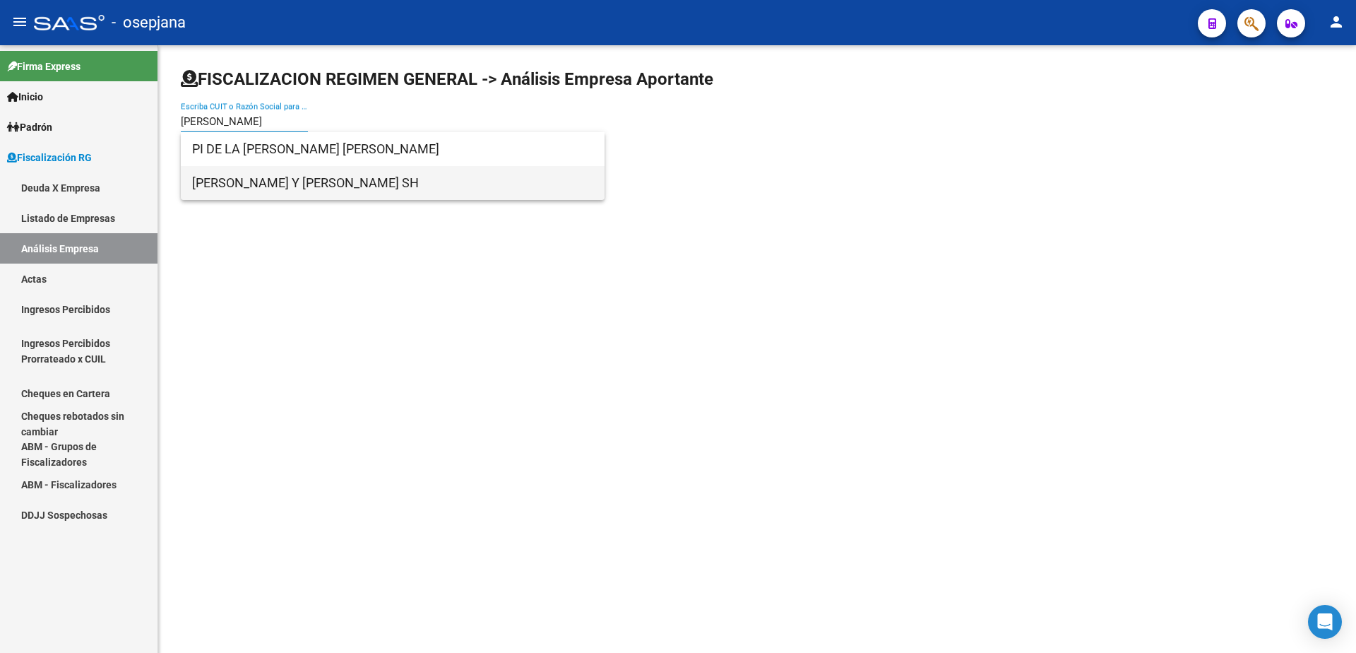
type input "[PERSON_NAME]"
click at [348, 191] on span "[PERSON_NAME] Y [PERSON_NAME] SH" at bounding box center [392, 183] width 401 height 34
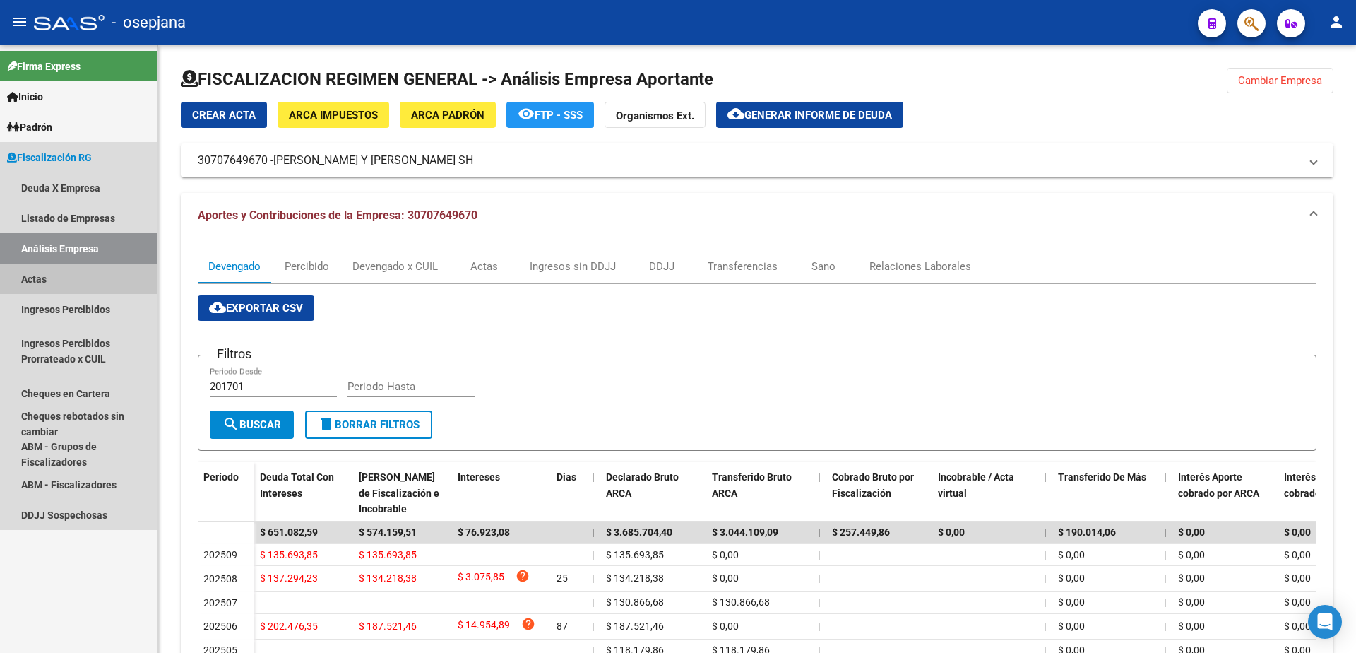
click at [37, 282] on link "Actas" at bounding box center [79, 278] width 158 height 30
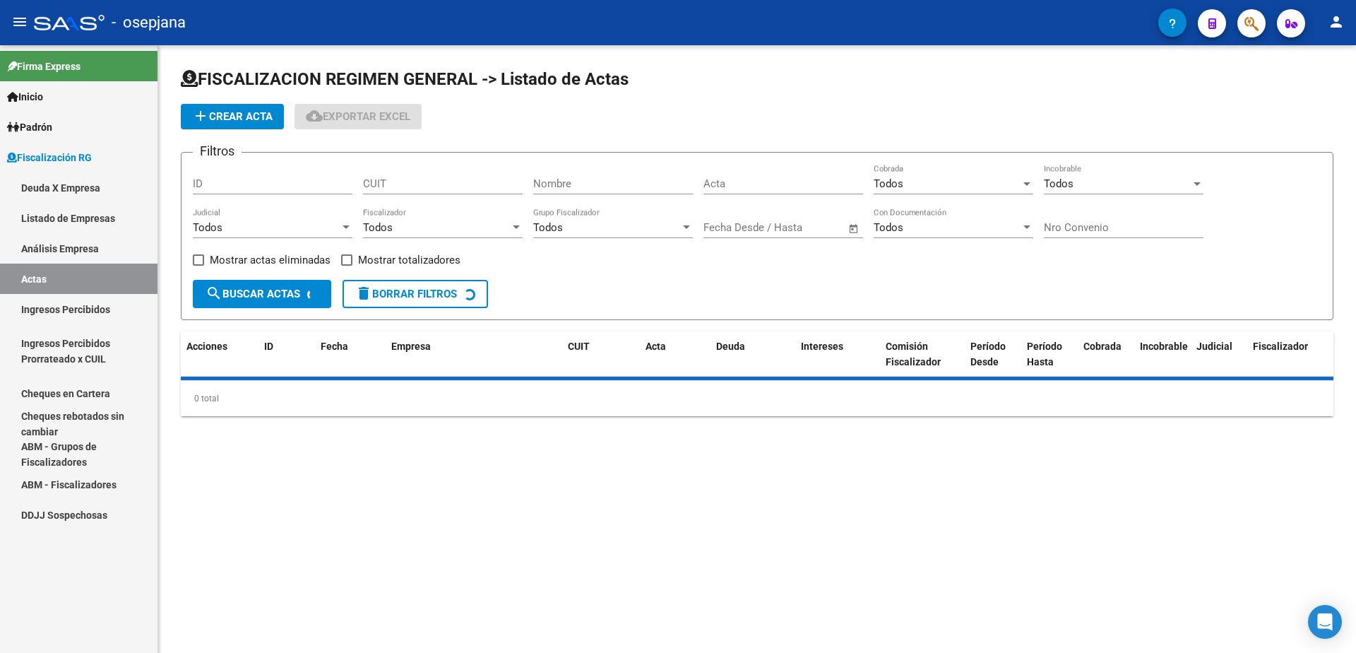
click at [78, 241] on link "Análisis Empresa" at bounding box center [79, 248] width 158 height 30
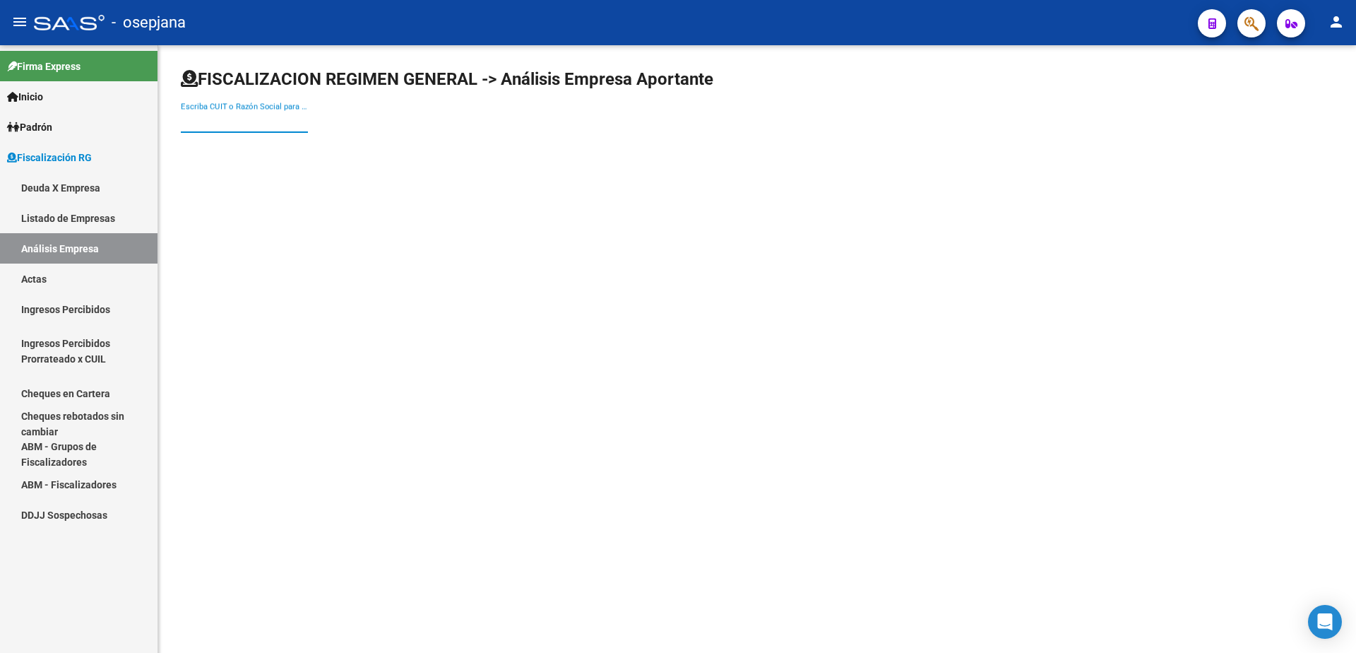
click at [274, 124] on input "Escriba CUIT o Razón Social para buscar" at bounding box center [244, 121] width 127 height 13
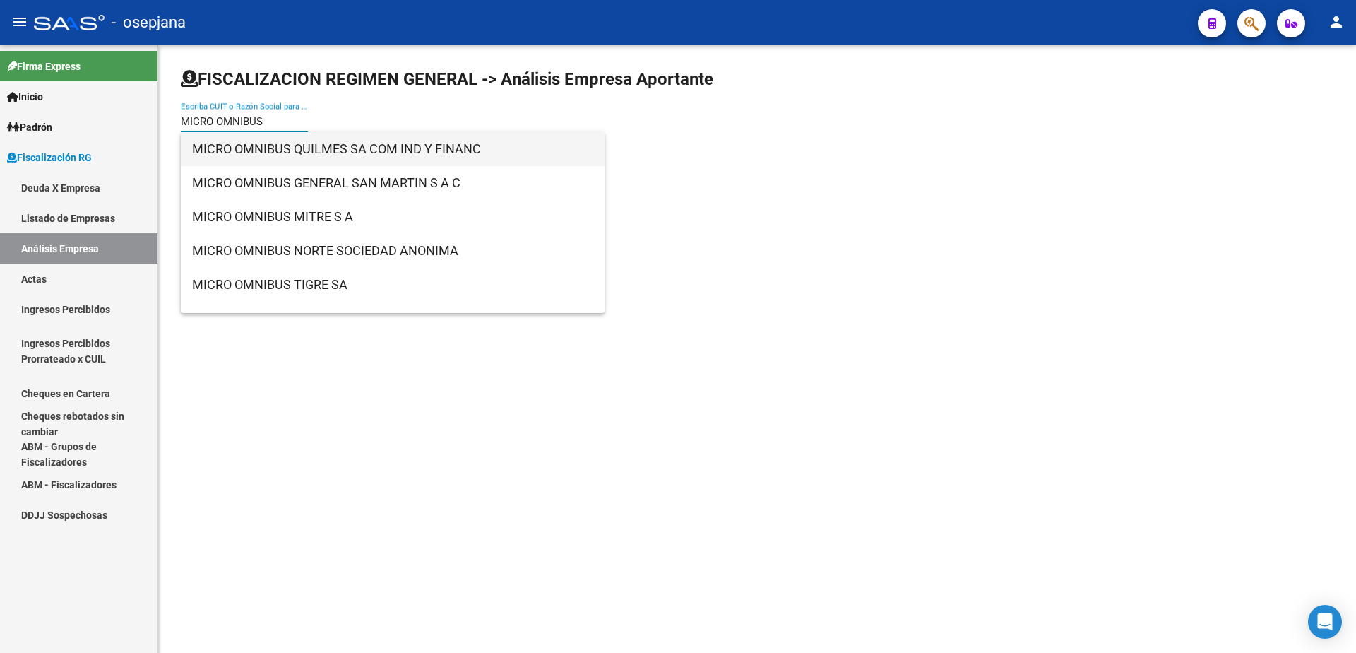
type input "MICRO OMNIBUS"
click at [302, 143] on span "MICRO OMNIBUS QUILMES SA COM IND Y FINANC" at bounding box center [392, 149] width 401 height 34
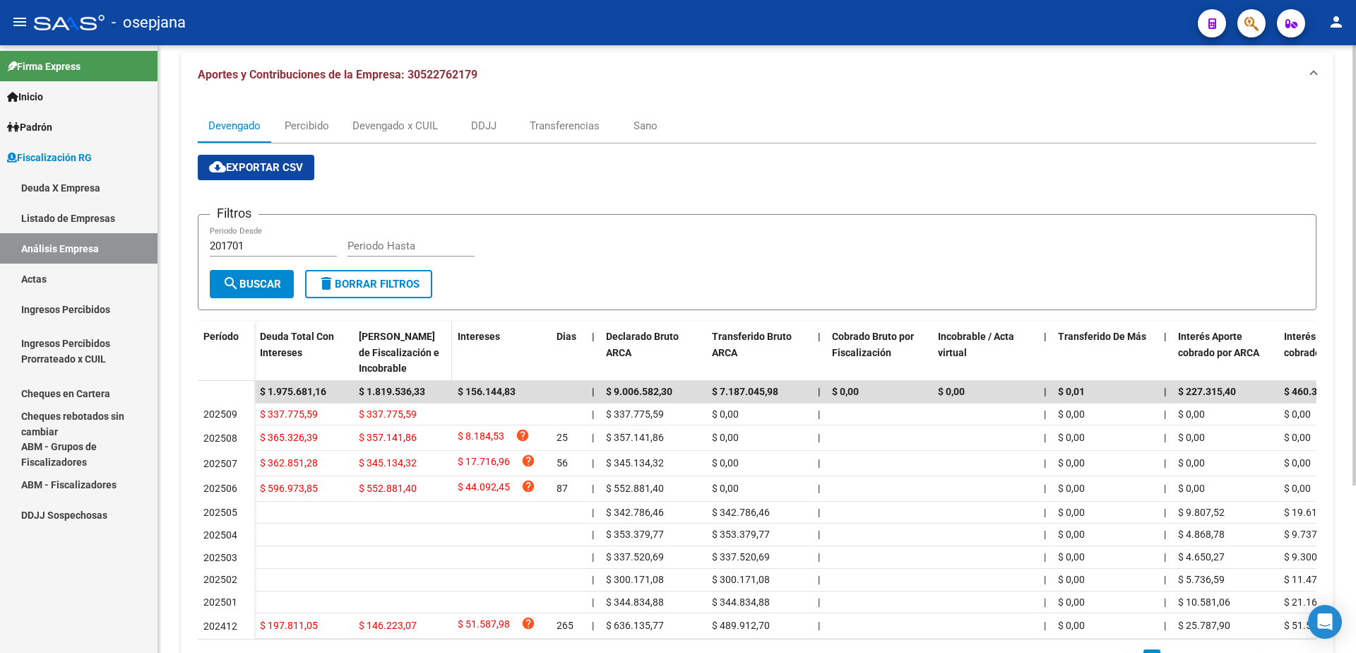
scroll to position [141, 0]
click at [53, 282] on link "Actas" at bounding box center [79, 278] width 158 height 30
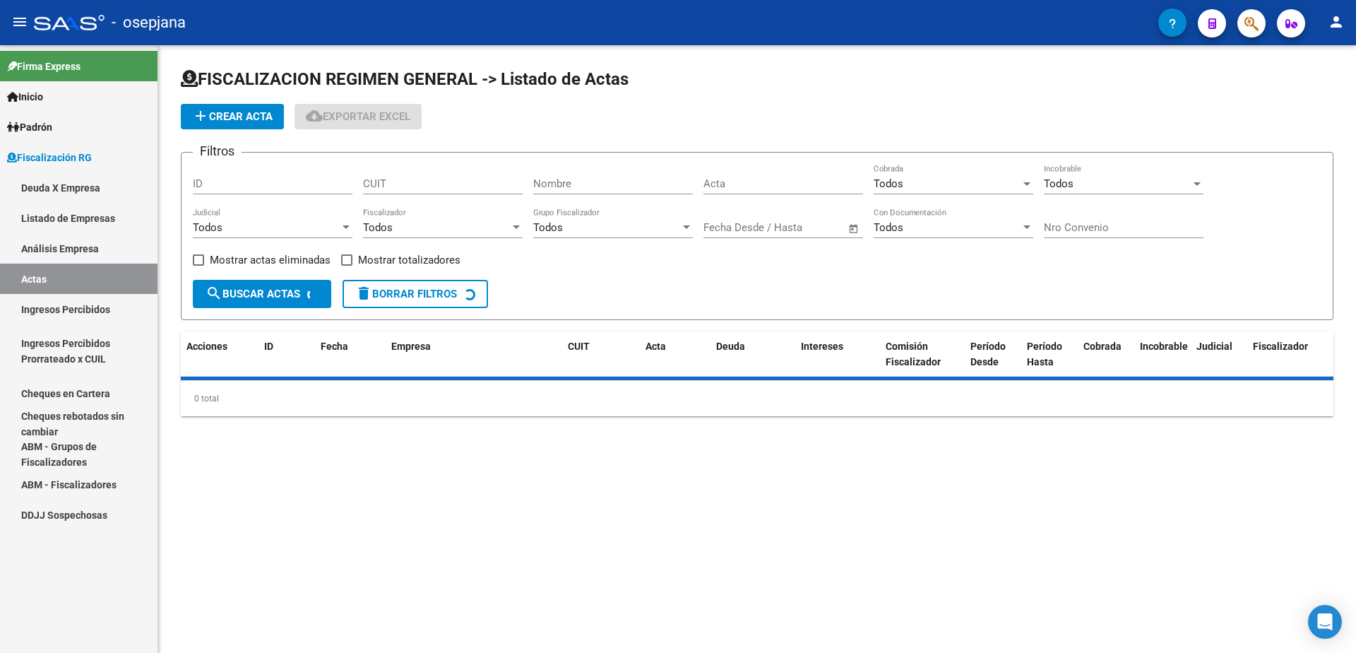
click at [82, 251] on link "Análisis Empresa" at bounding box center [79, 248] width 158 height 30
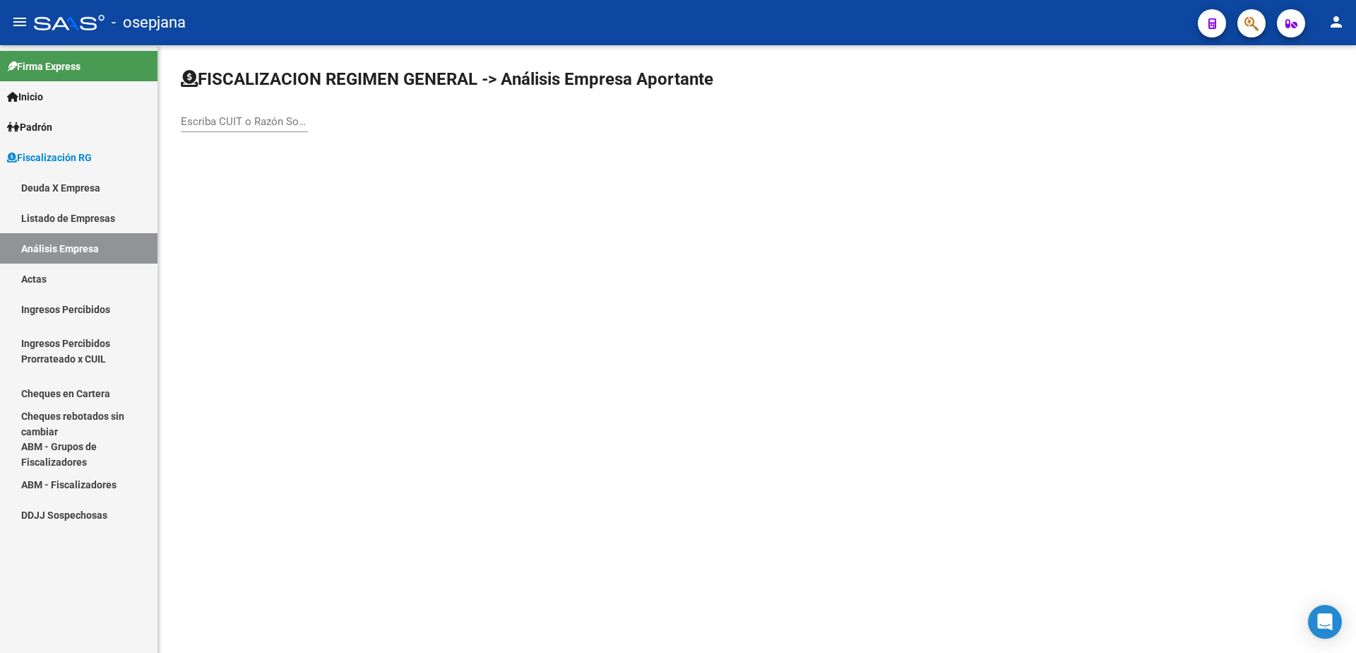
click at [223, 110] on div "Escriba CUIT o Razón Social para buscar" at bounding box center [244, 117] width 127 height 30
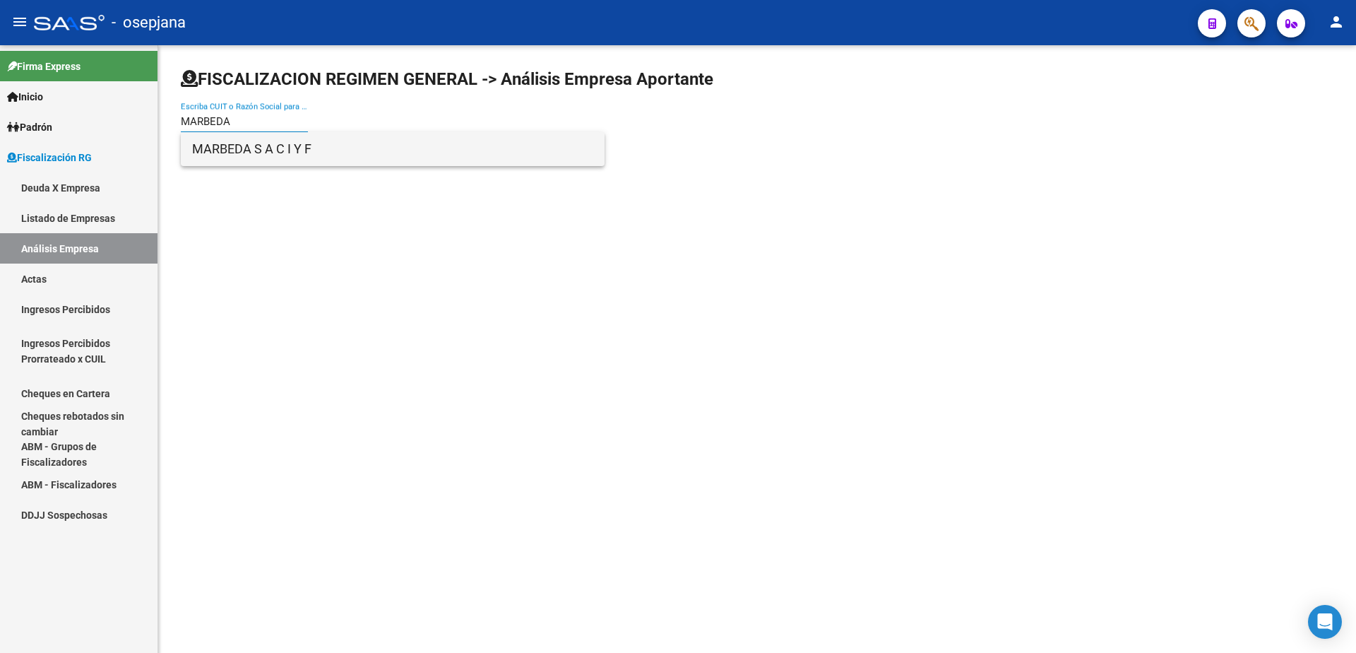
type input "MARBEDA"
click at [351, 150] on span "MARBEDA S A C I Y F" at bounding box center [392, 149] width 401 height 34
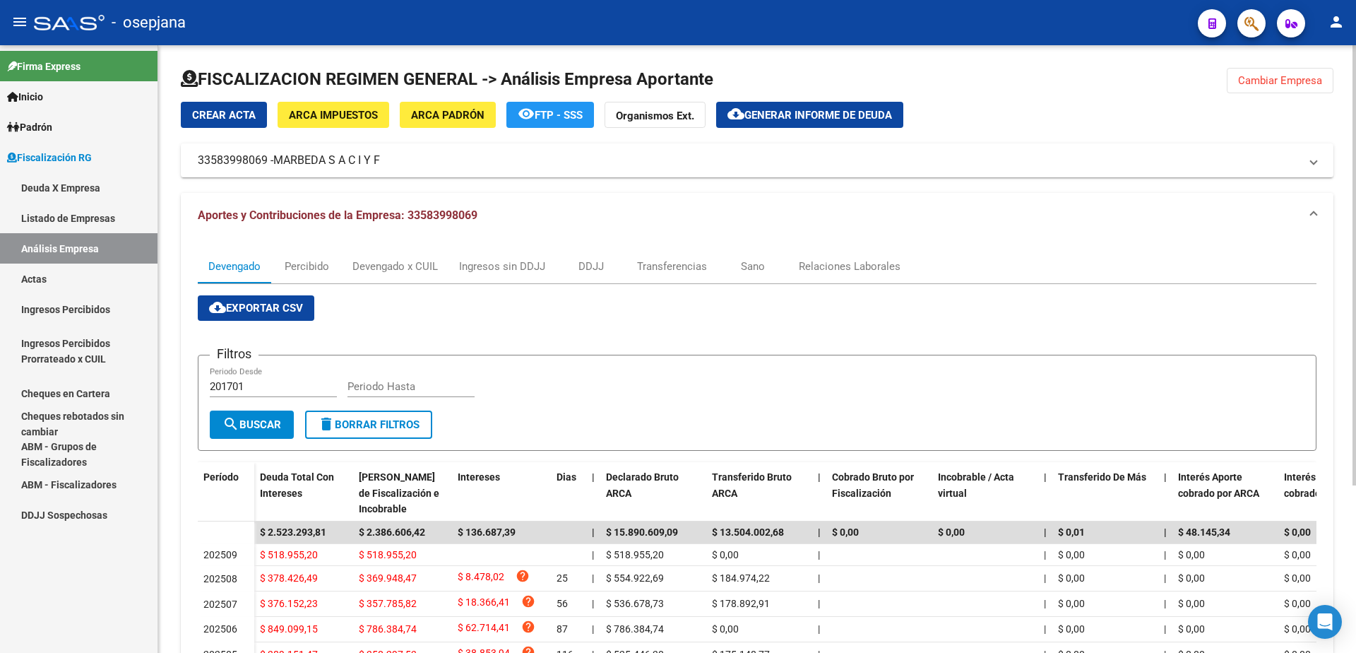
scroll to position [71, 0]
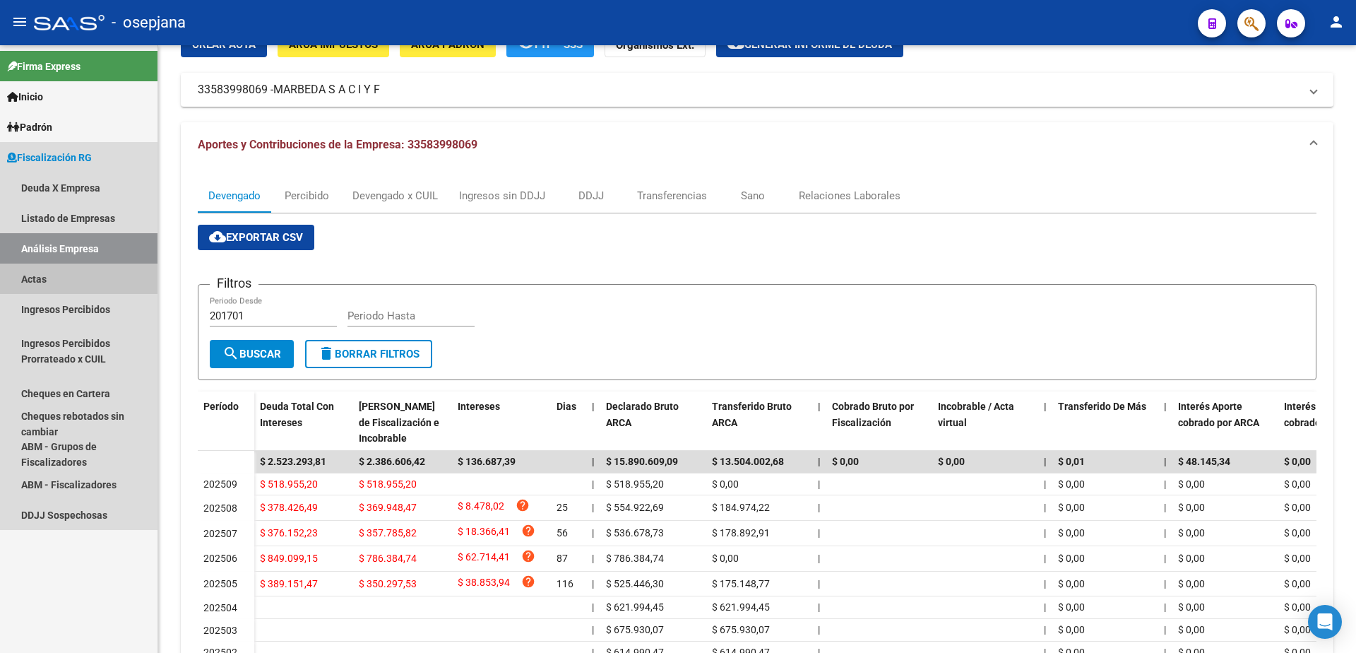
click at [105, 283] on link "Actas" at bounding box center [79, 278] width 158 height 30
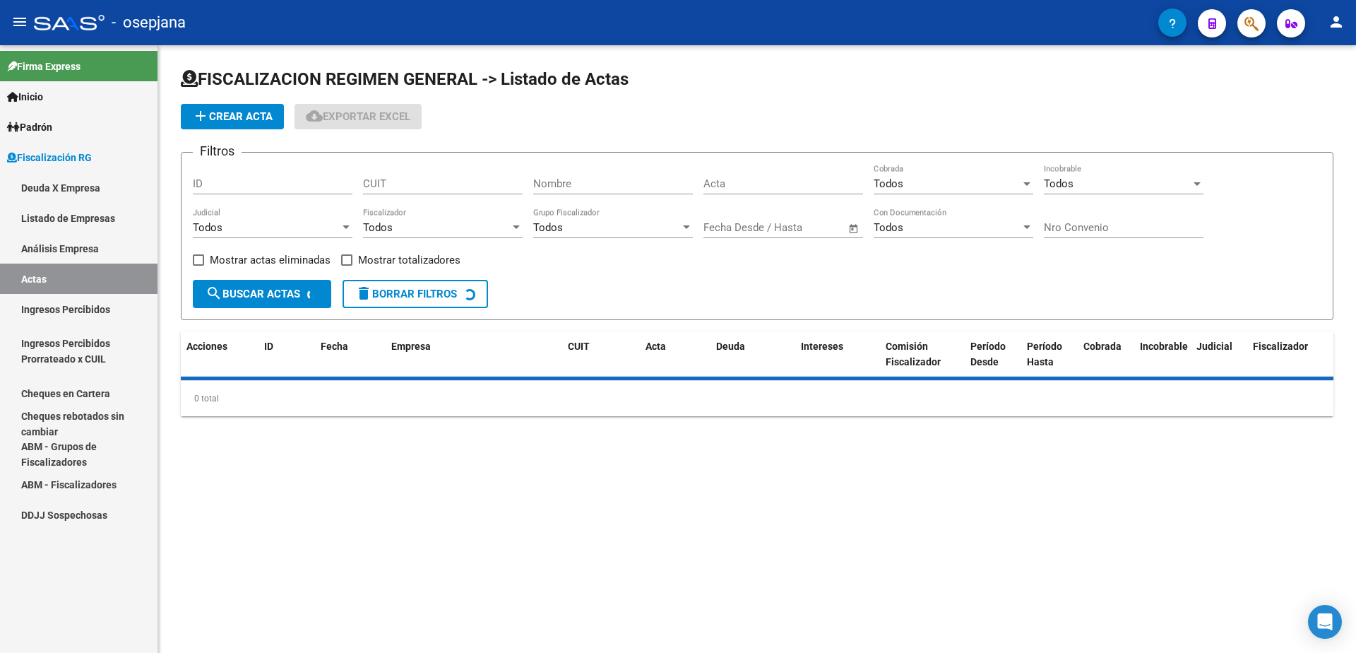
click at [105, 249] on link "Análisis Empresa" at bounding box center [79, 248] width 158 height 30
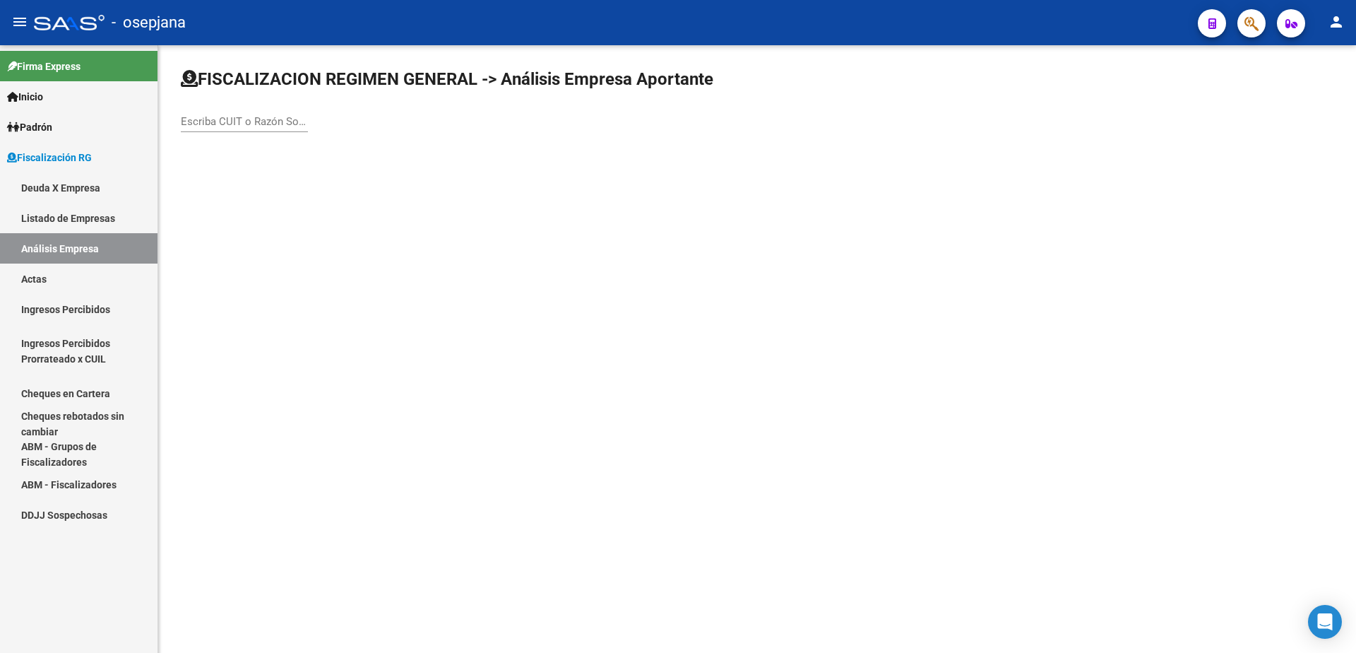
click at [272, 124] on input "Escriba CUIT o Razón Social para buscar" at bounding box center [244, 121] width 127 height 13
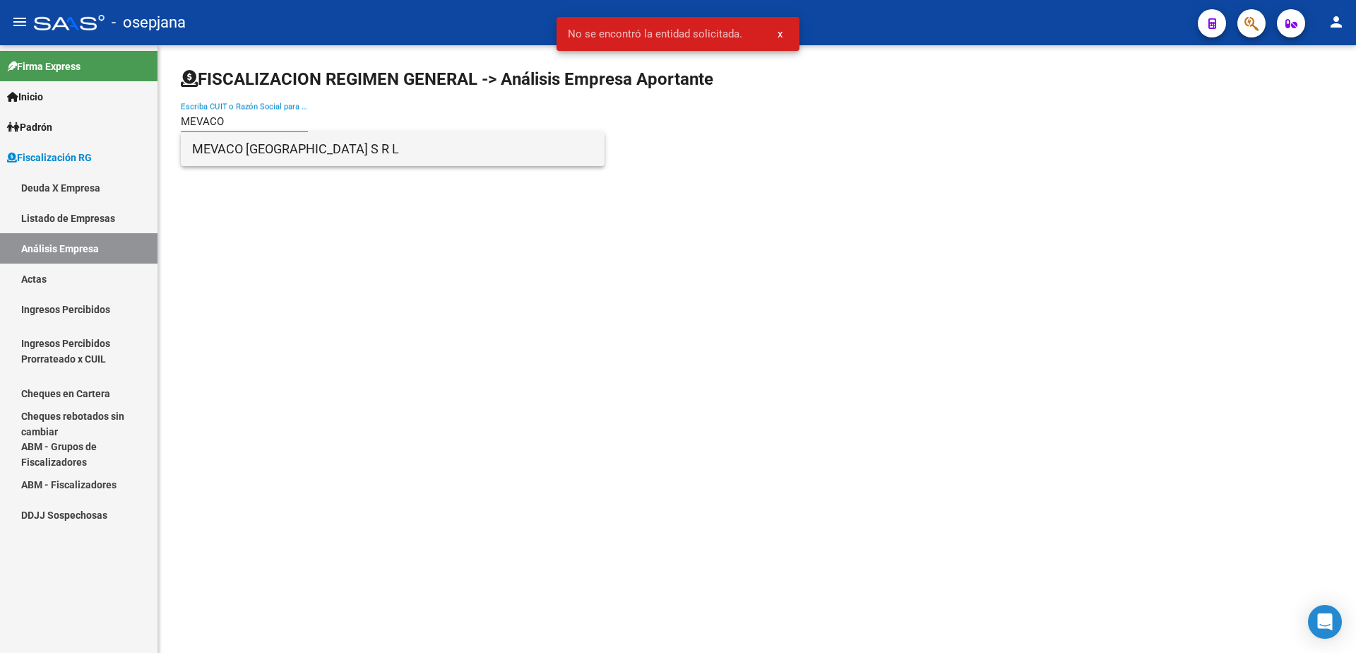
type input "MEVACO"
click at [299, 148] on span "MEVACO ARGENTINA S R L" at bounding box center [392, 149] width 401 height 34
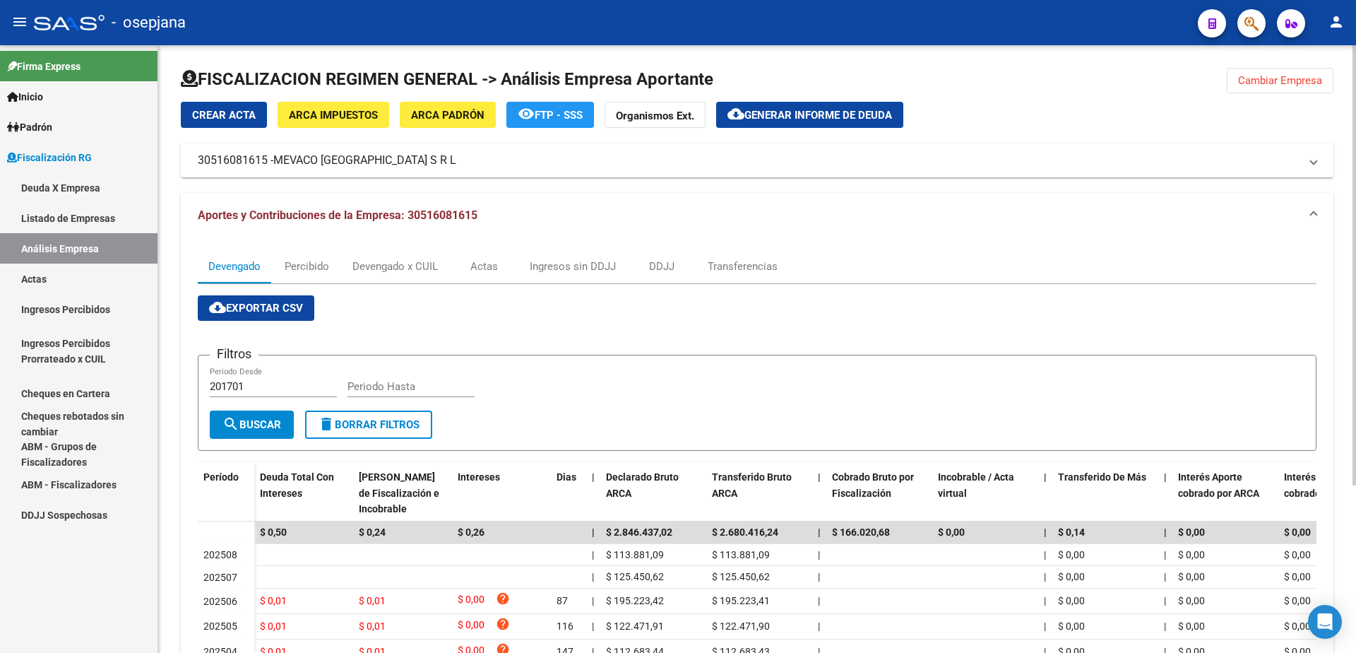
click at [790, 114] on span "Generar informe de deuda" at bounding box center [819, 115] width 148 height 13
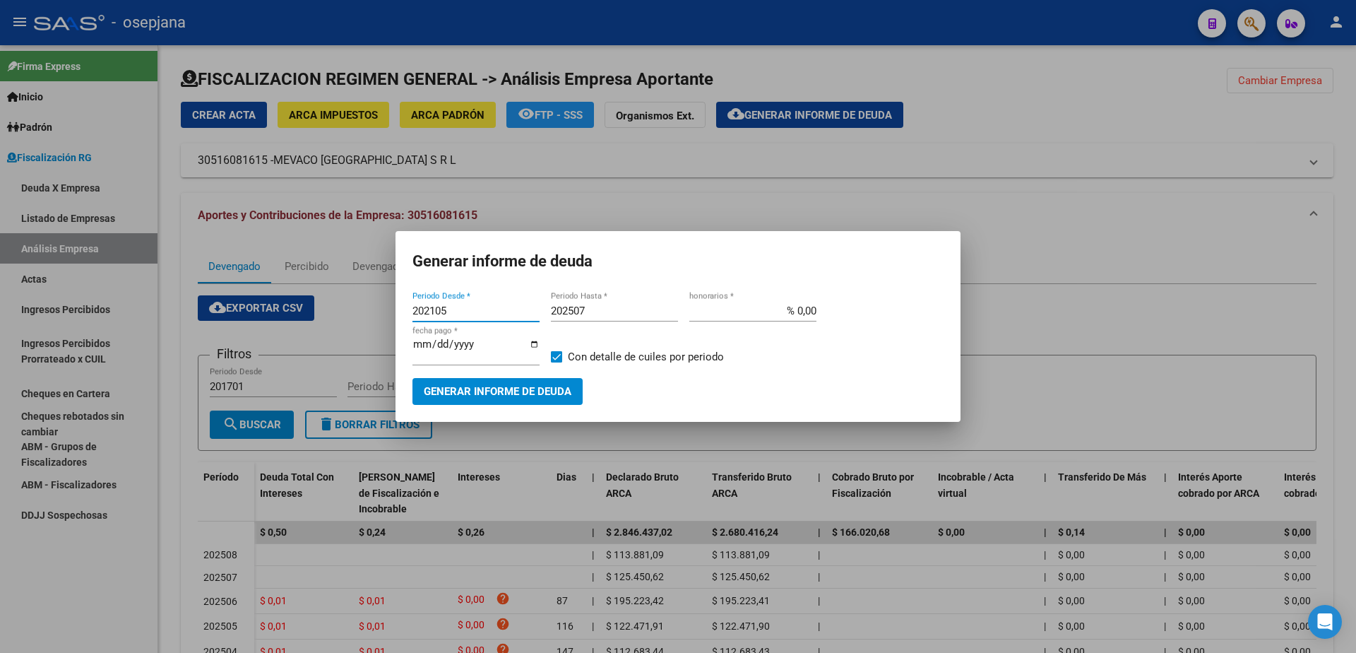
drag, startPoint x: 451, startPoint y: 315, endPoint x: 324, endPoint y: 319, distance: 127.2
click at [324, 319] on div "Generar informe de deuda 202105 Periodo Desde * 202507 Periodo Hasta * % 0,00 h…" at bounding box center [678, 326] width 1356 height 653
type input "202507"
click at [512, 386] on span "Generar informe de deuda" at bounding box center [498, 392] width 148 height 13
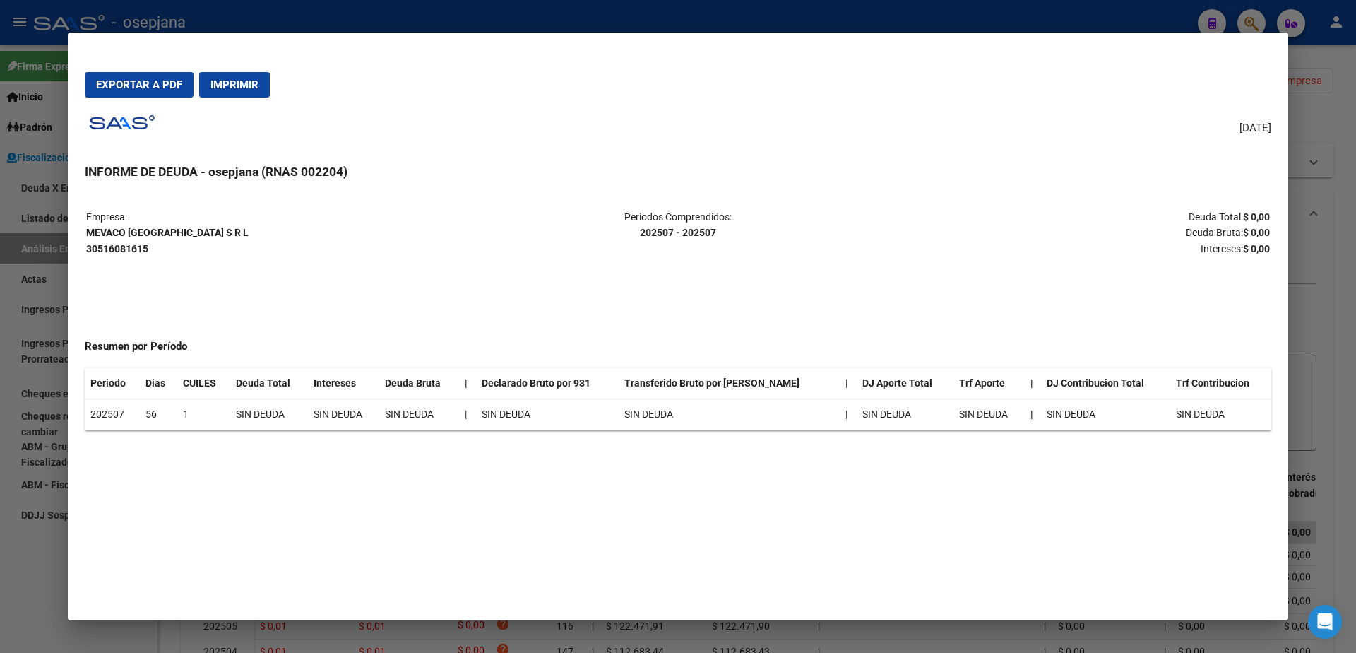
click at [239, 81] on span "Imprimir" at bounding box center [234, 84] width 48 height 13
click at [41, 559] on div at bounding box center [678, 326] width 1356 height 653
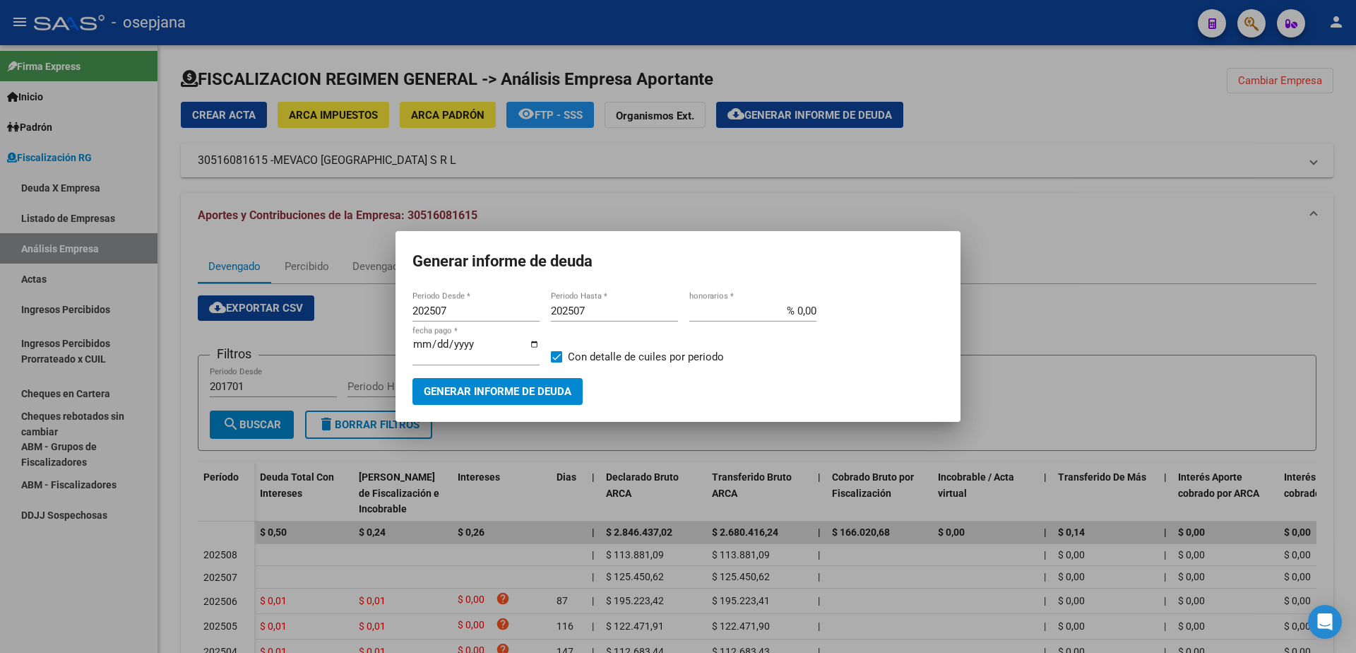
click at [54, 543] on div at bounding box center [678, 326] width 1356 height 653
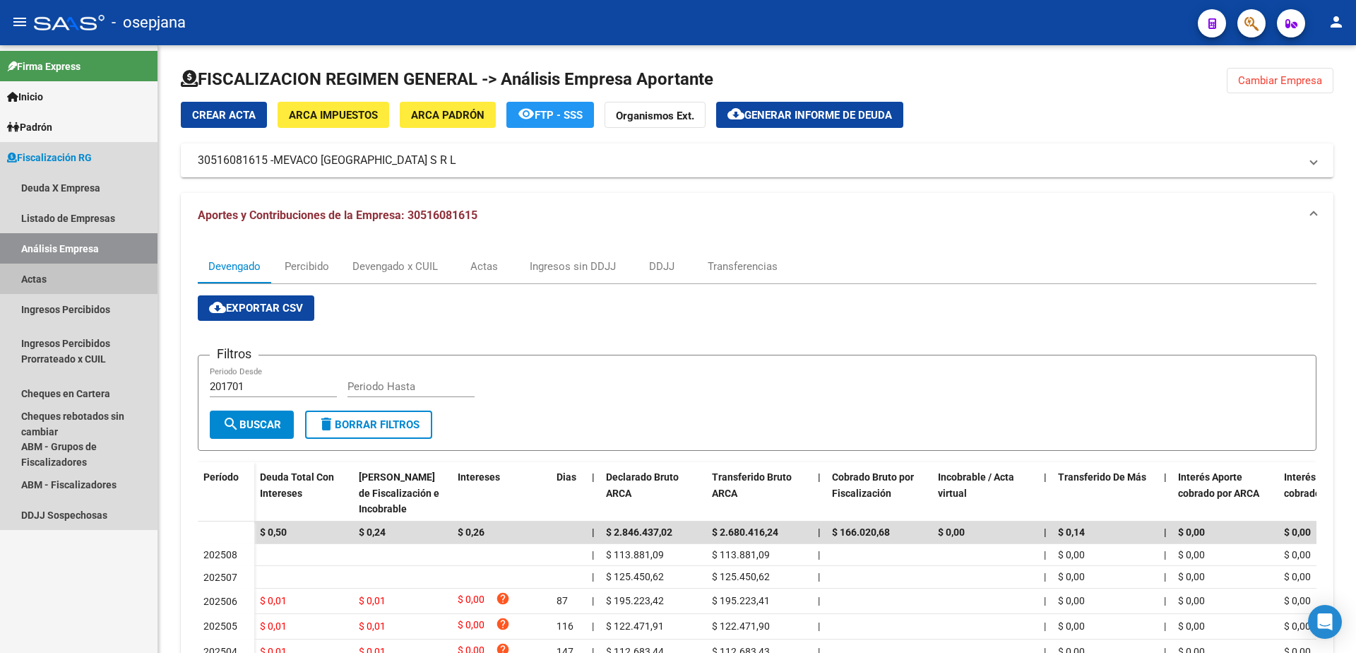
click at [74, 275] on link "Actas" at bounding box center [79, 278] width 158 height 30
click at [97, 244] on link "Análisis Empresa" at bounding box center [79, 248] width 158 height 30
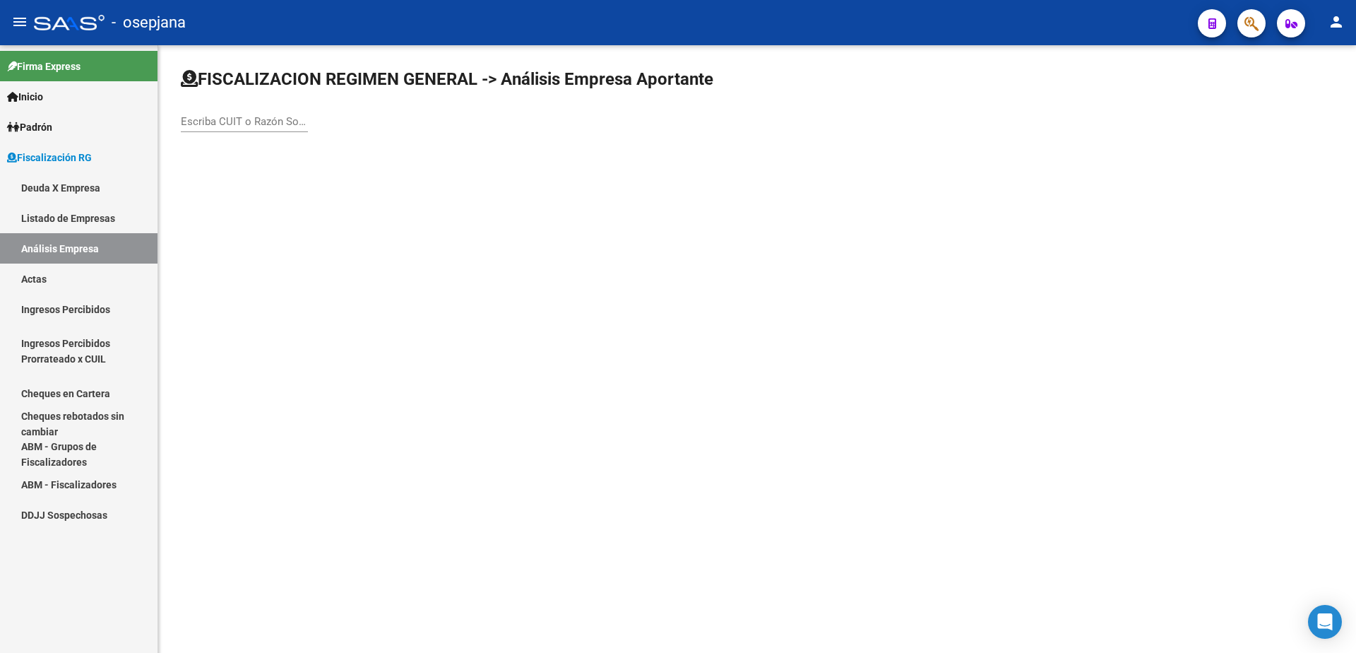
click at [219, 125] on input "Escriba CUIT o Razón Social para buscar" at bounding box center [244, 121] width 127 height 13
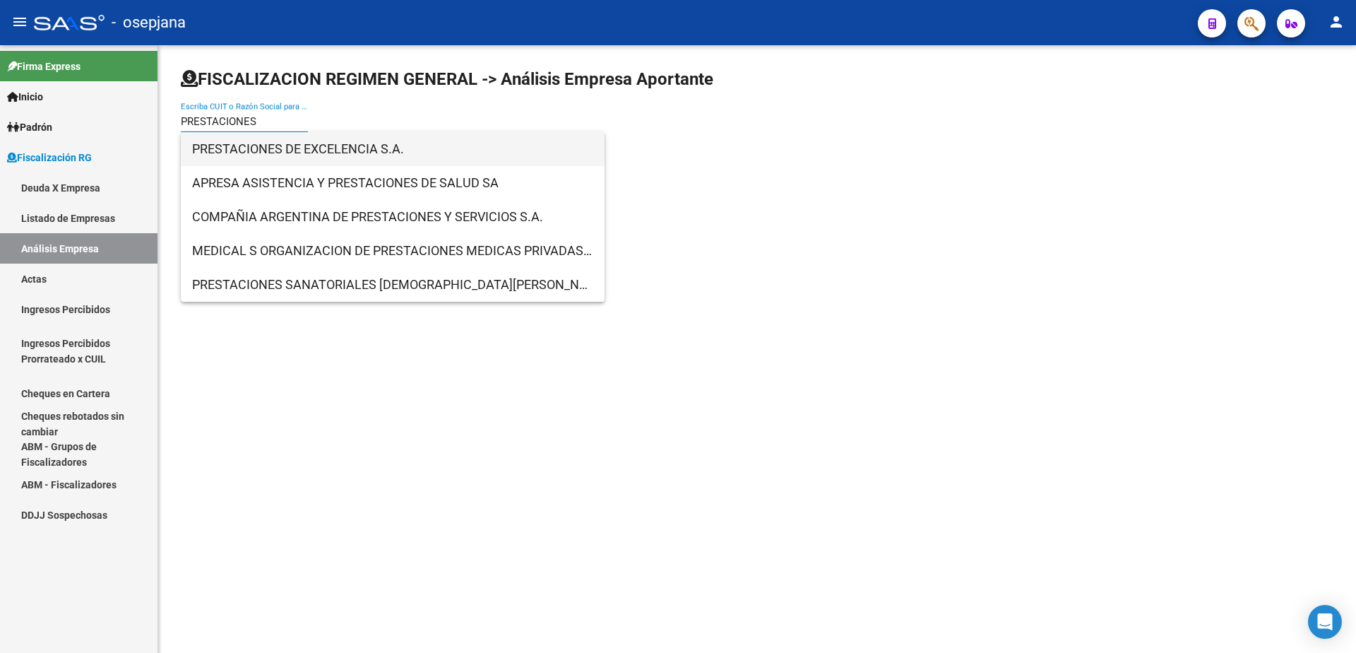
type input "PRESTACIONES"
click at [359, 153] on span "PRESTACIONES DE EXCELENCIA S.A." at bounding box center [392, 149] width 401 height 34
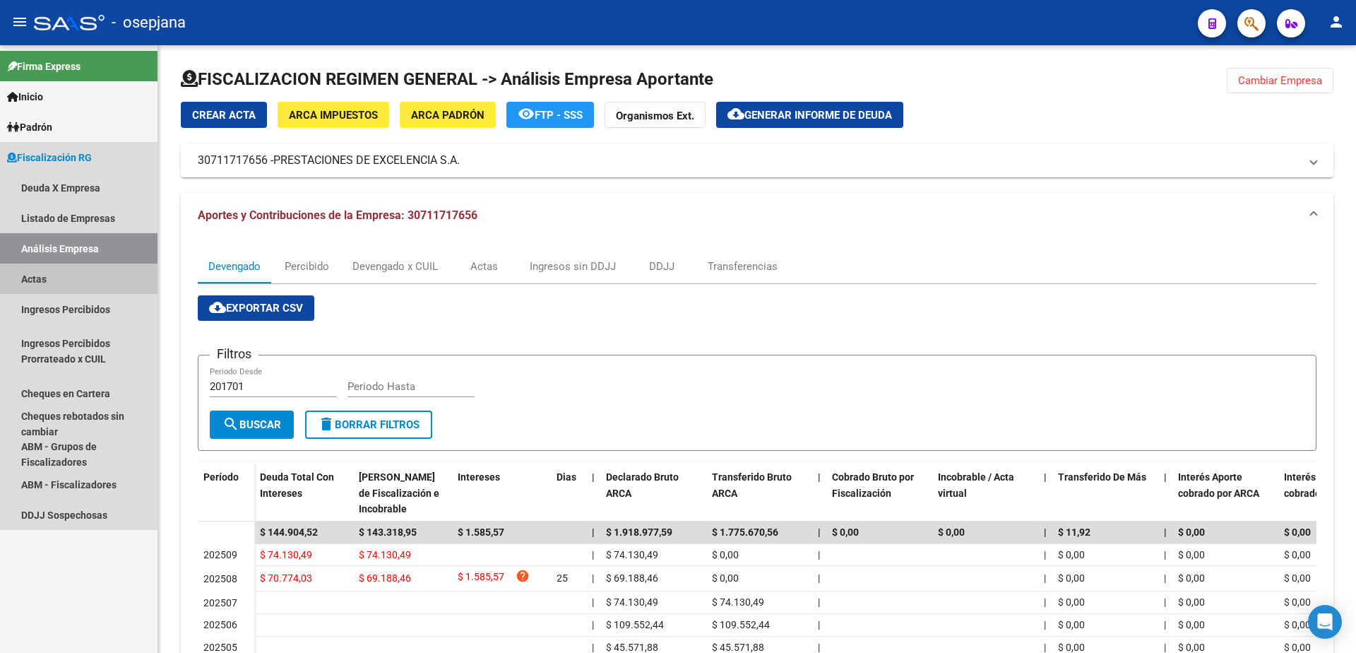
click at [62, 271] on link "Actas" at bounding box center [79, 278] width 158 height 30
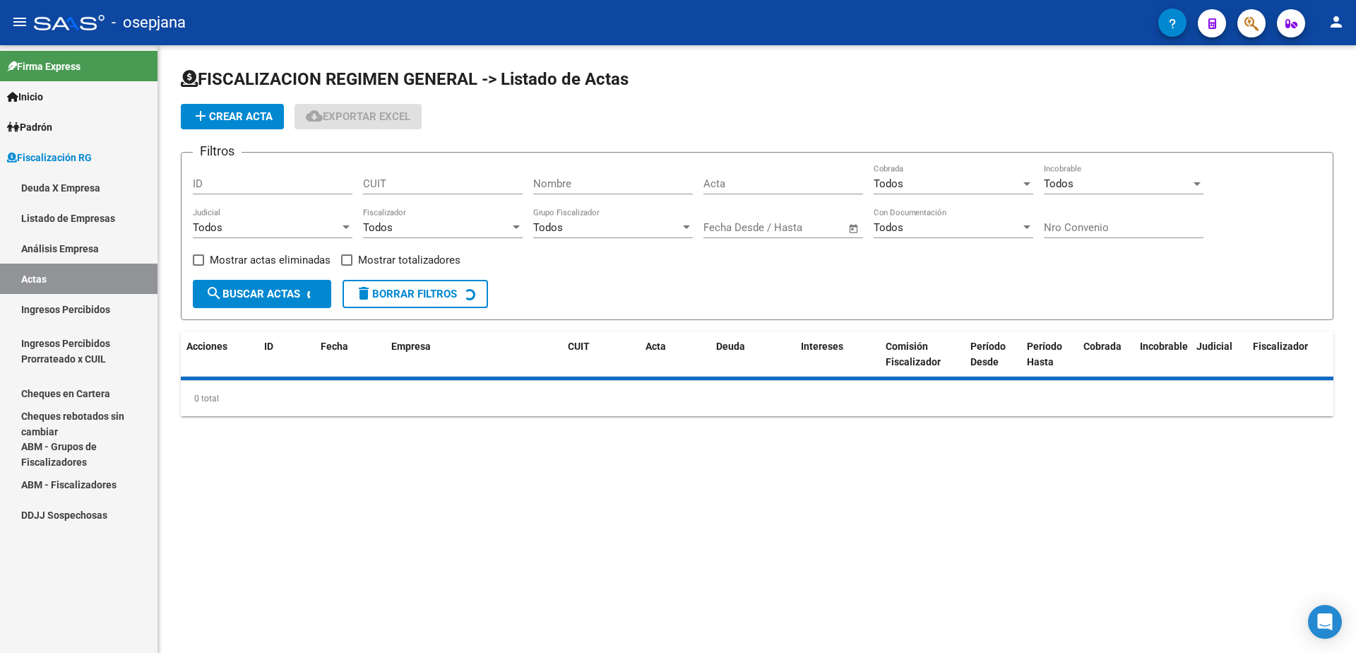
click at [85, 252] on link "Análisis Empresa" at bounding box center [79, 248] width 158 height 30
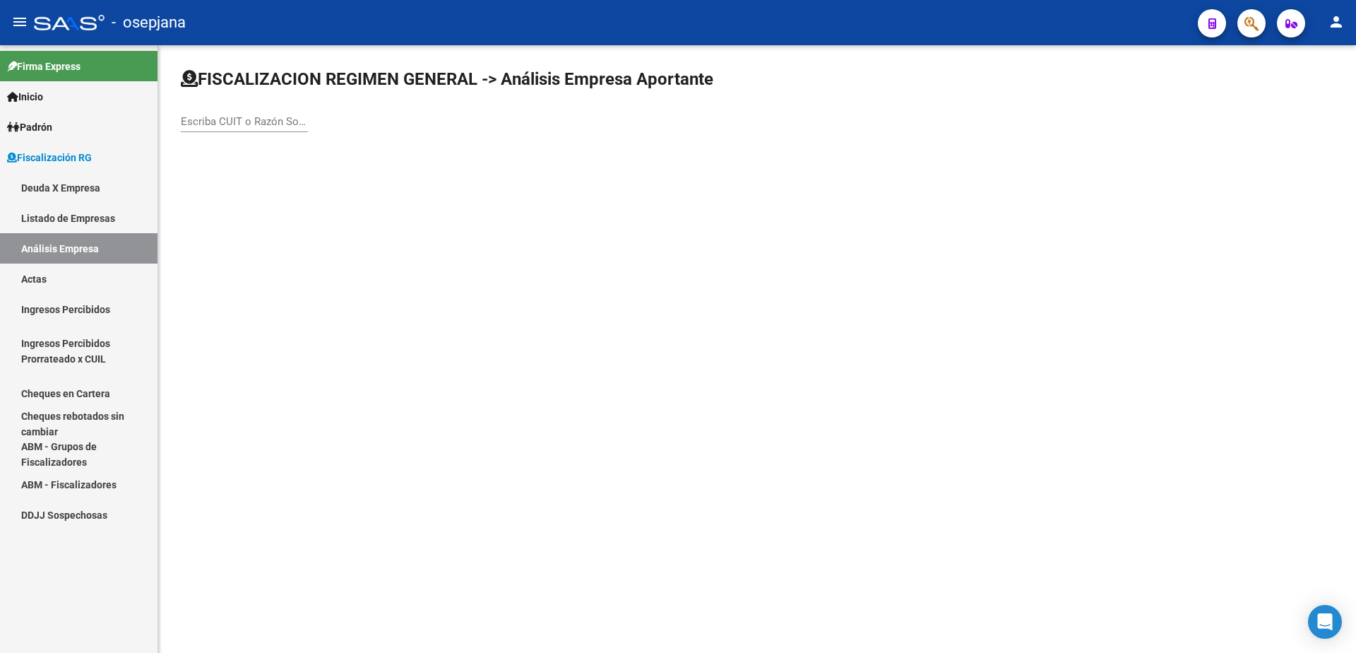
click at [245, 131] on div "Escriba CUIT o Razón Social para buscar" at bounding box center [244, 117] width 127 height 30
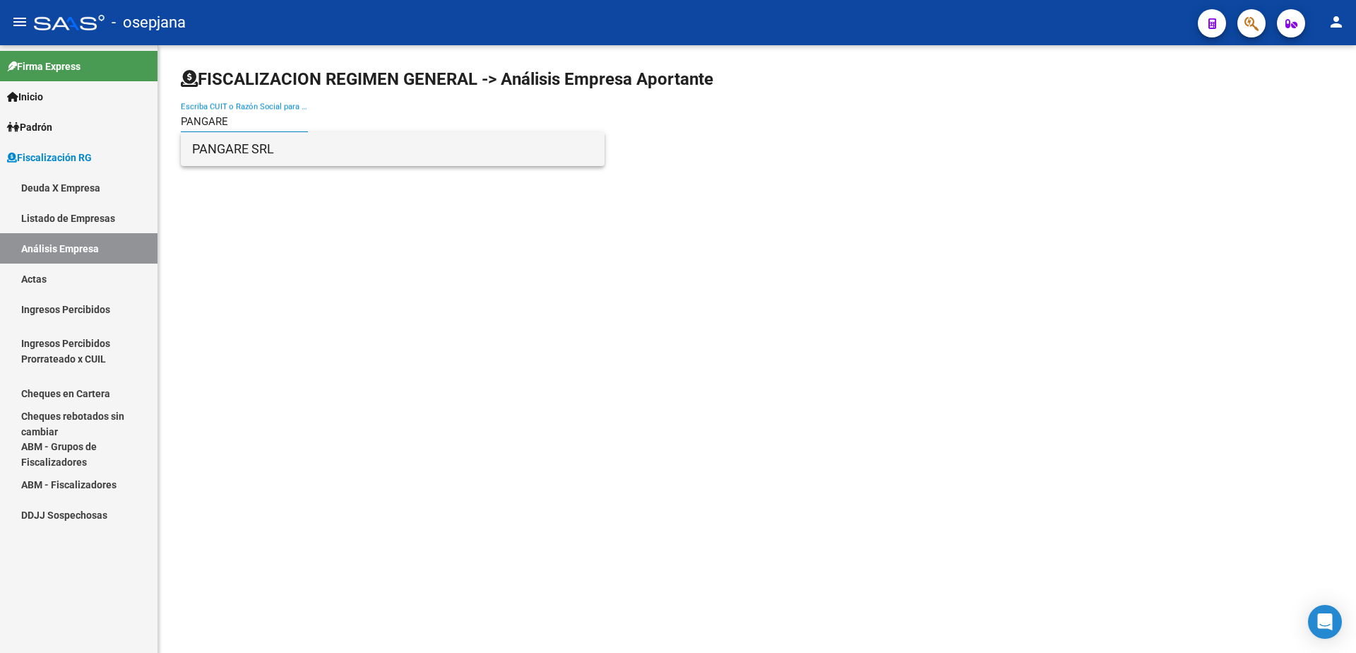
type input "PANGARE"
click at [268, 141] on span "PANGARE SRL" at bounding box center [392, 149] width 401 height 34
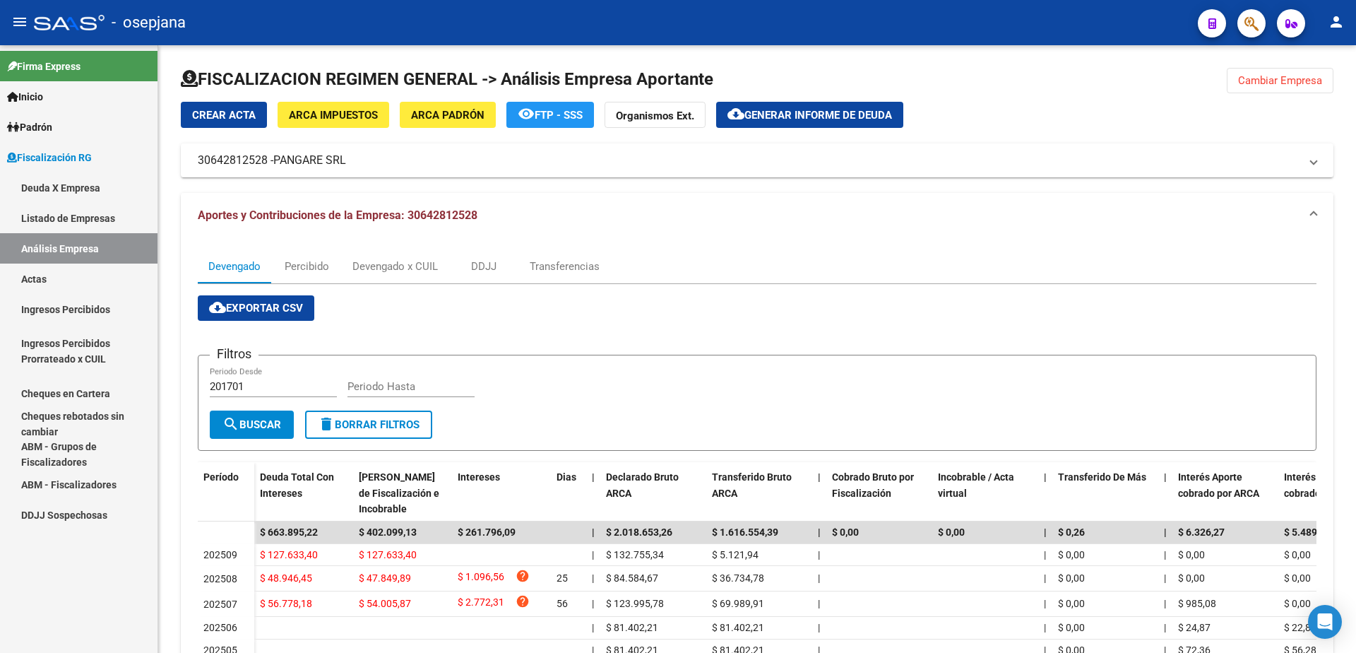
click at [34, 284] on link "Actas" at bounding box center [79, 278] width 158 height 30
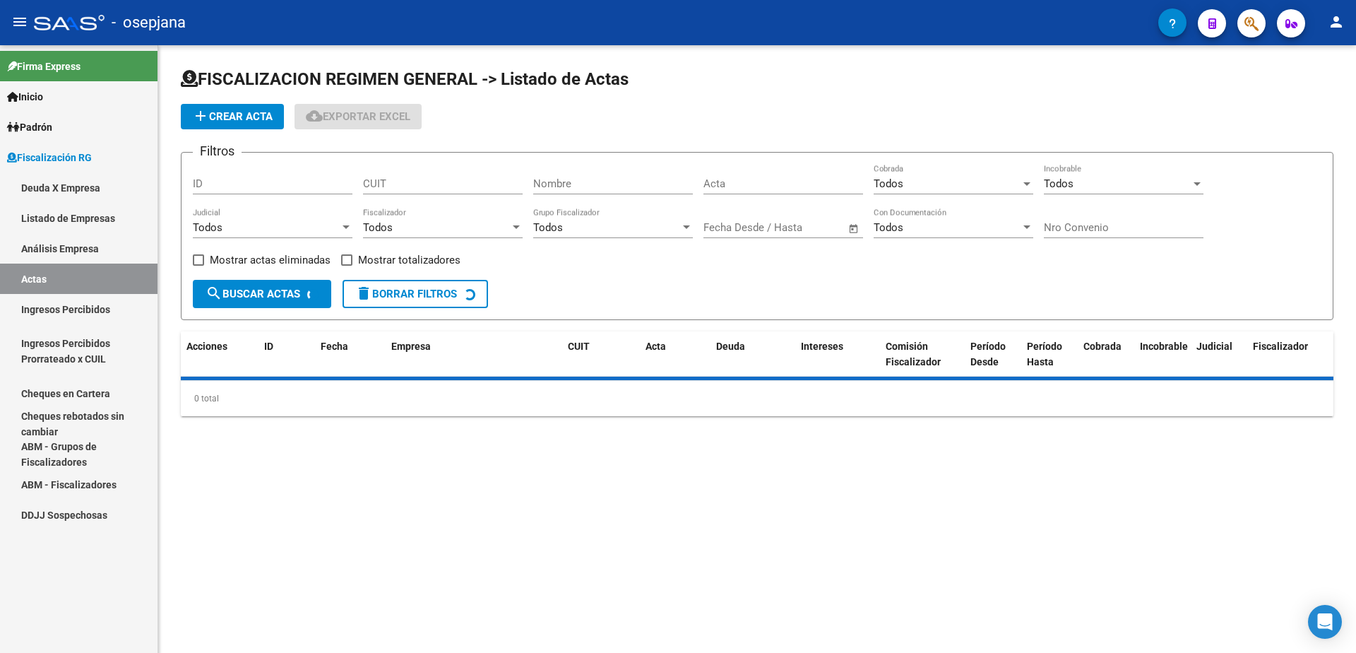
click at [60, 249] on link "Análisis Empresa" at bounding box center [79, 248] width 158 height 30
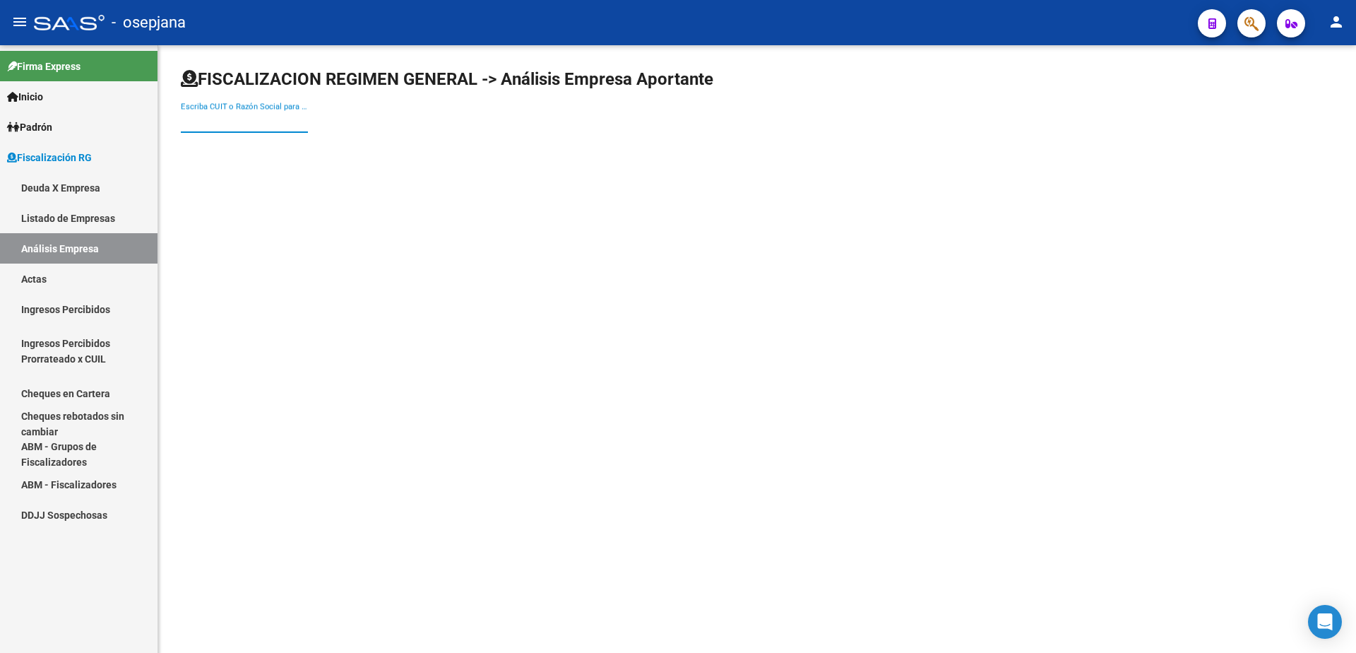
click at [267, 126] on input "Escriba CUIT o Razón Social para buscar" at bounding box center [244, 121] width 127 height 13
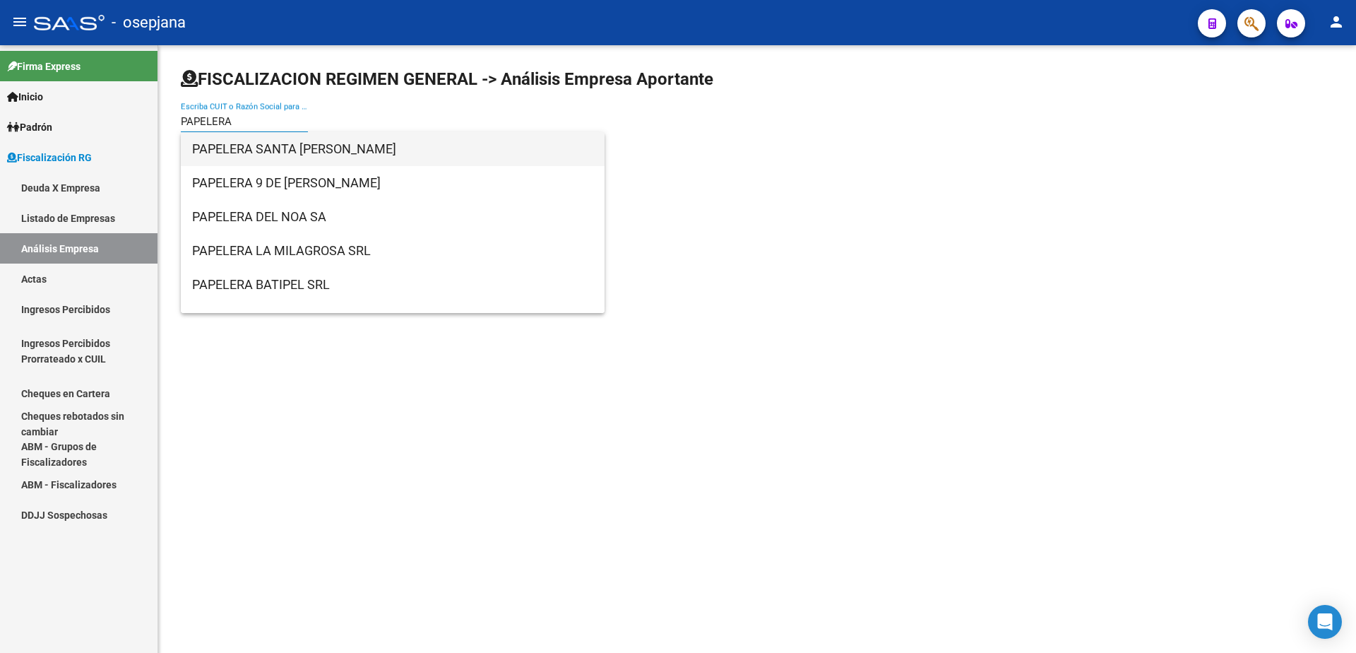
type input "PAPELERA"
click at [316, 145] on span "PAPELERA SANTA ANGELA S.A.I.C.I.F.Y A." at bounding box center [392, 149] width 401 height 34
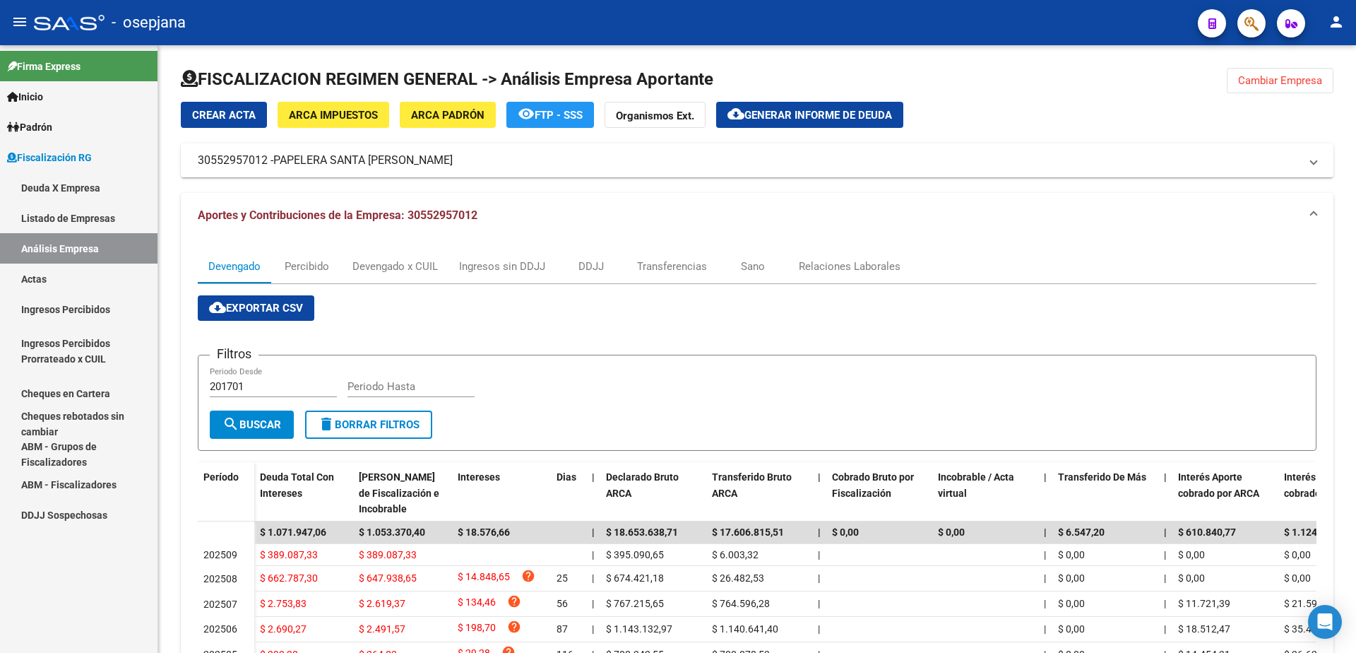
click at [38, 279] on link "Actas" at bounding box center [79, 278] width 158 height 30
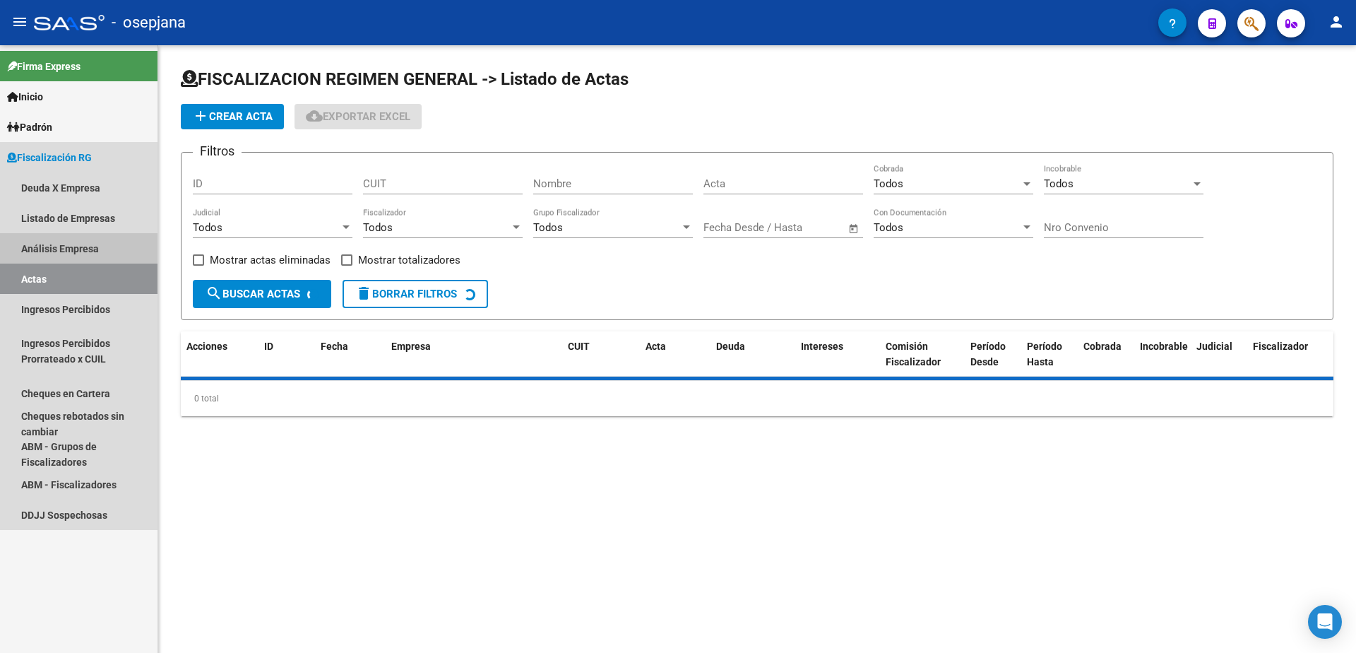
click at [77, 245] on link "Análisis Empresa" at bounding box center [79, 248] width 158 height 30
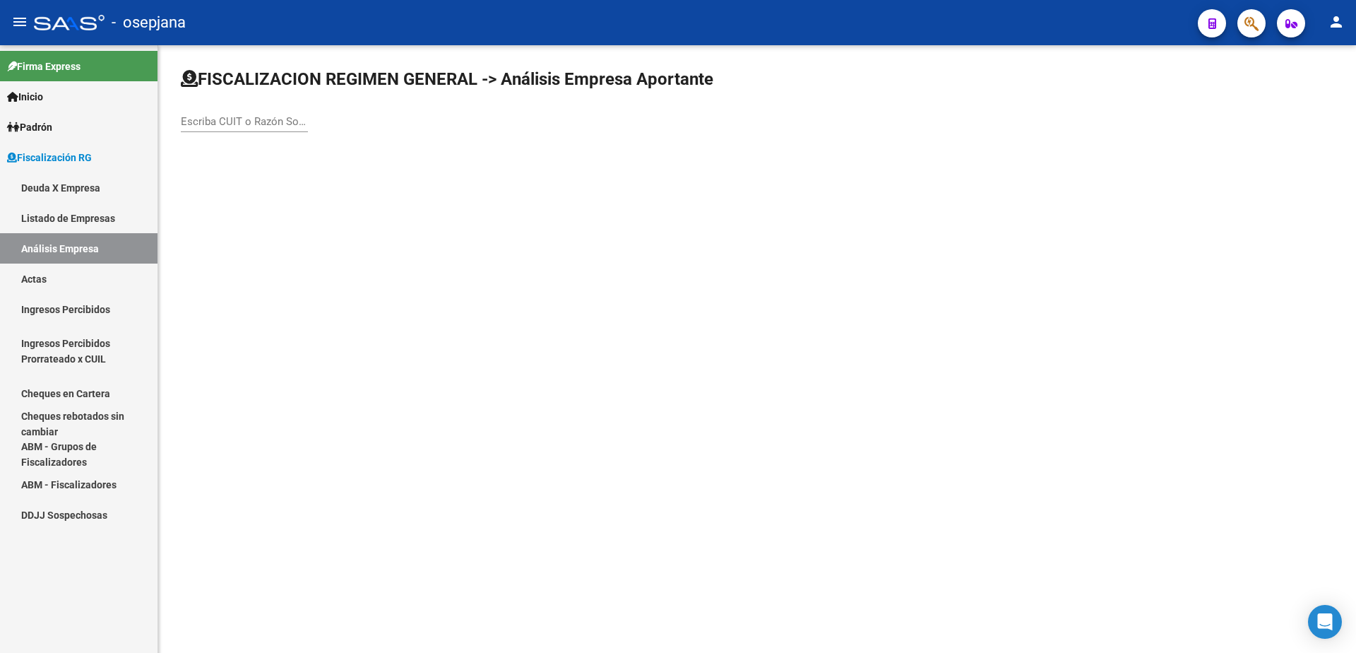
click at [236, 121] on input "Escriba CUIT o Razón Social para buscar" at bounding box center [244, 121] width 127 height 13
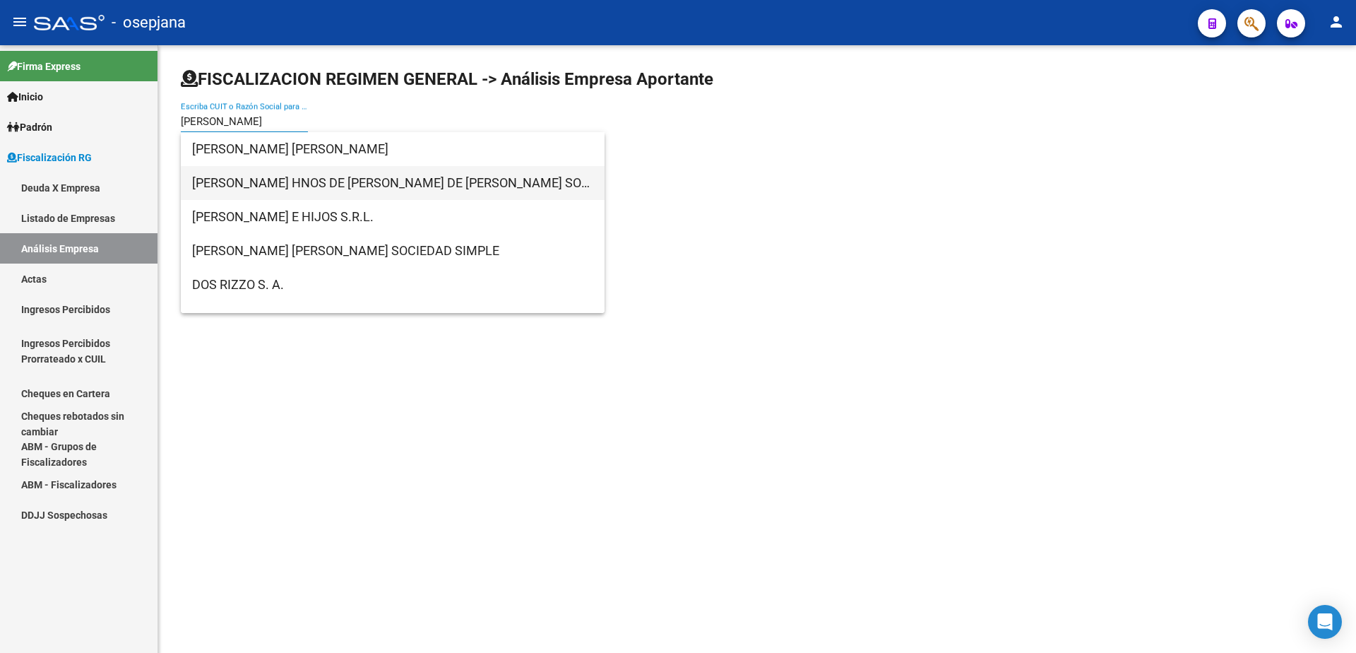
type input "RIZZO"
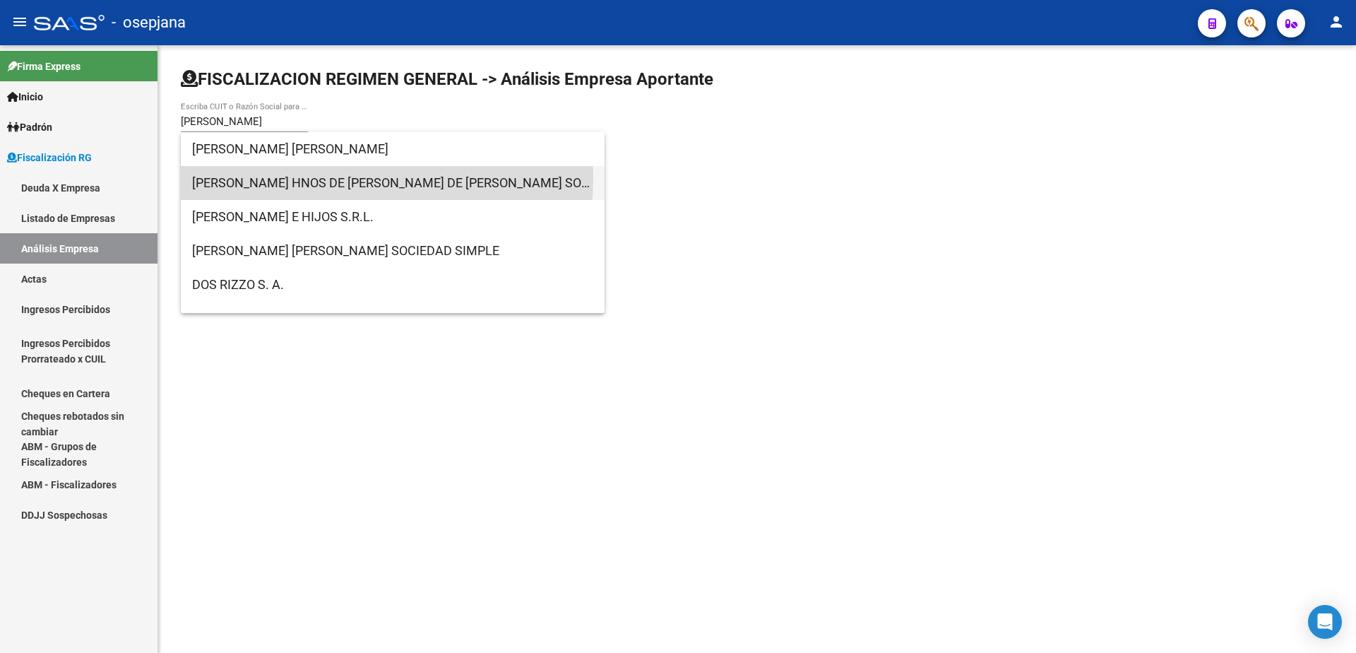
click at [271, 177] on span "RIZZO HNOS DE RIZZO GUSTAVO DE RIZZO ARIEL SOC LEY 19550 CAP I SECC IV" at bounding box center [392, 183] width 401 height 34
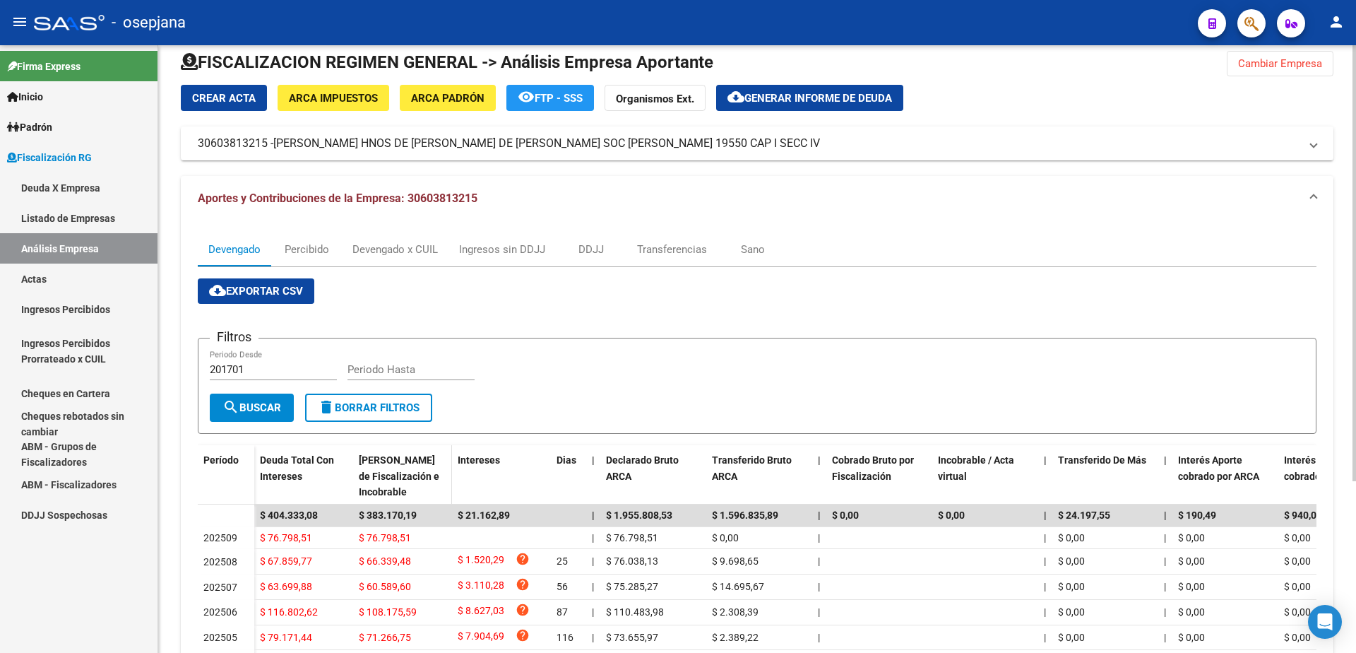
scroll to position [71, 0]
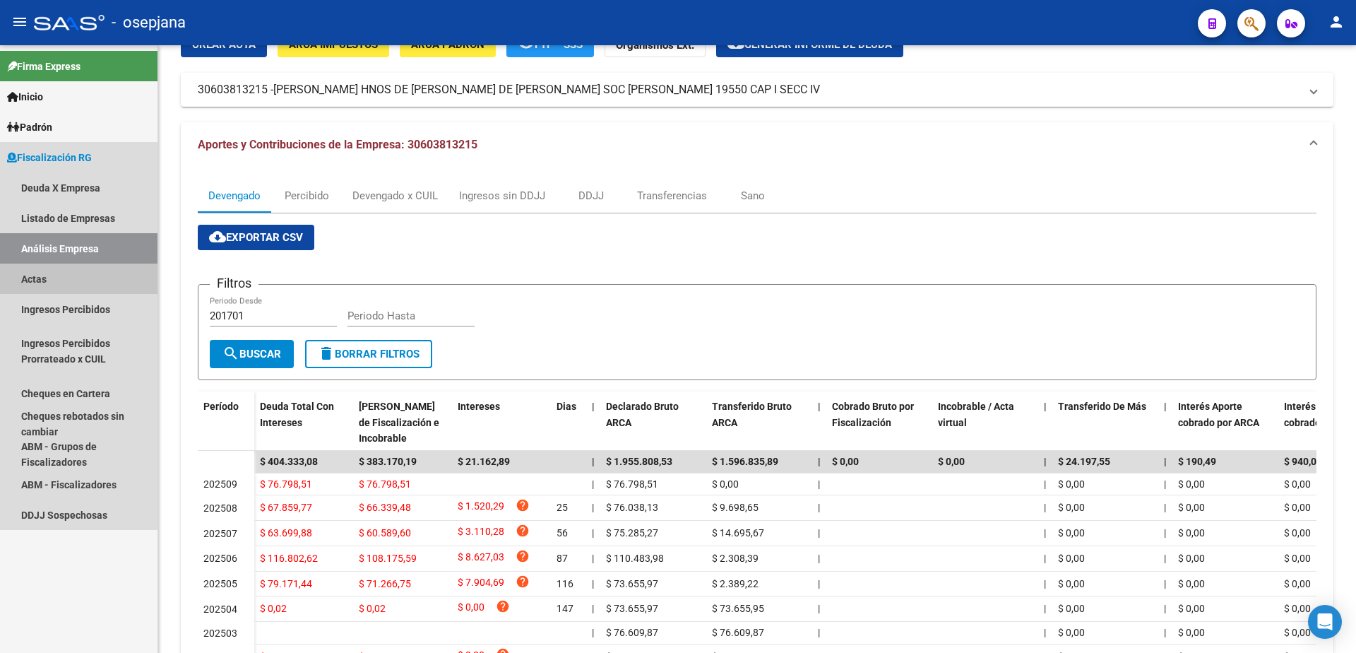
click at [87, 283] on link "Actas" at bounding box center [79, 278] width 158 height 30
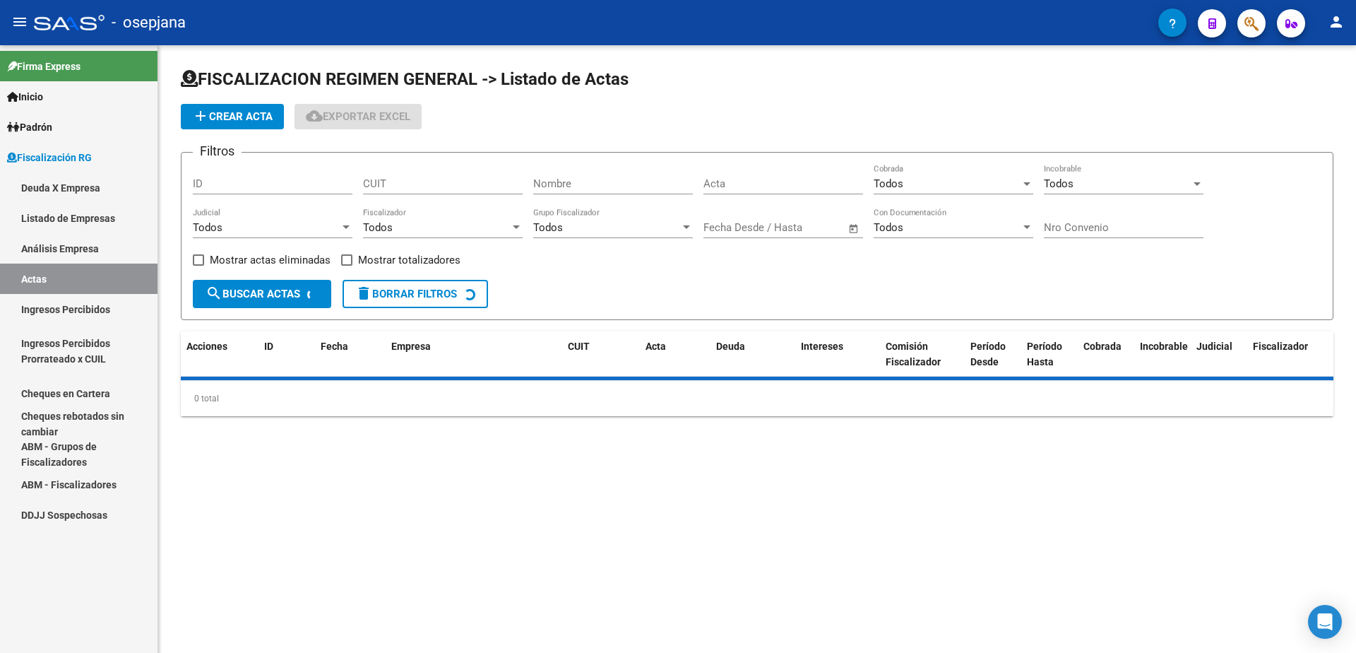
click at [112, 256] on link "Análisis Empresa" at bounding box center [79, 248] width 158 height 30
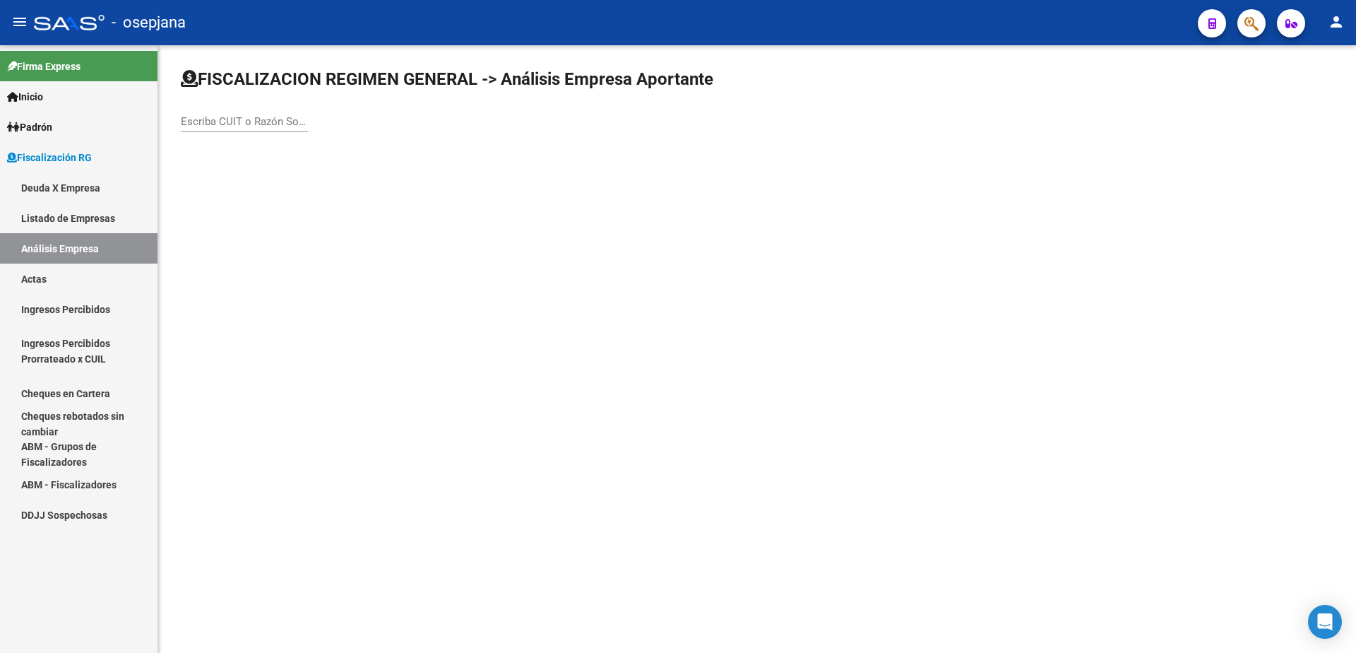
click at [251, 117] on input "Escriba CUIT o Razón Social para buscar" at bounding box center [244, 121] width 127 height 13
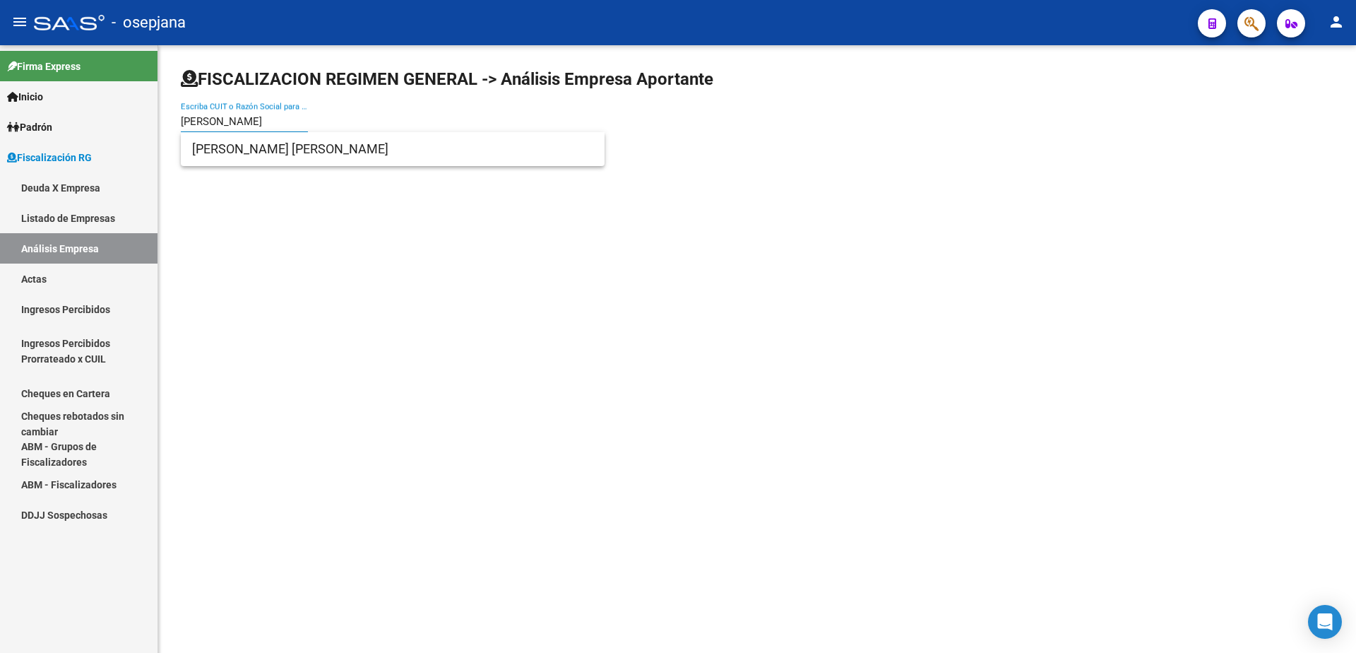
click at [257, 127] on input "RODRIGUEZ ADRIANA" at bounding box center [244, 121] width 127 height 13
type input "RODRIGUEZ ADRIANA"
click at [297, 159] on span "RODRIGUEZ ADRIANA MABEL" at bounding box center [392, 149] width 401 height 34
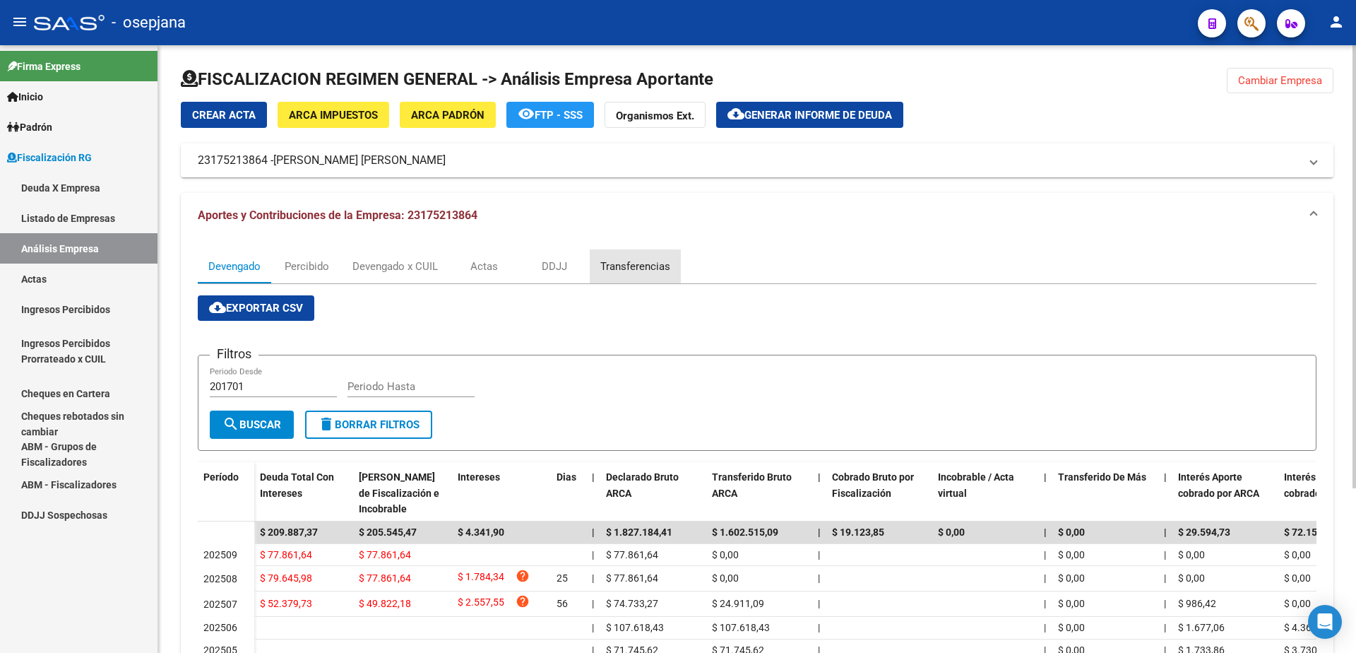
click at [645, 264] on div "Transferencias" at bounding box center [635, 267] width 70 height 16
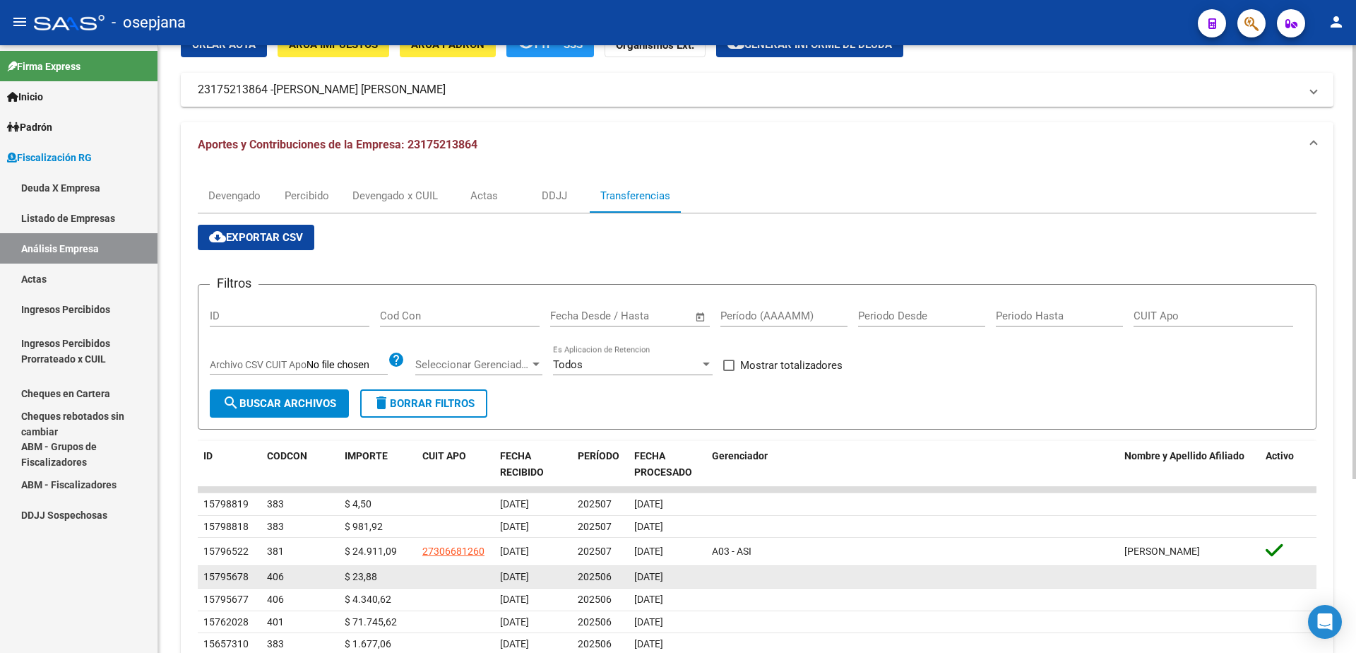
scroll to position [141, 0]
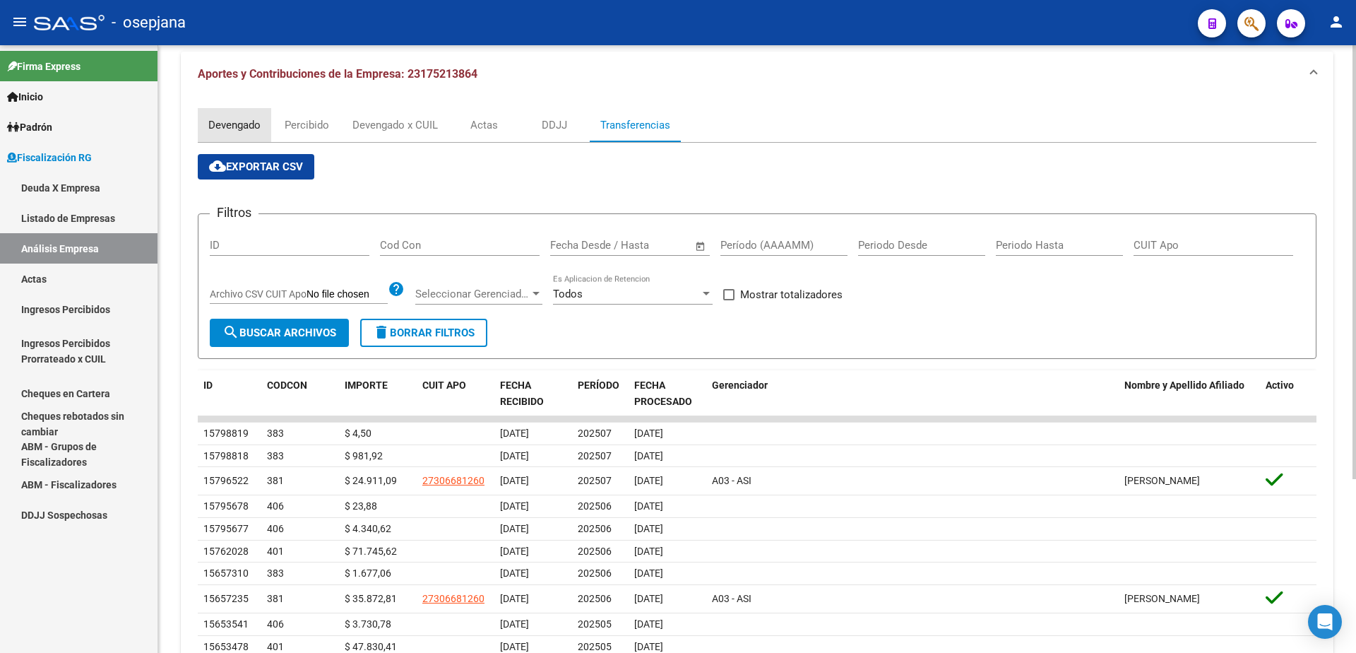
click at [240, 126] on div "Devengado" at bounding box center [234, 125] width 52 height 16
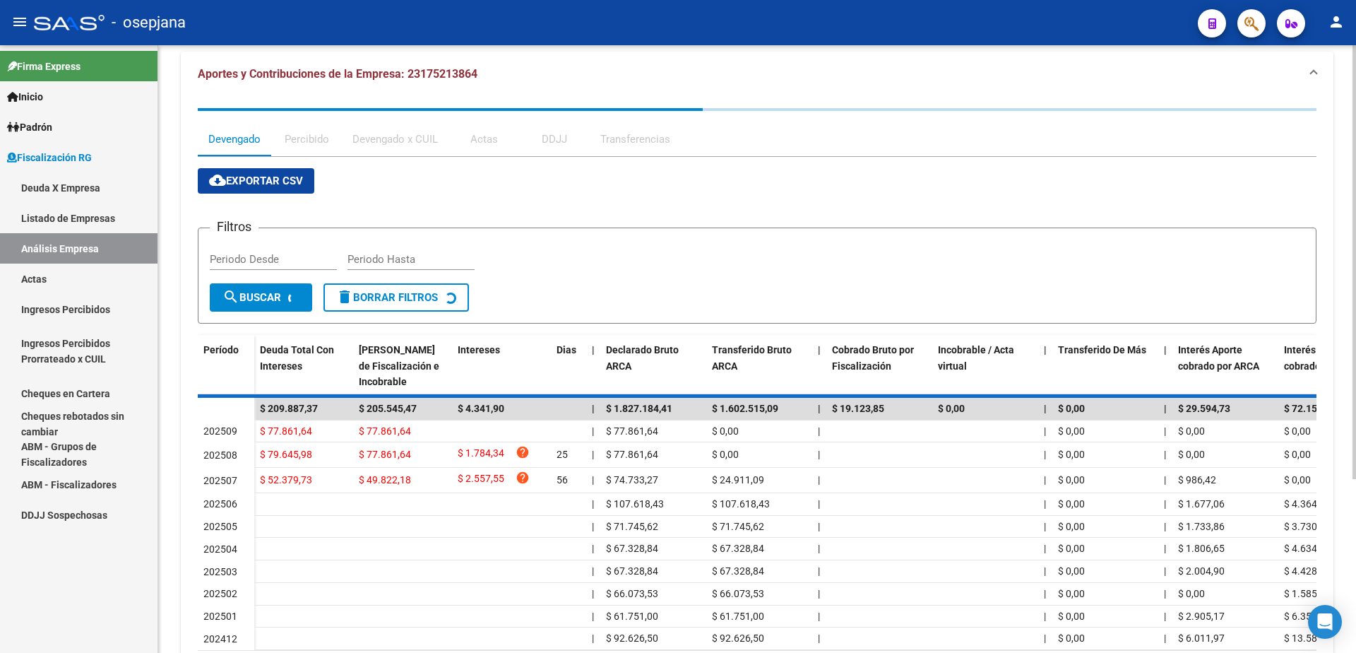
scroll to position [0, 0]
